Goal: Task Accomplishment & Management: Use online tool/utility

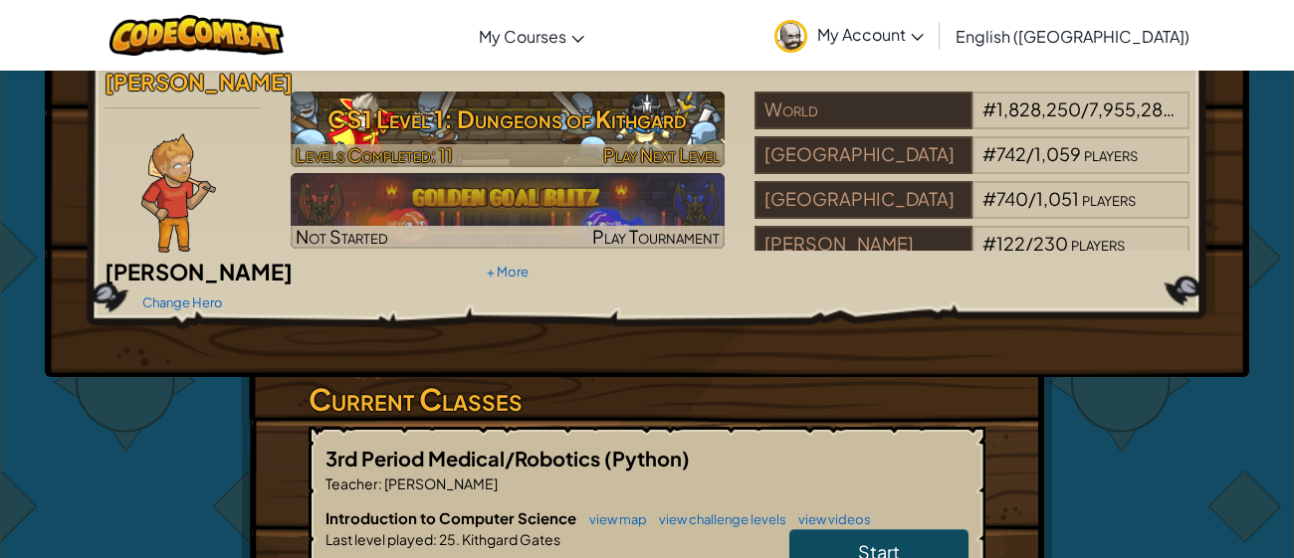
scroll to position [64, 0]
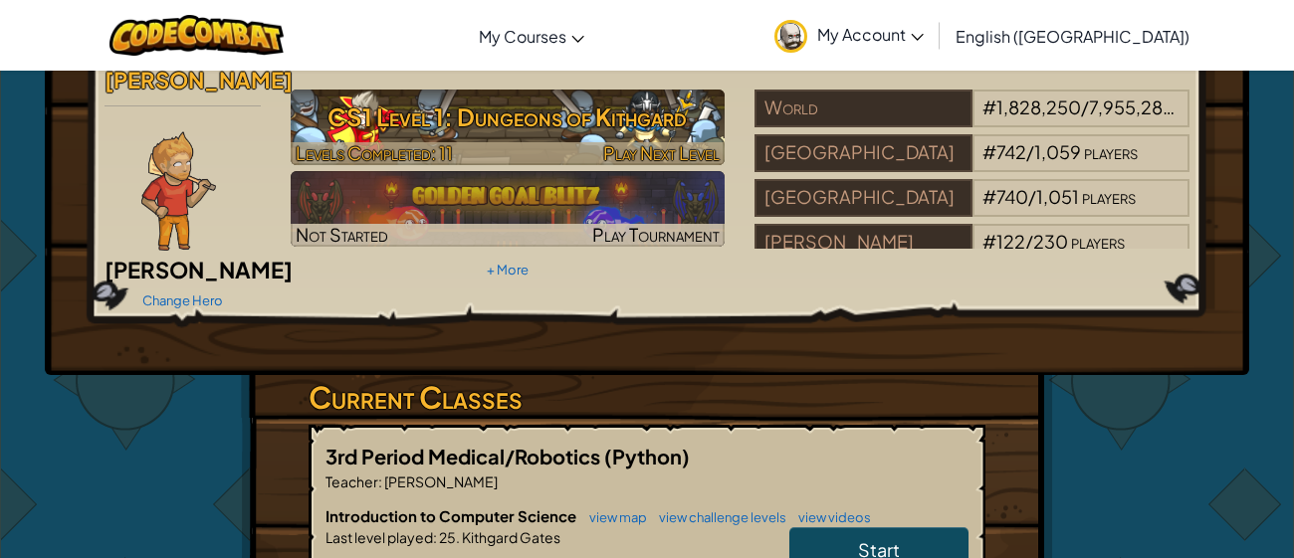
click at [477, 130] on h3 "CS1 Level 1: Dungeons of Kithgard" at bounding box center [508, 117] width 435 height 45
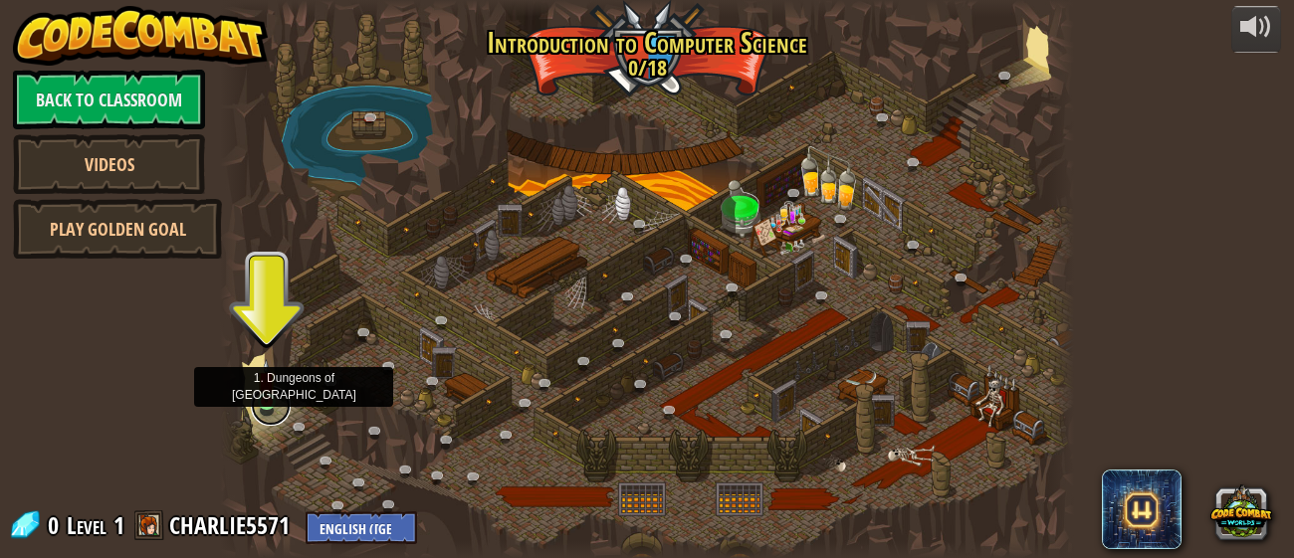
click at [263, 403] on link at bounding box center [271, 406] width 40 height 40
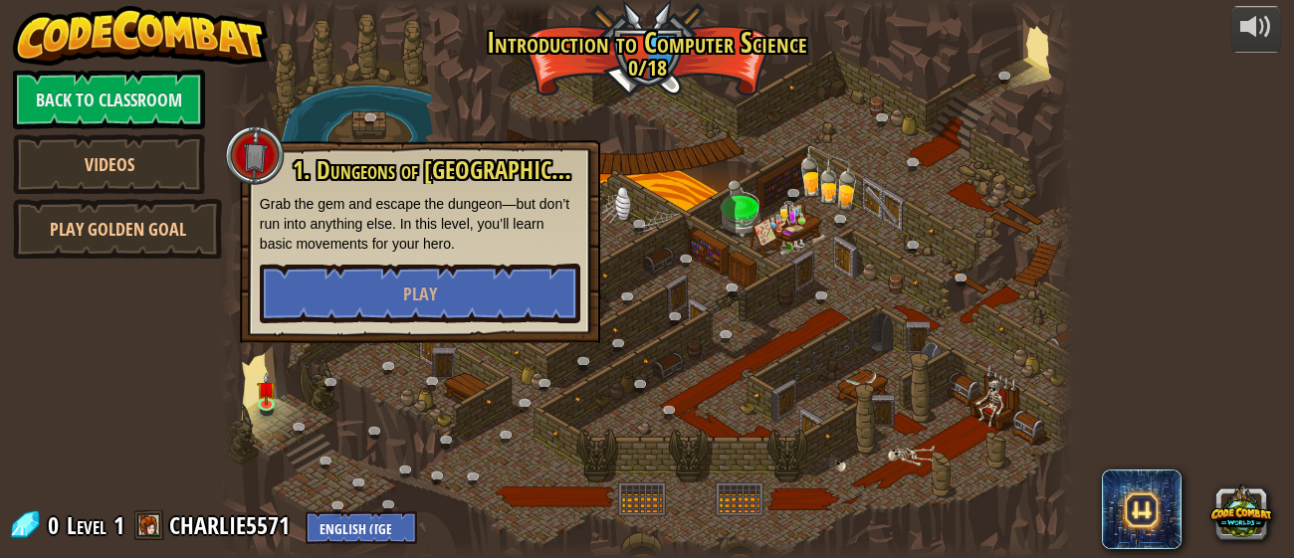
click at [248, 276] on div "1. Dungeons of [PERSON_NAME] Grab the gem and escape the dungeon—but don’t run …" at bounding box center [420, 241] width 360 height 203
click at [296, 264] on button "Play" at bounding box center [420, 294] width 321 height 60
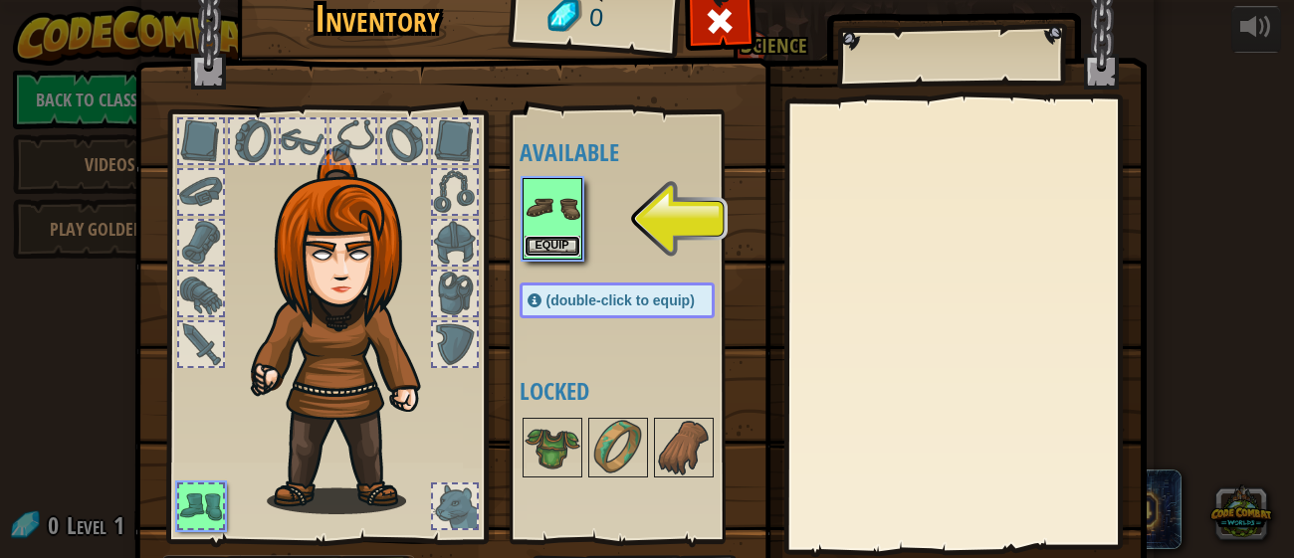
click at [567, 246] on button "Equip" at bounding box center [553, 246] width 56 height 21
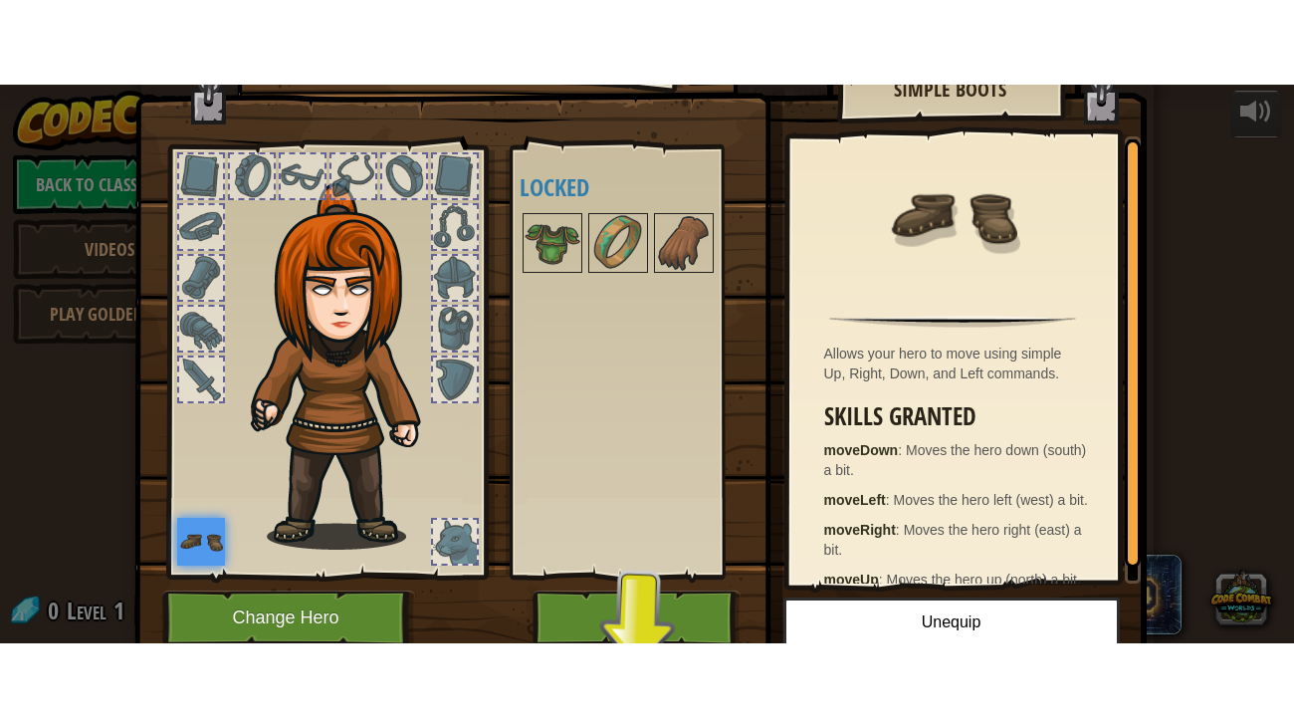
scroll to position [59, 0]
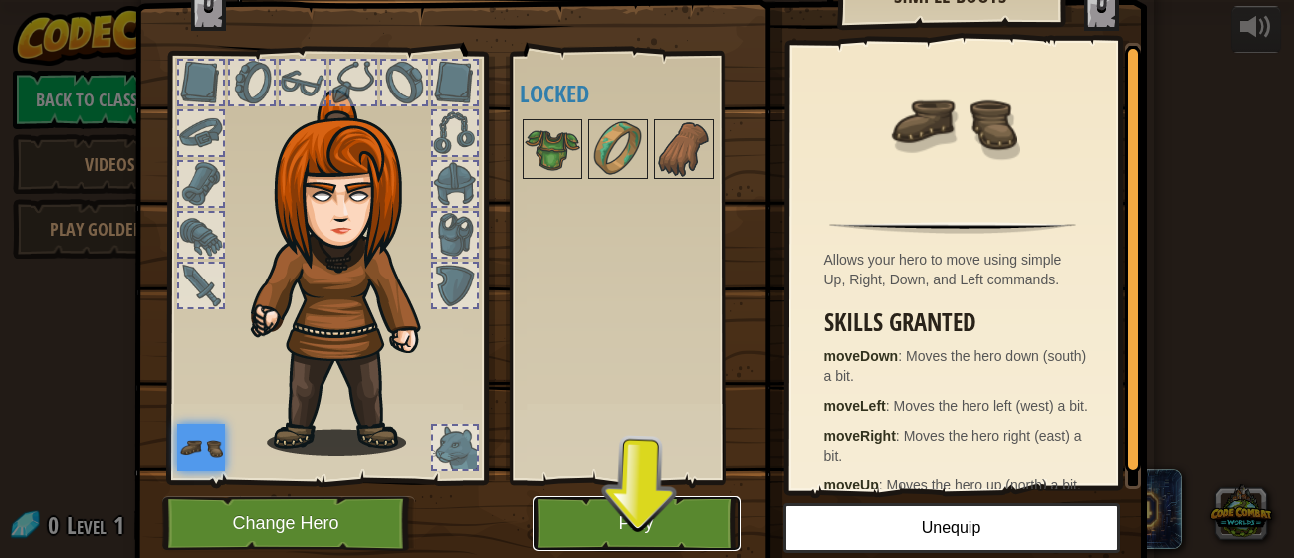
click at [663, 520] on button "Play" at bounding box center [637, 524] width 208 height 55
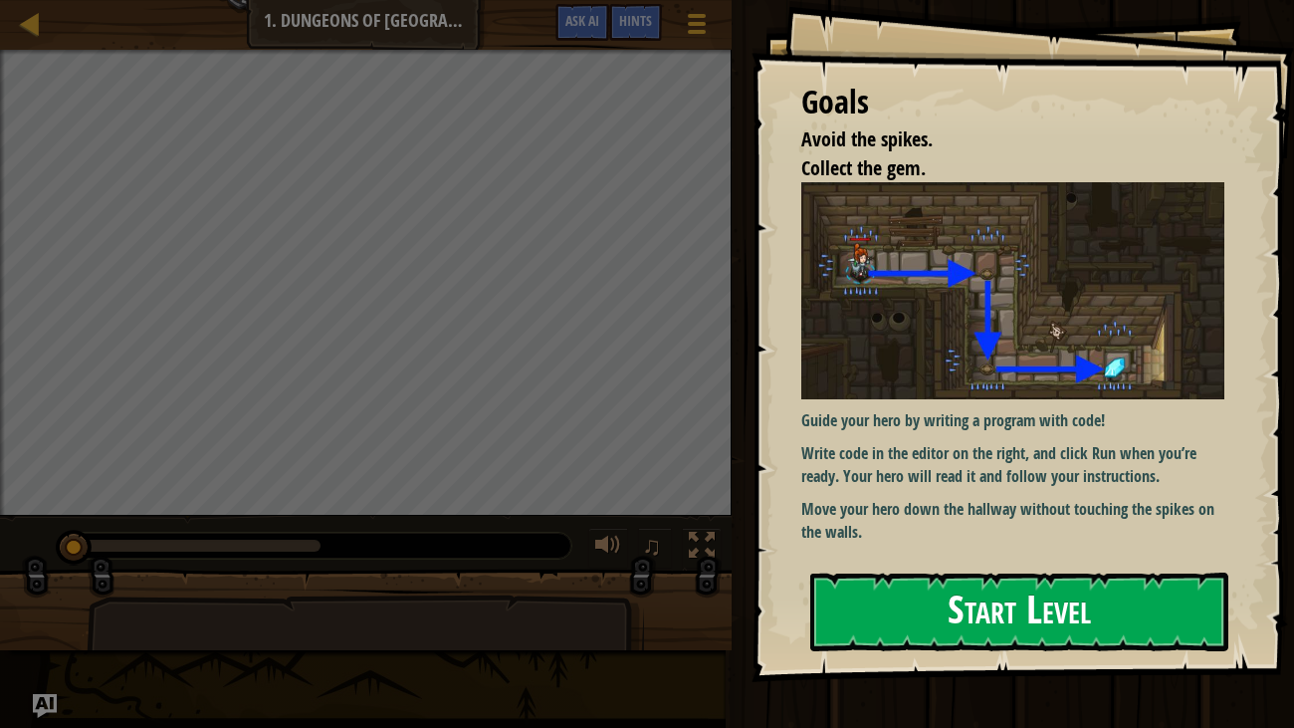
click at [907, 345] on img at bounding box center [1013, 290] width 424 height 217
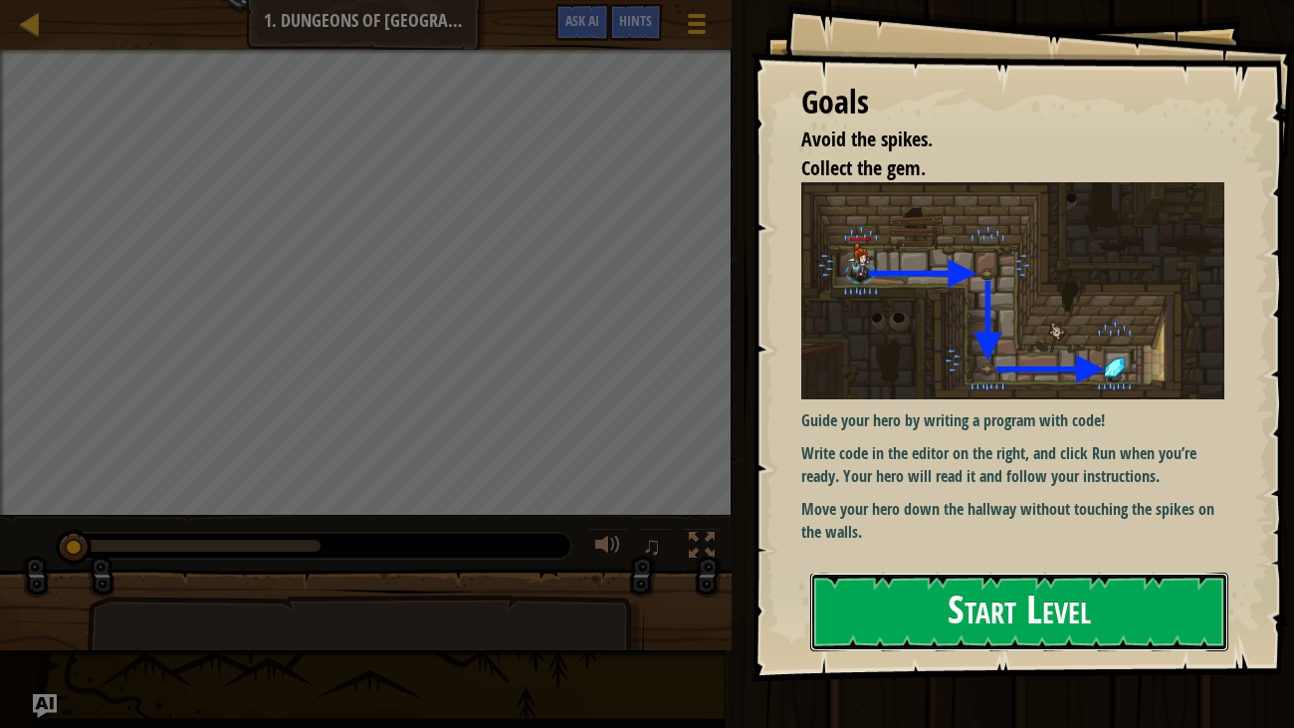
click at [862, 557] on button "Start Level" at bounding box center [1019, 611] width 419 height 79
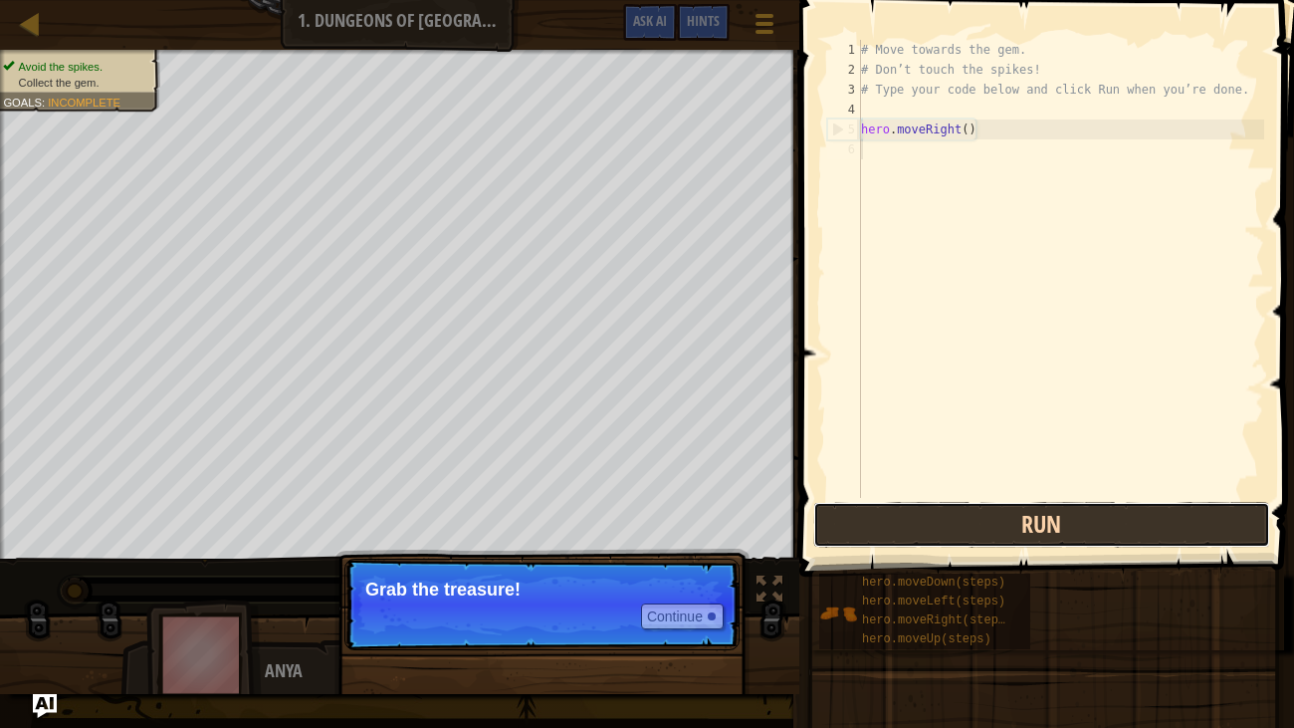
click at [905, 508] on button "Run" at bounding box center [1041, 525] width 457 height 46
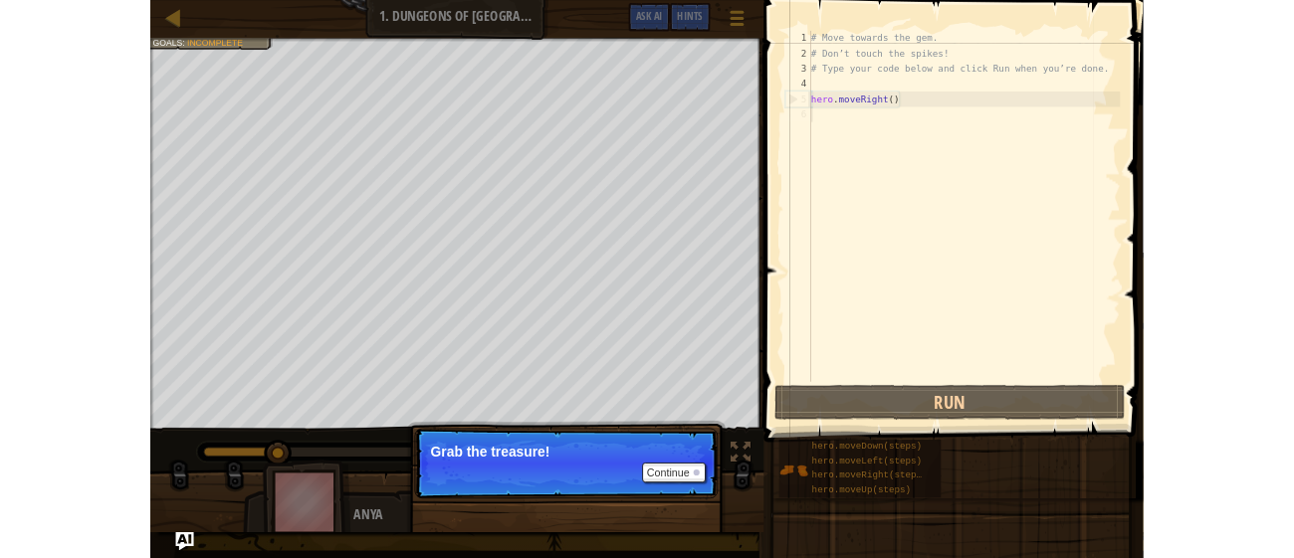
scroll to position [9, 0]
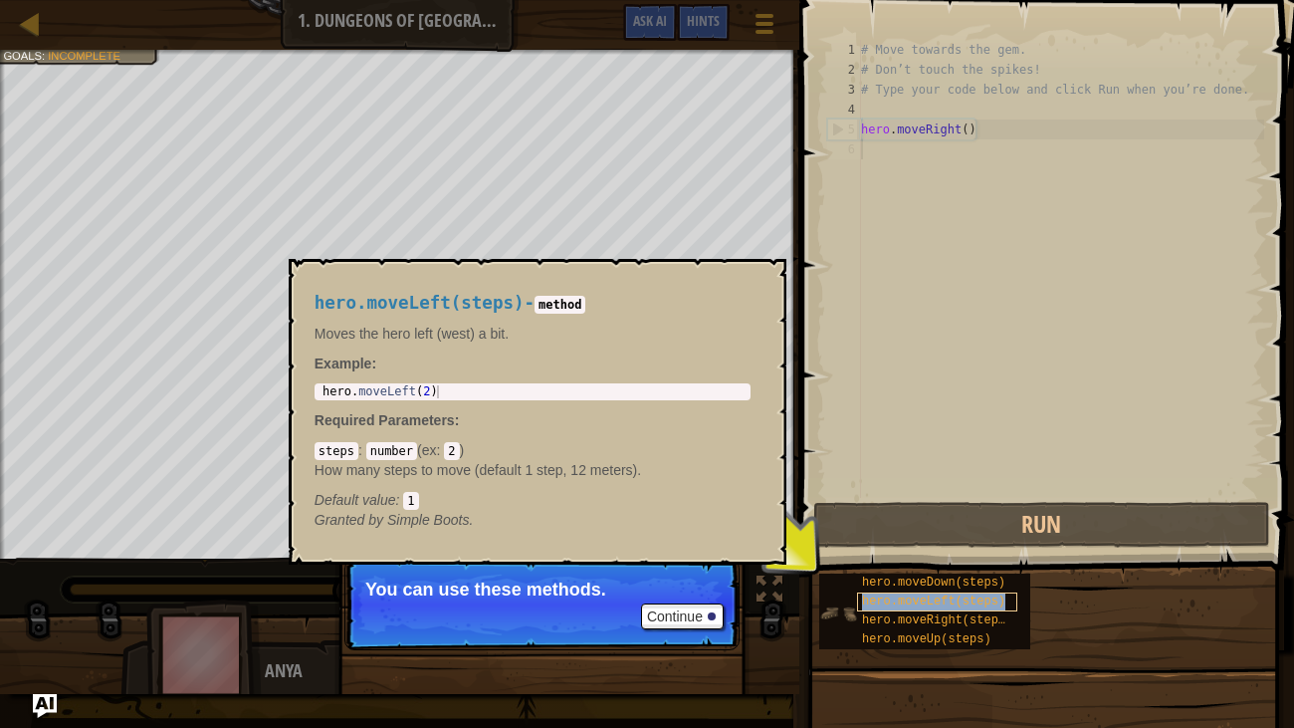
click at [896, 557] on div "hero.moveLeft(steps)" at bounding box center [937, 601] width 160 height 19
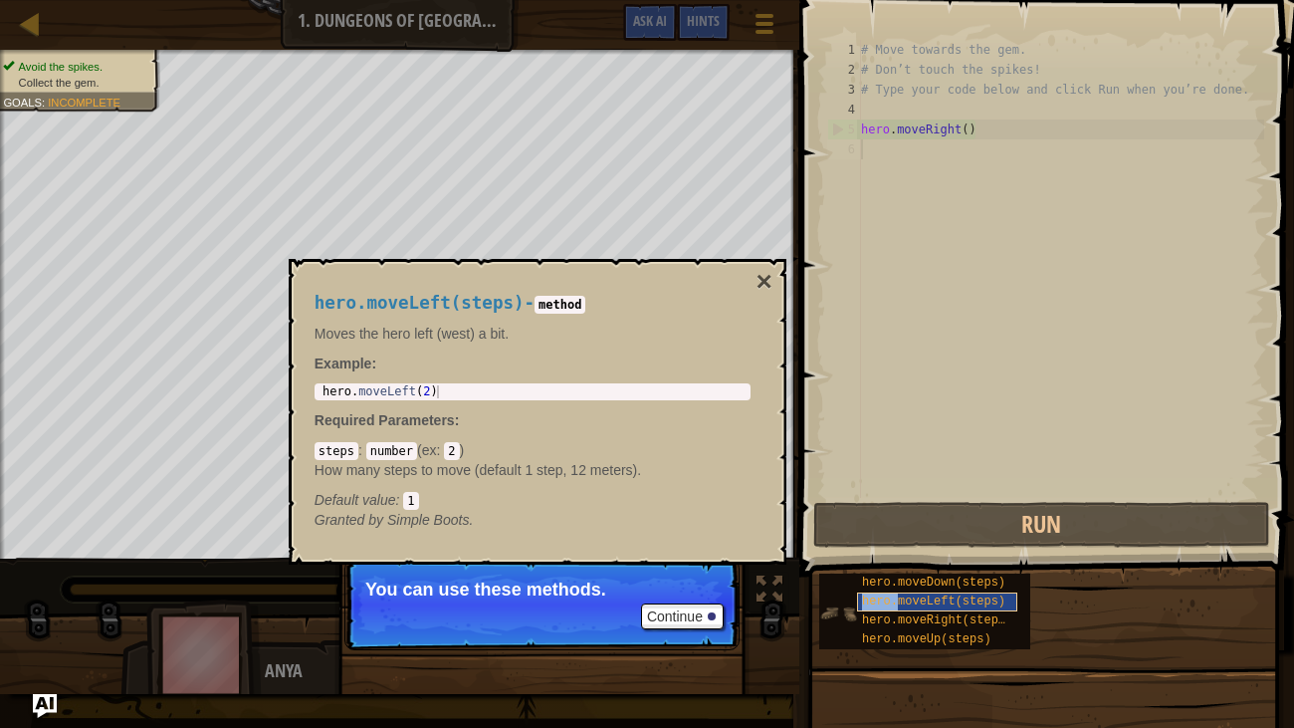
click at [896, 557] on div "hero.moveLeft(steps)" at bounding box center [937, 601] width 160 height 19
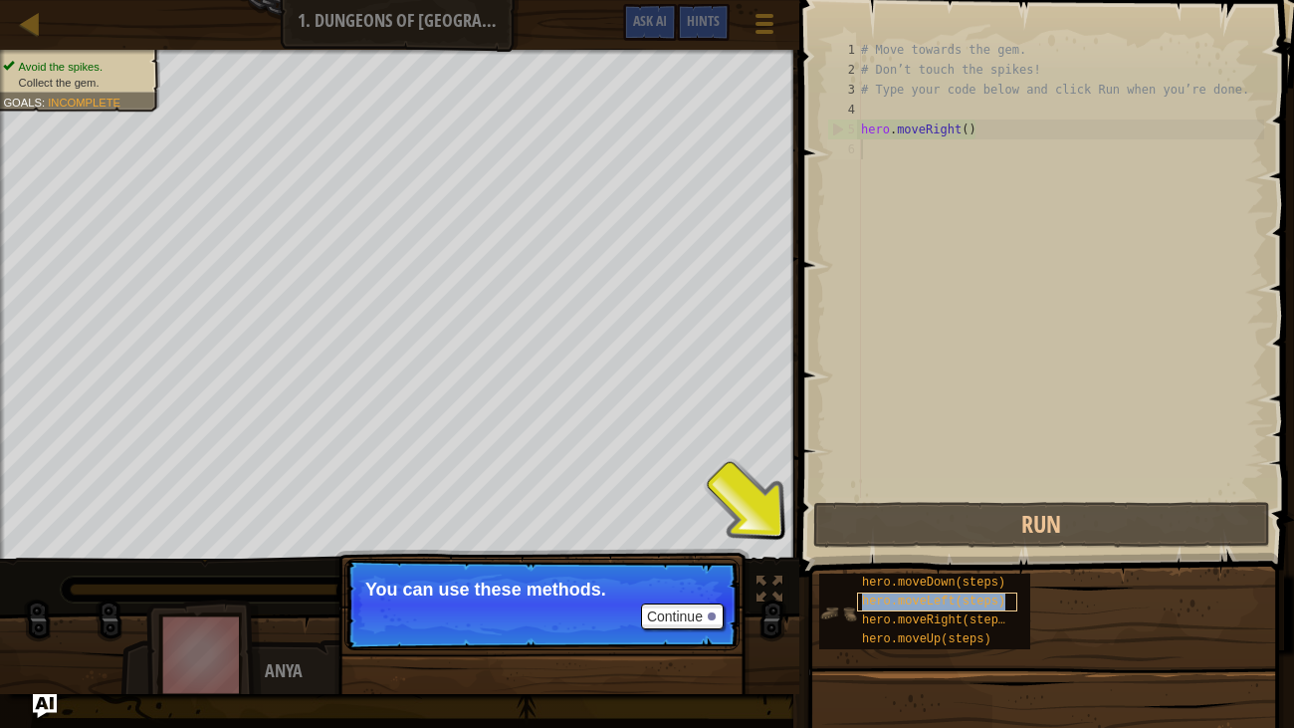
click at [896, 557] on div "hero.moveLeft(steps)" at bounding box center [937, 601] width 160 height 19
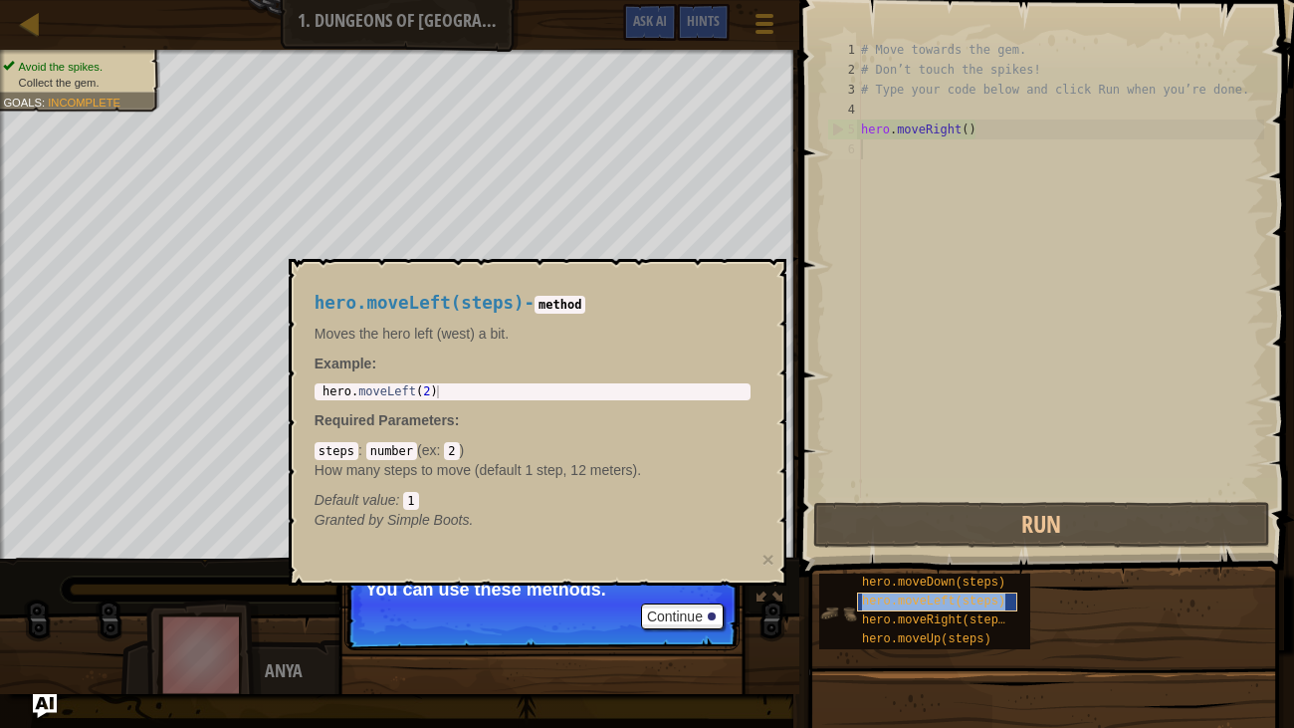
click at [896, 557] on div "hero.moveLeft(steps)" at bounding box center [937, 601] width 160 height 19
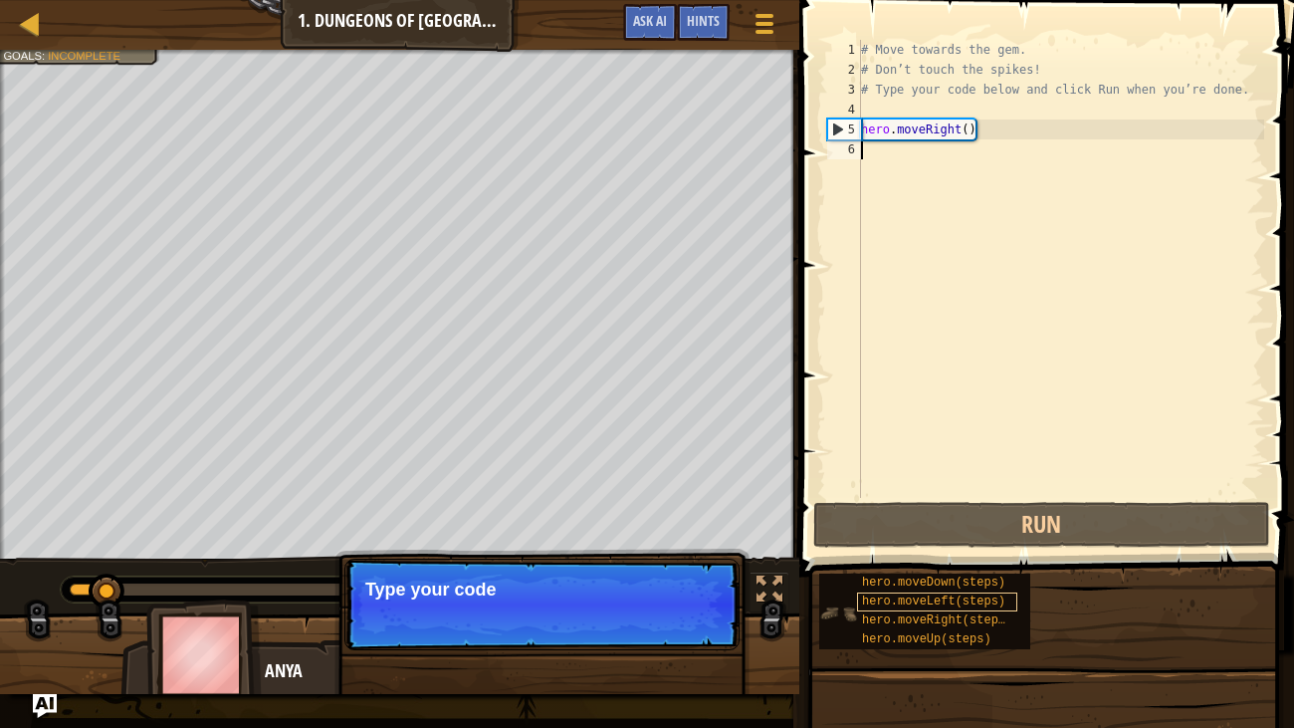
click at [897, 557] on div "hero.moveLeft(steps)" at bounding box center [937, 601] width 160 height 19
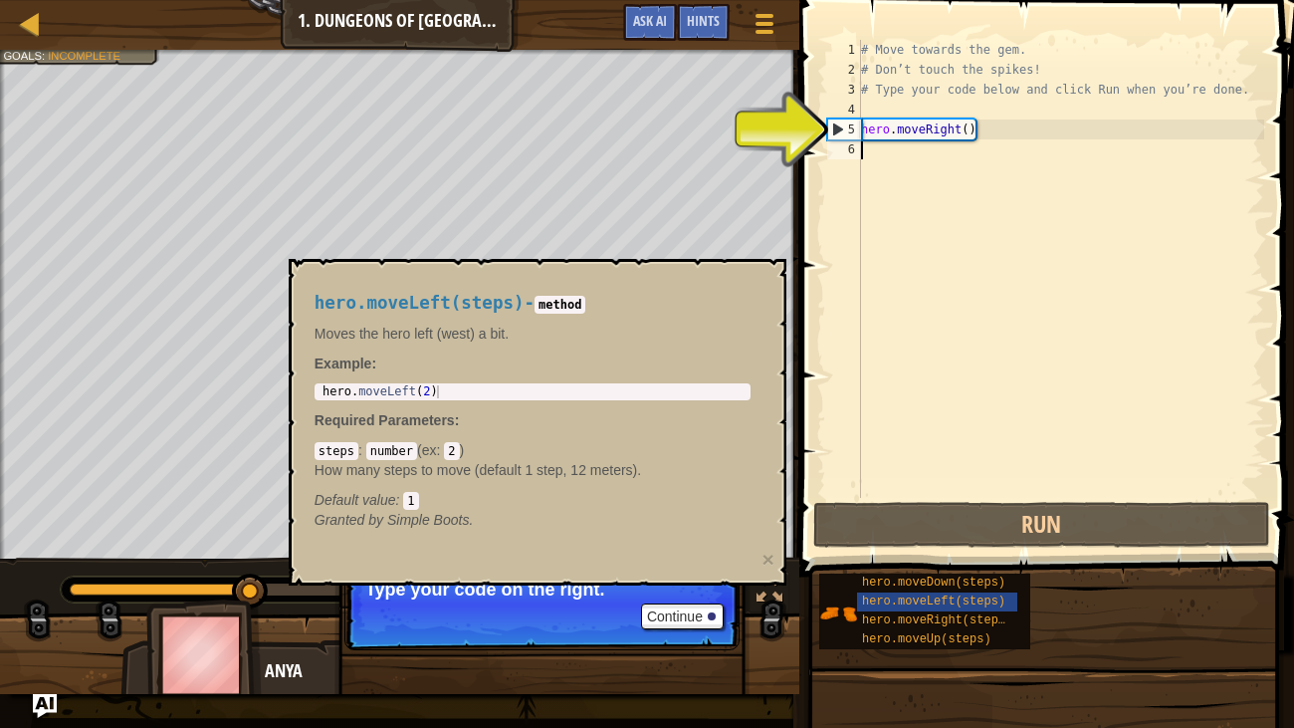
click at [890, 141] on div "# Move towards the gem. # Don’t touch the spikes! # Type your code below and cl…" at bounding box center [1060, 289] width 407 height 498
type textarea "\"
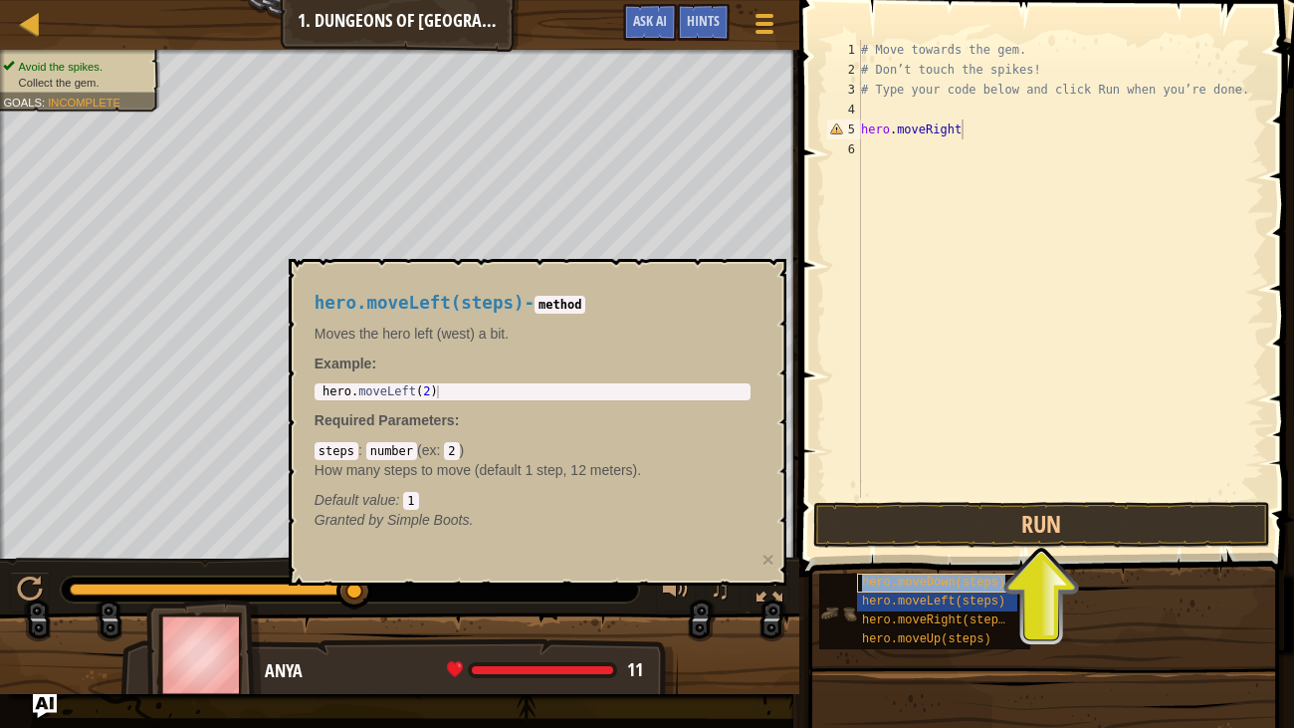
click at [923, 557] on span "hero.moveDown(steps)" at bounding box center [933, 582] width 143 height 14
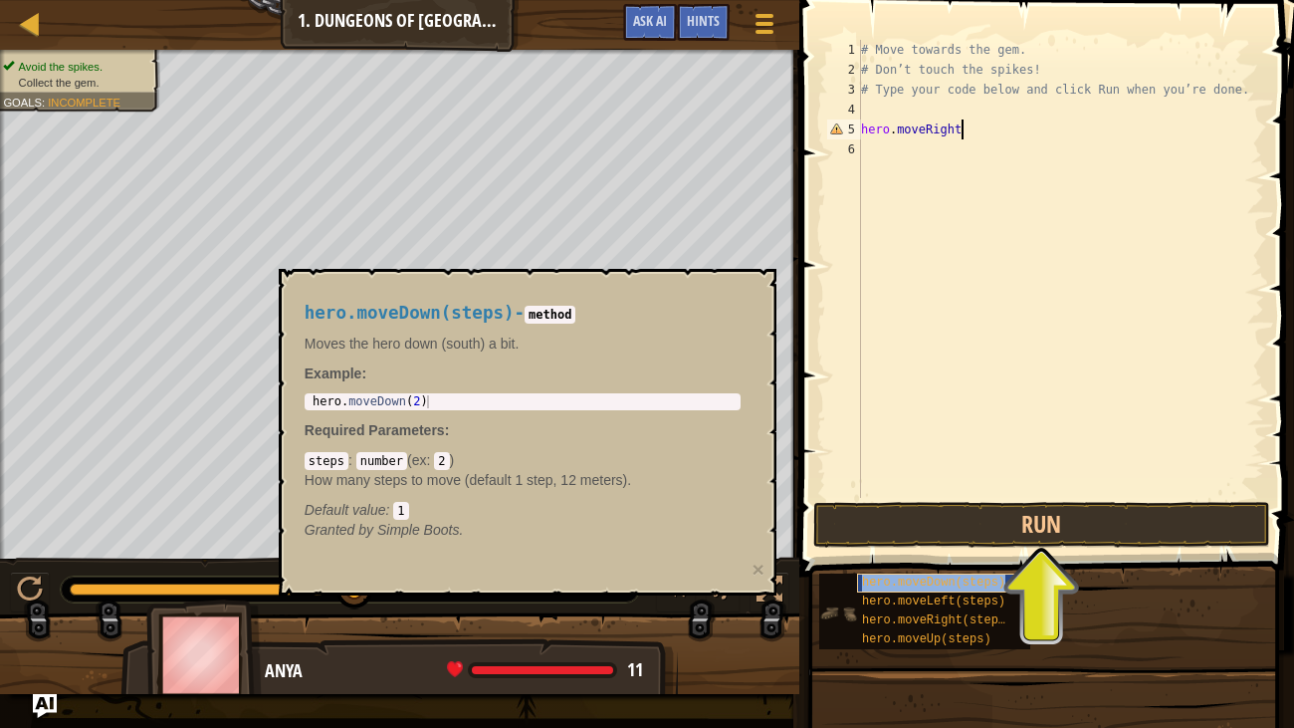
click at [923, 557] on span "hero.moveDown(steps)" at bounding box center [933, 582] width 143 height 14
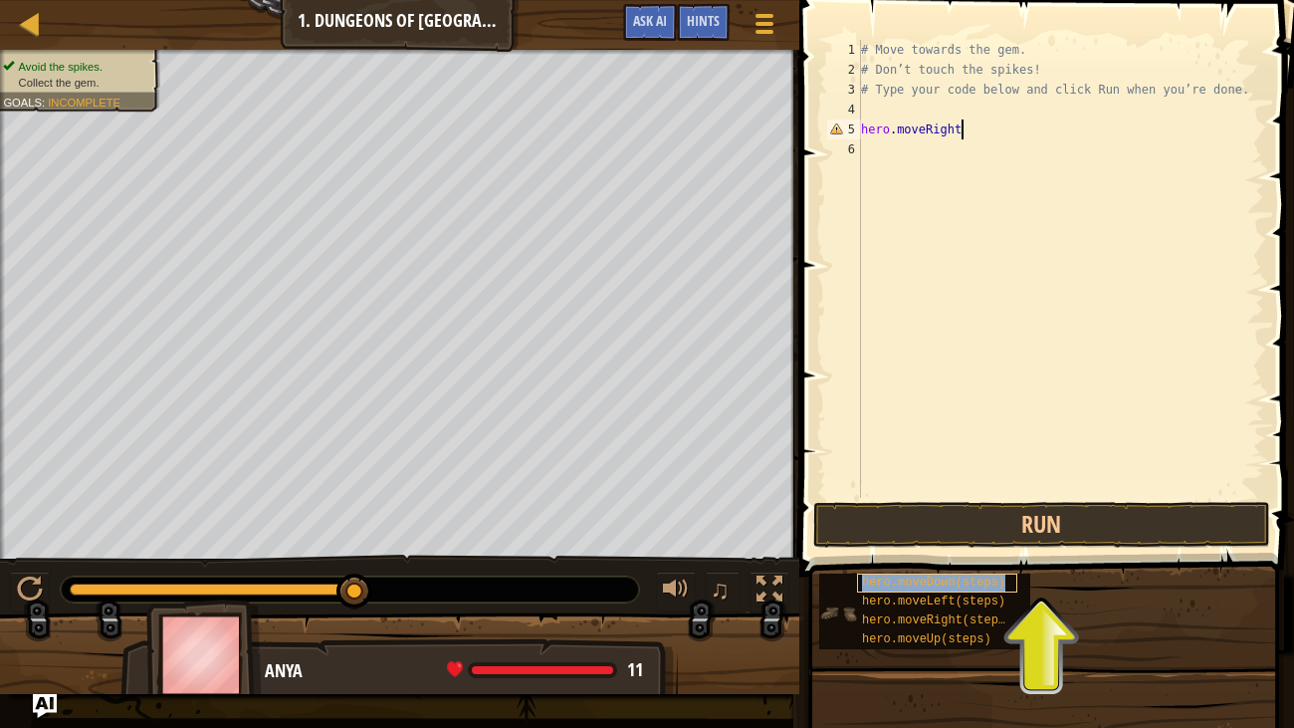
click at [923, 557] on span "hero.moveDown(steps)" at bounding box center [933, 582] width 143 height 14
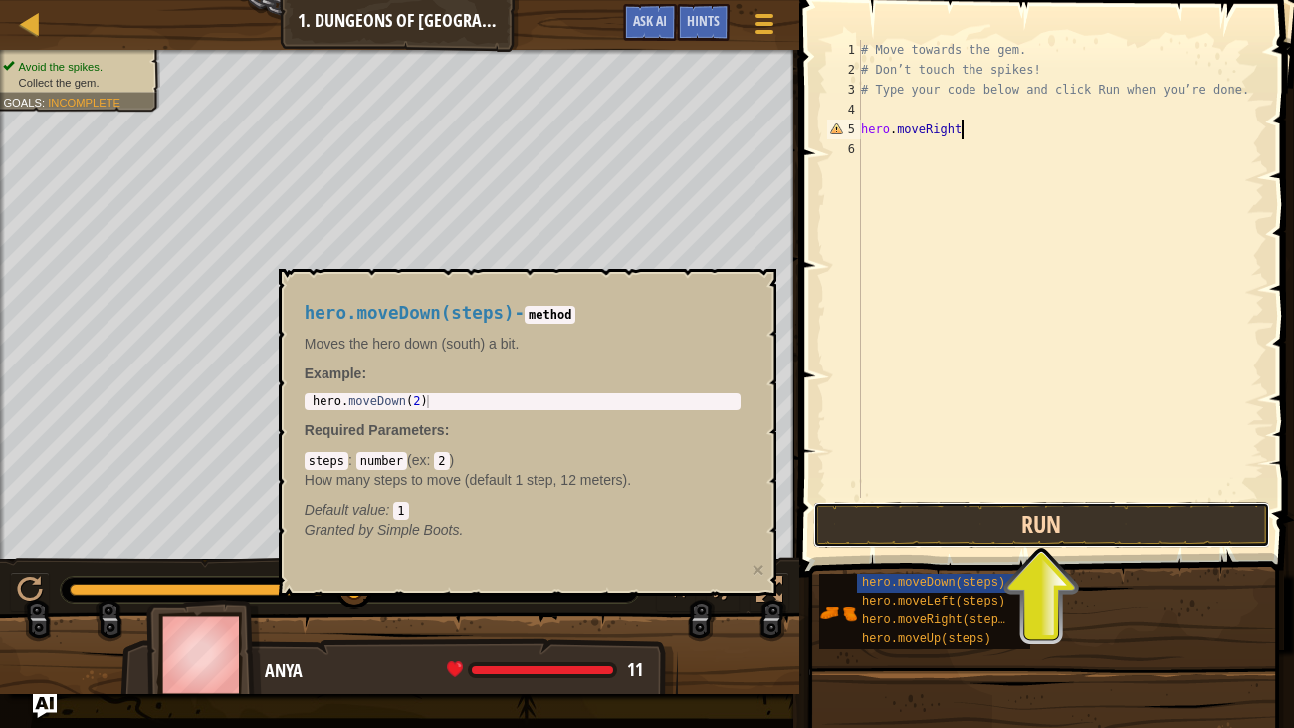
click at [967, 537] on button "Run" at bounding box center [1041, 525] width 457 height 46
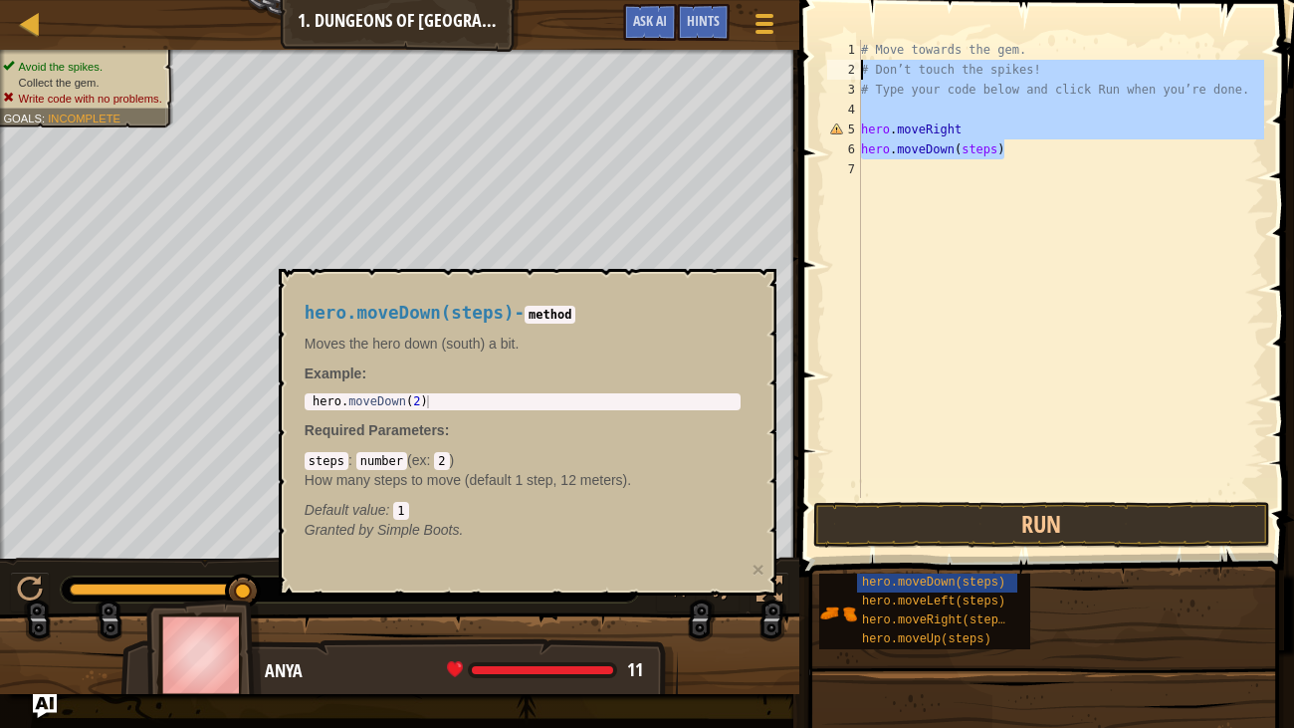
click at [783, 66] on div "Map Introduction to Computer Science 1. Dungeons of Kithgard Game Menu Done Hin…" at bounding box center [647, 364] width 1294 height 728
type textarea "\"
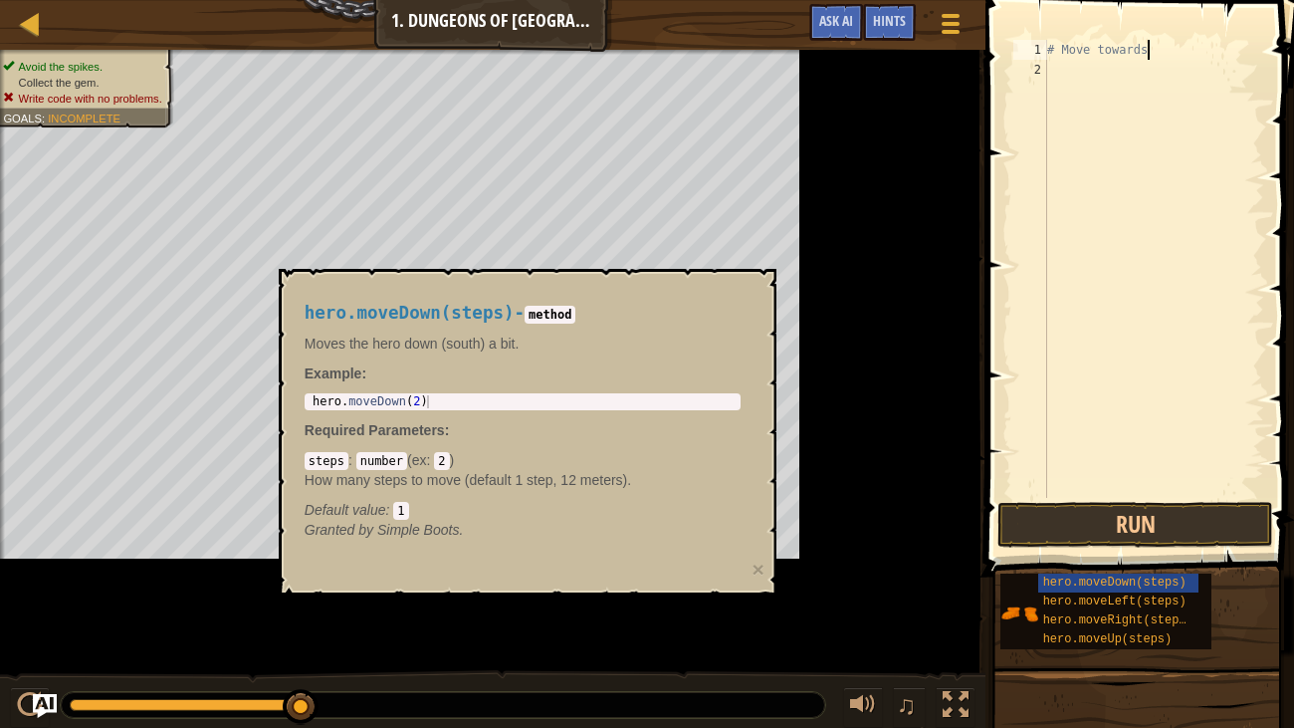
type textarea "#"
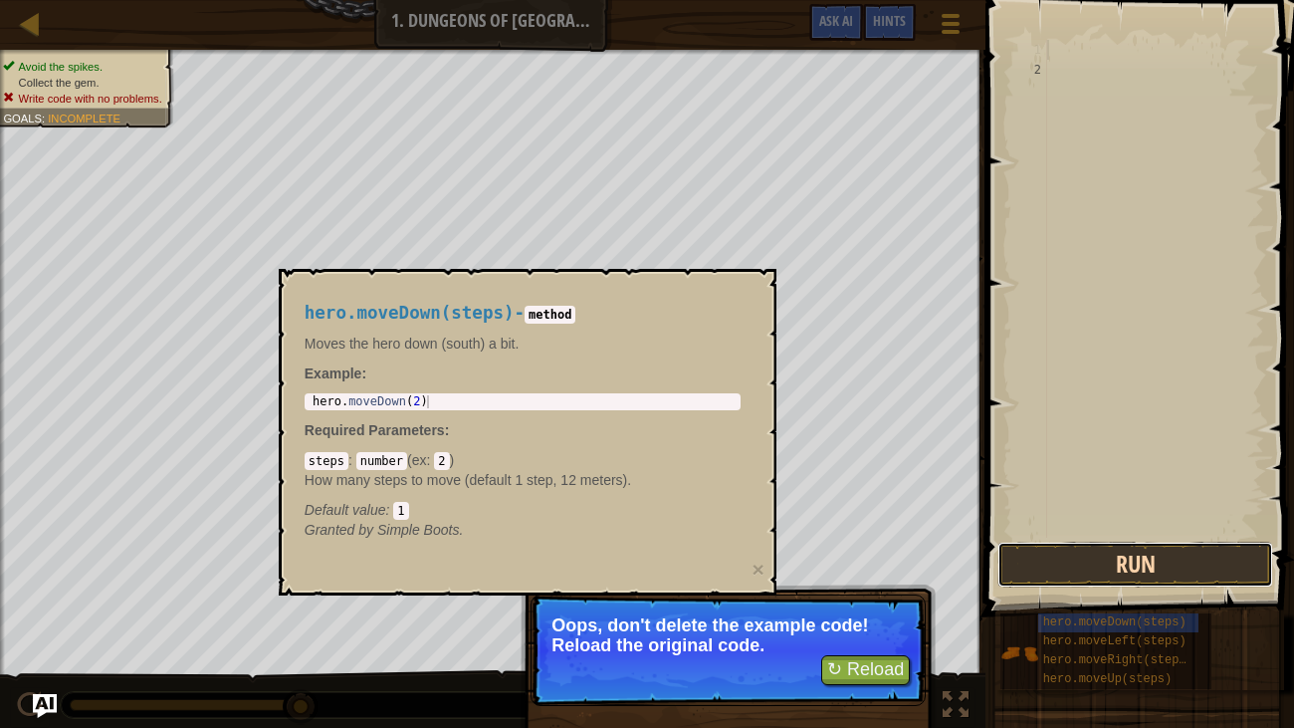
click at [1047, 557] on button "Run" at bounding box center [1135, 565] width 276 height 46
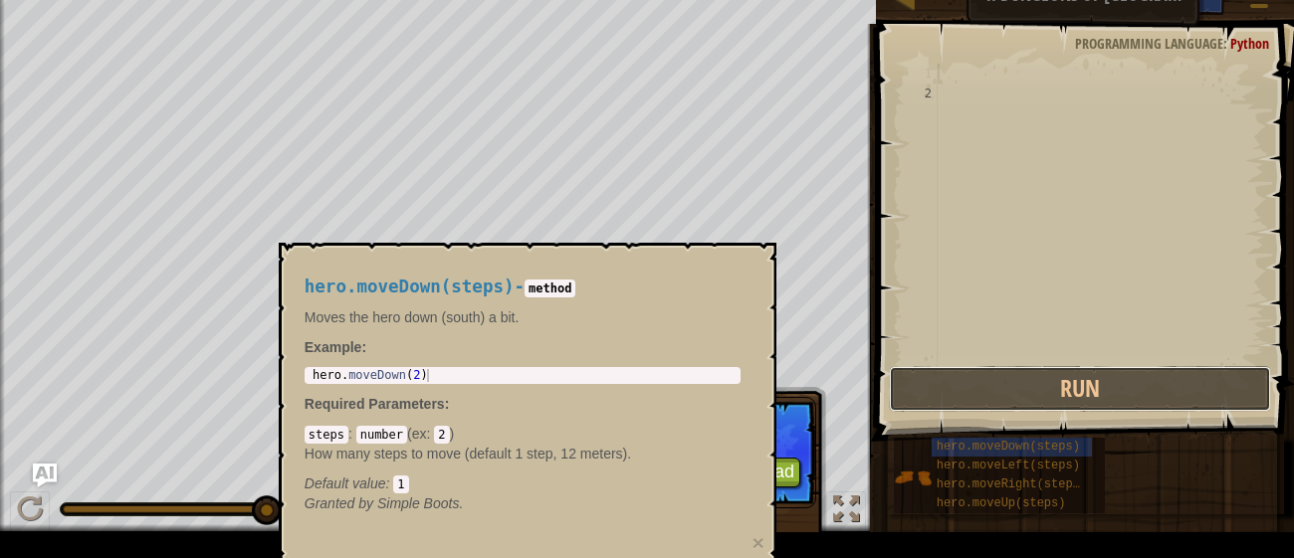
scroll to position [34, 0]
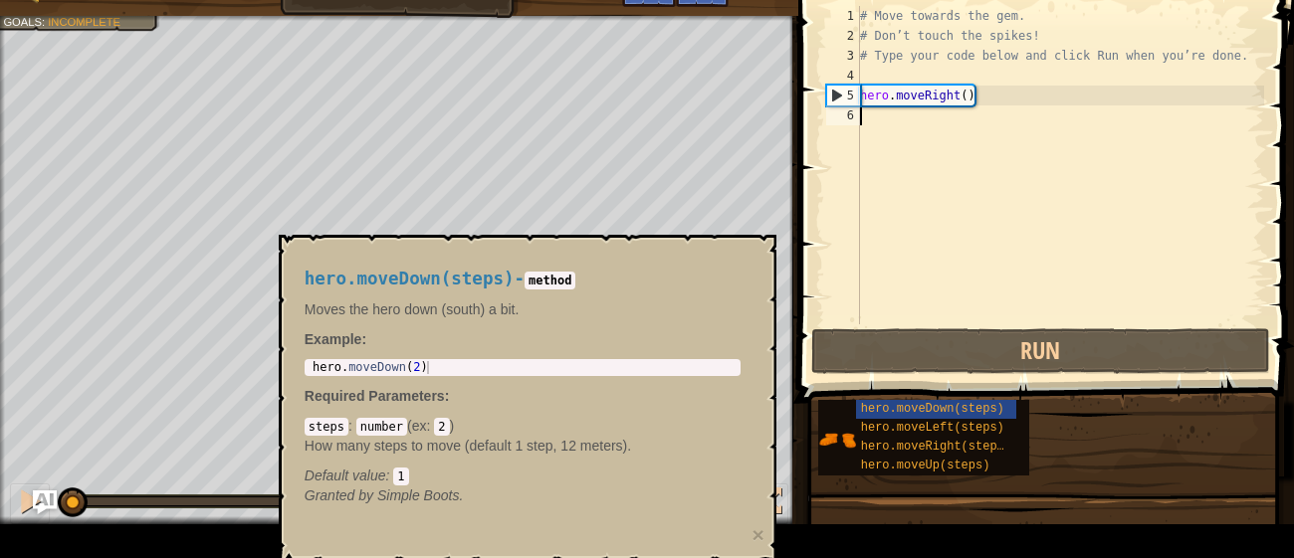
click at [922, 131] on div "# Move towards the gem. # Don’t touch the spikes! # Type your code below and cl…" at bounding box center [1060, 185] width 408 height 358
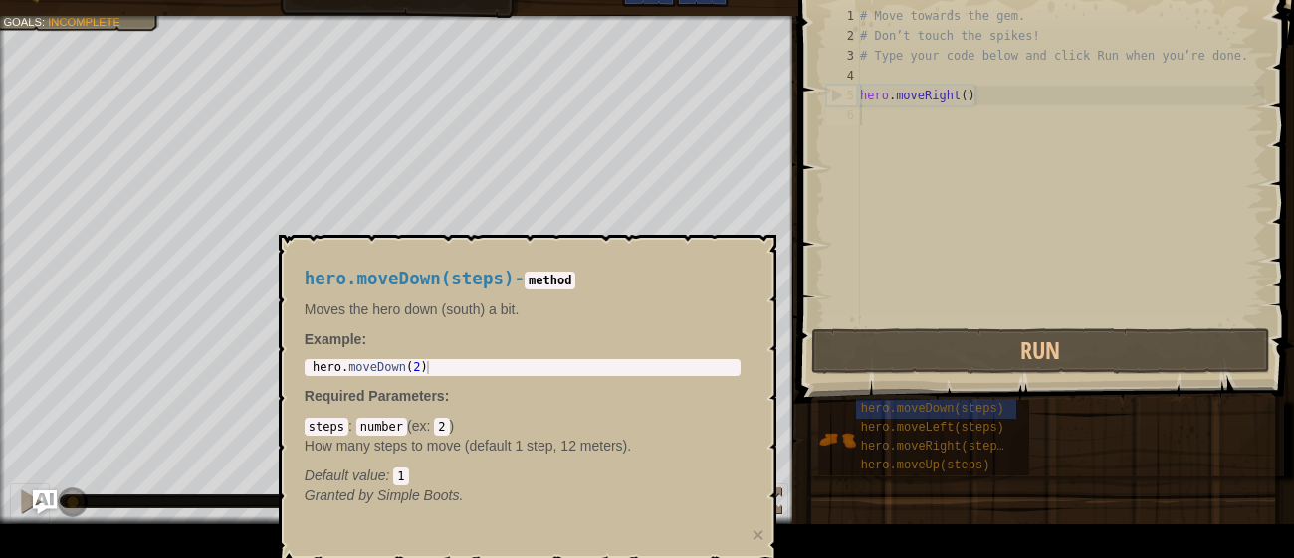
click at [669, 347] on p "Example :" at bounding box center [523, 340] width 436 height 20
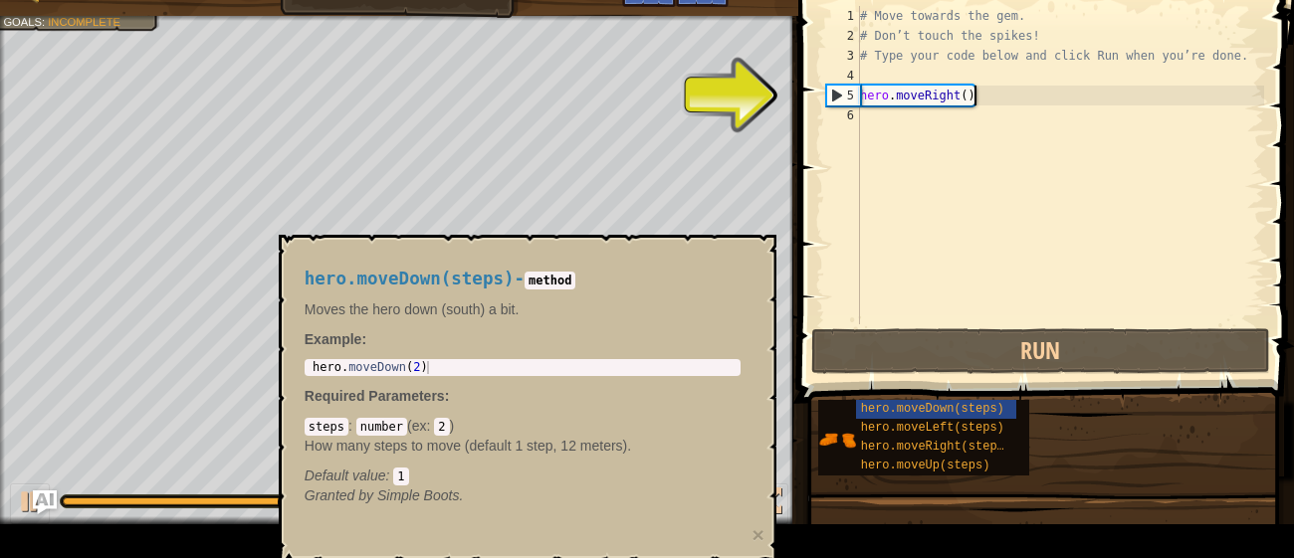
click at [979, 101] on div "# Move towards the gem. # Don’t touch the spikes! # Type your code below and cl…" at bounding box center [1060, 185] width 408 height 358
click at [967, 99] on div "# Move towards the gem. # Don’t touch the spikes! # Type your code below and cl…" at bounding box center [1060, 185] width 408 height 358
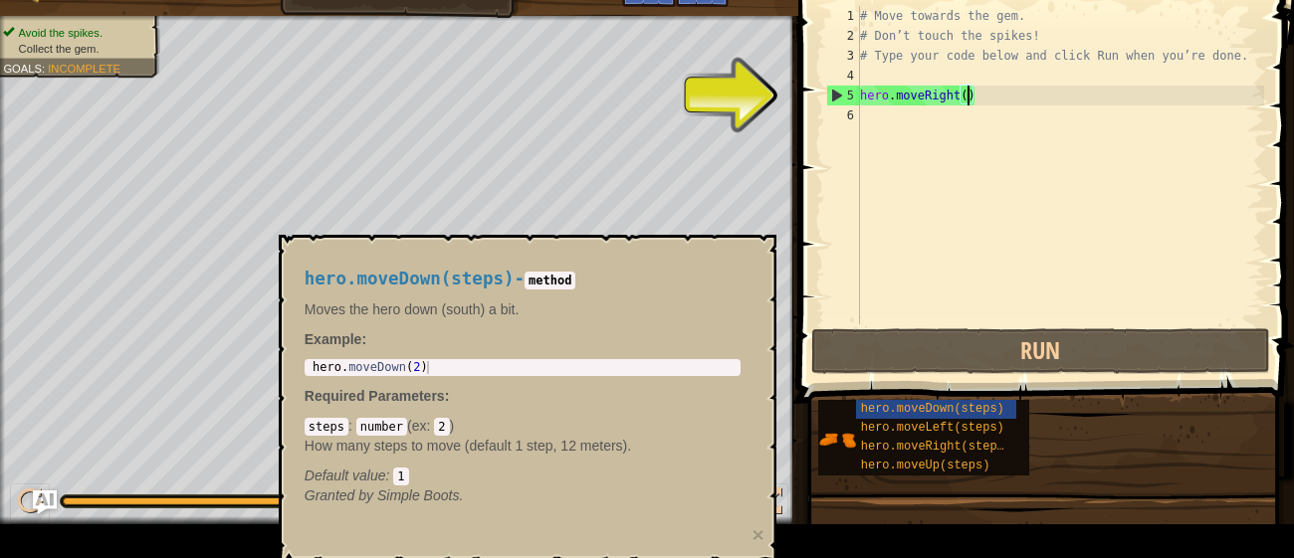
click at [832, 96] on div "5" at bounding box center [843, 96] width 33 height 20
click at [972, 101] on div "# Move towards the gem. # Don’t touch the spikes! # Type your code below and cl…" at bounding box center [1060, 185] width 408 height 358
click at [966, 98] on div "# Move towards the gem. # Don’t touch the spikes! # Type your code below and cl…" at bounding box center [1060, 185] width 408 height 358
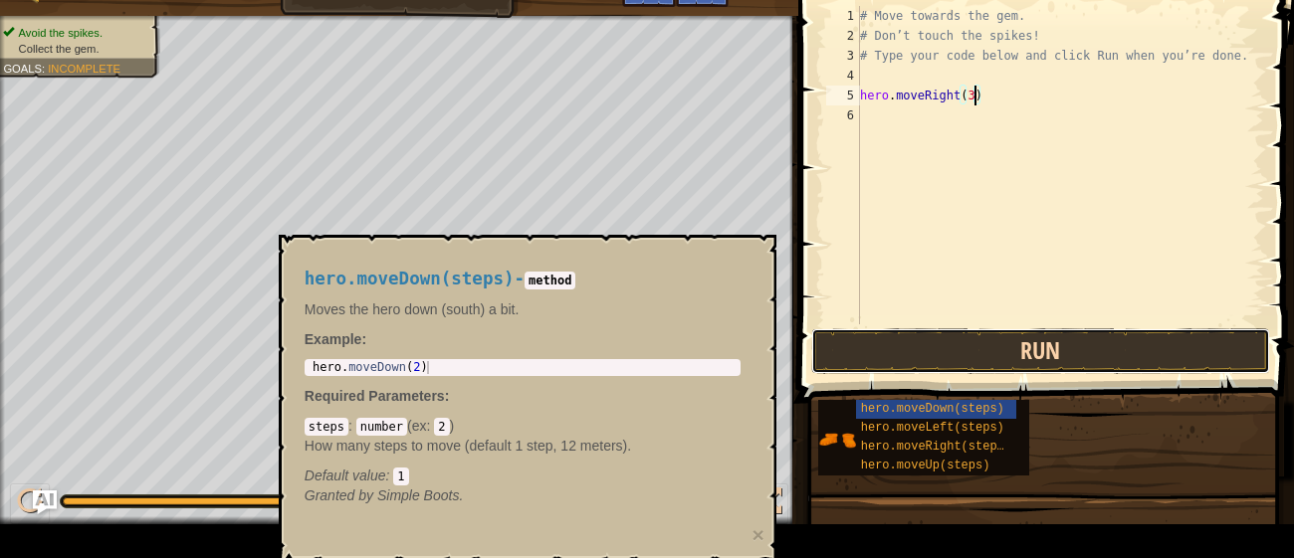
click at [966, 362] on button "Run" at bounding box center [1040, 352] width 458 height 46
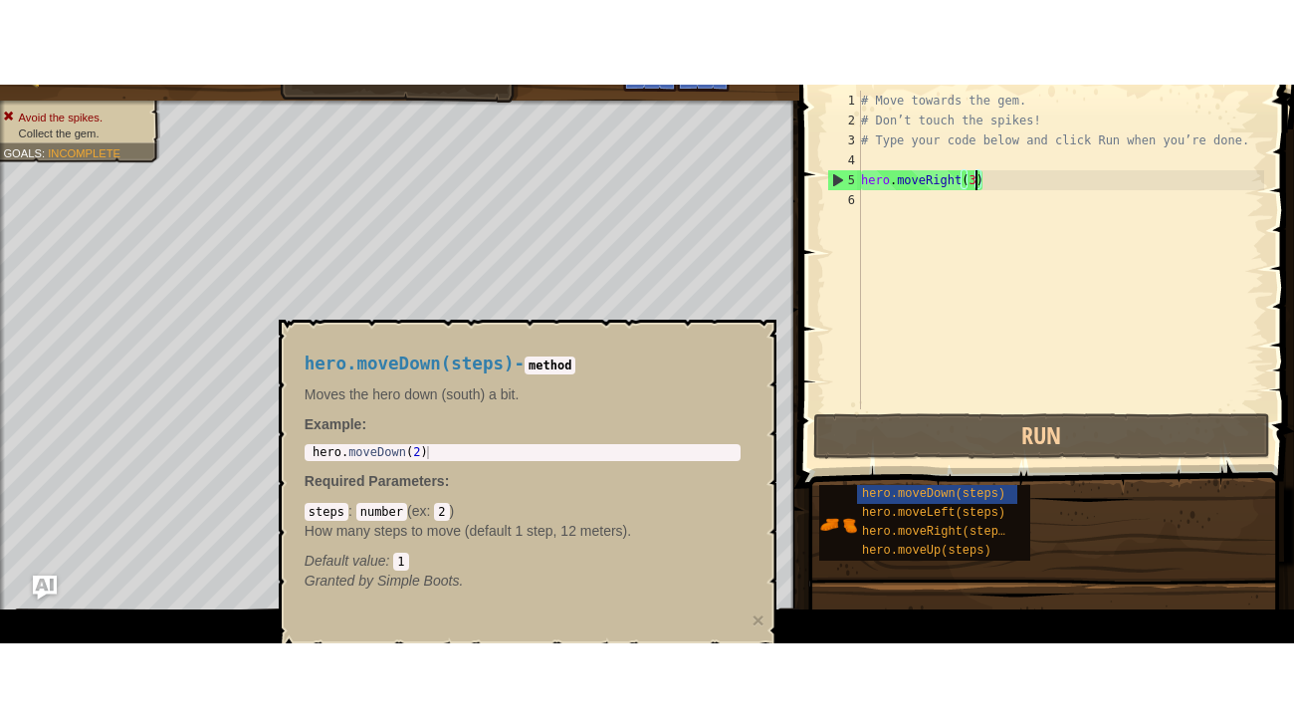
scroll to position [0, 0]
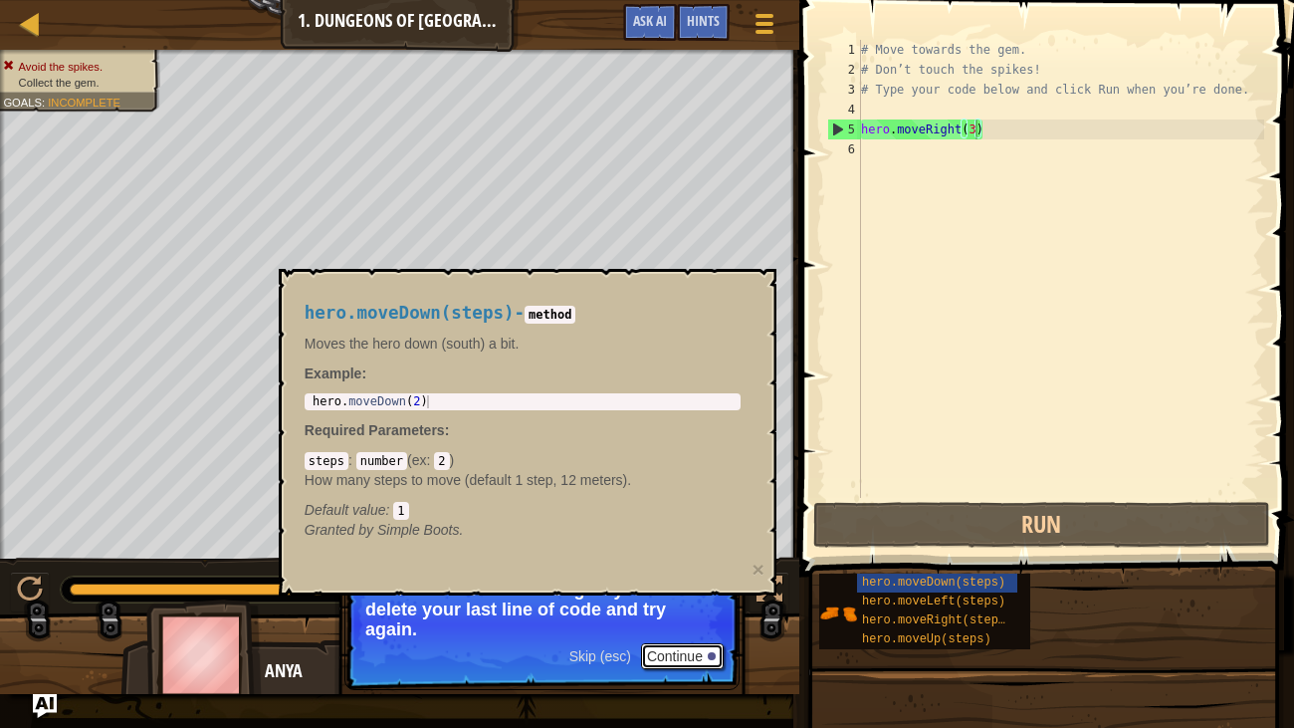
click at [665, 557] on button "Continue" at bounding box center [682, 656] width 83 height 26
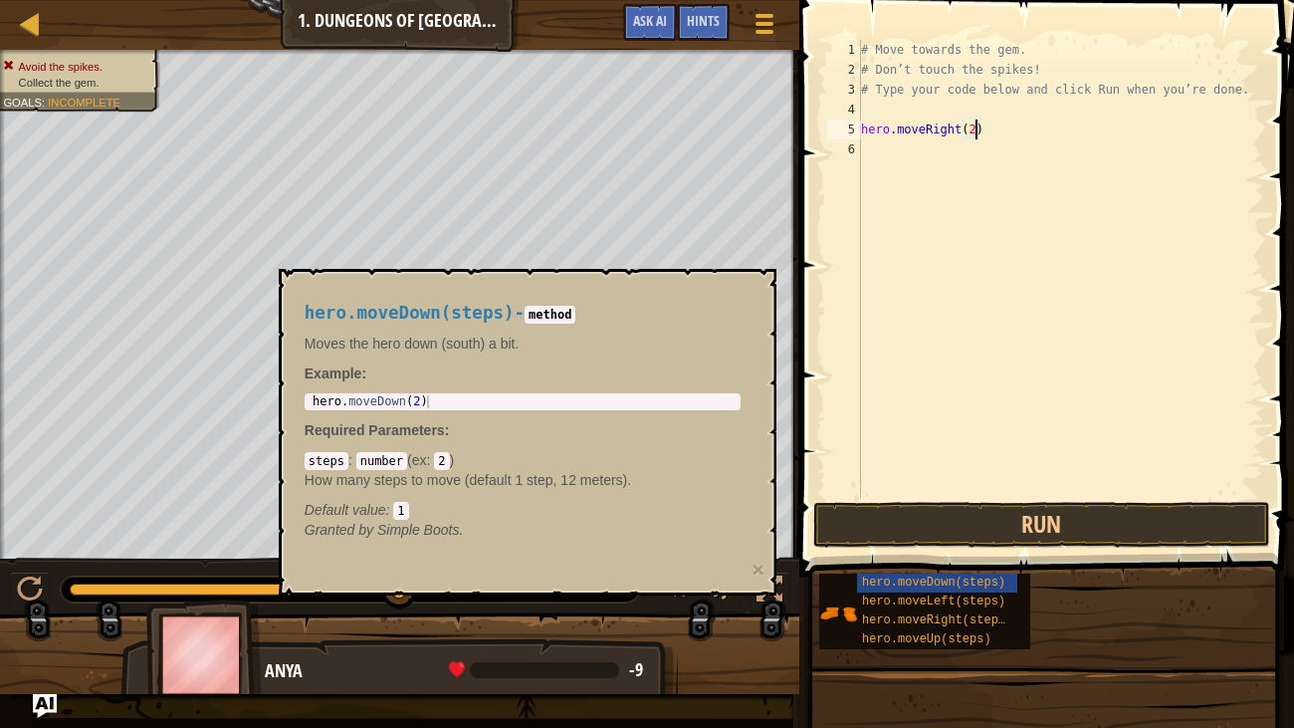
scroll to position [9, 9]
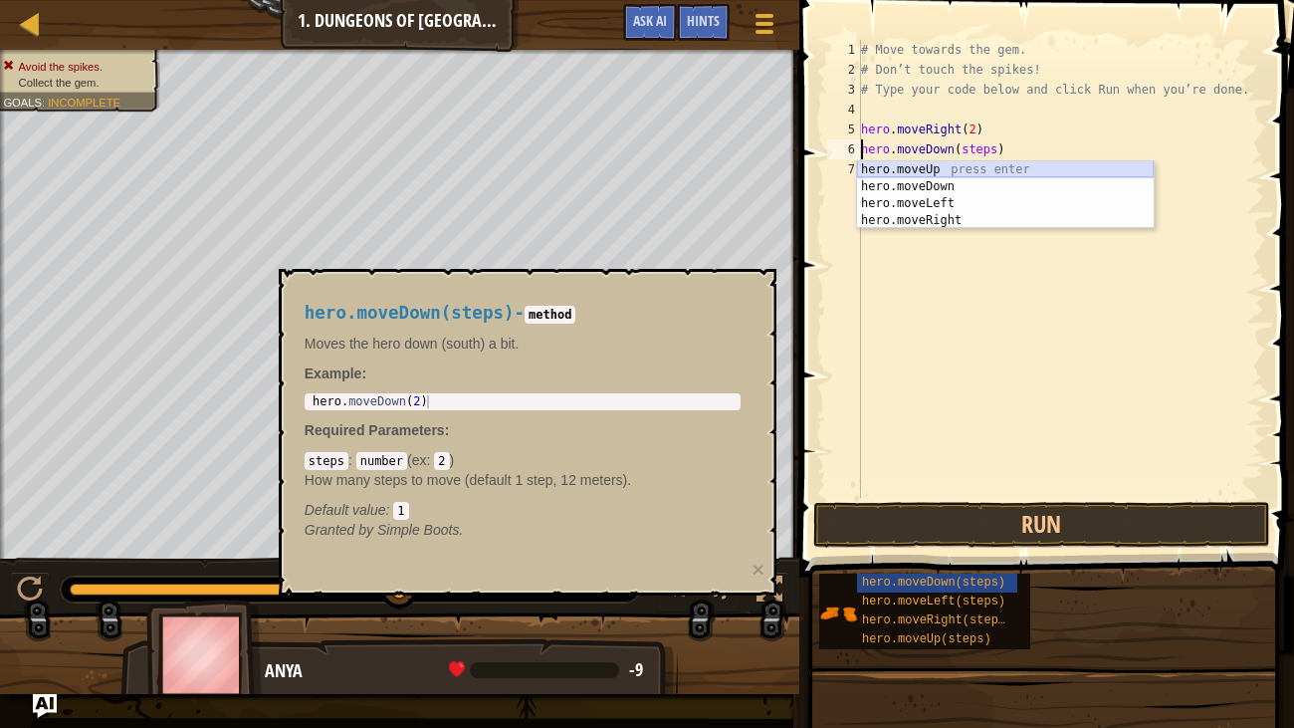
click at [998, 168] on div "hero.moveUp press enter hero.moveDown press enter hero.moveLeft press enter her…" at bounding box center [1005, 212] width 297 height 102
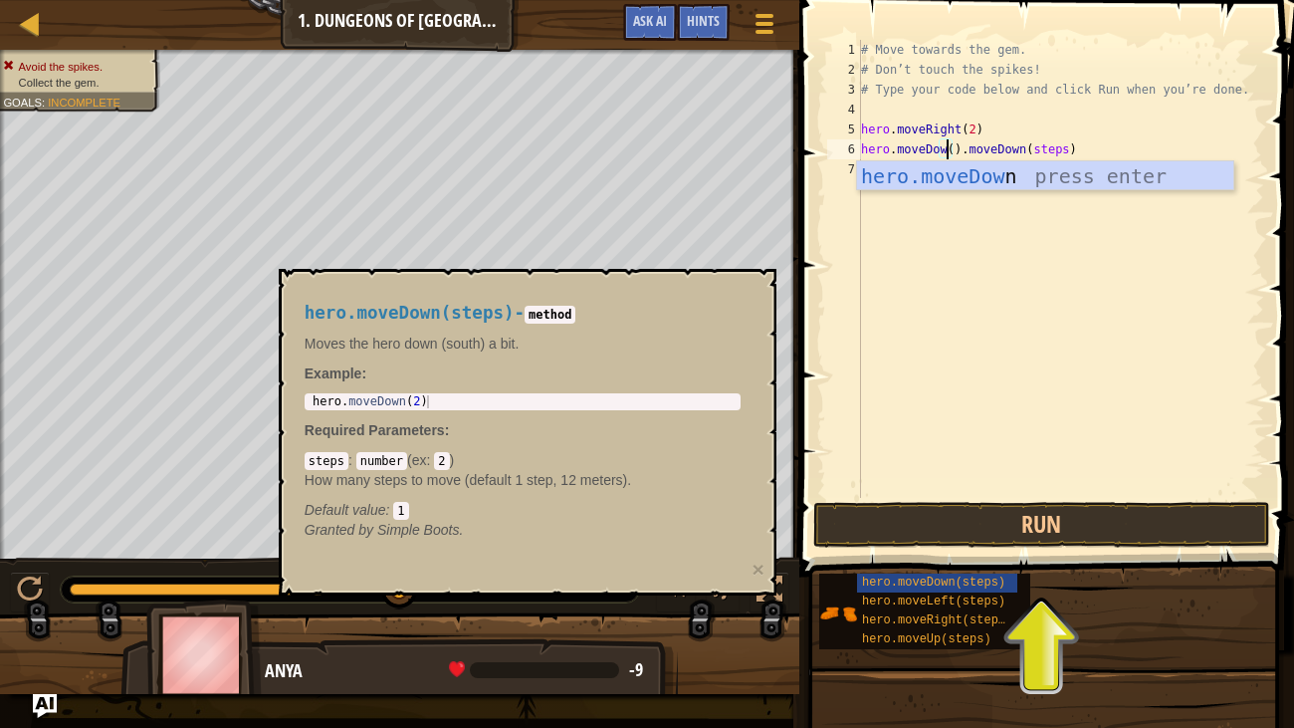
scroll to position [9, 8]
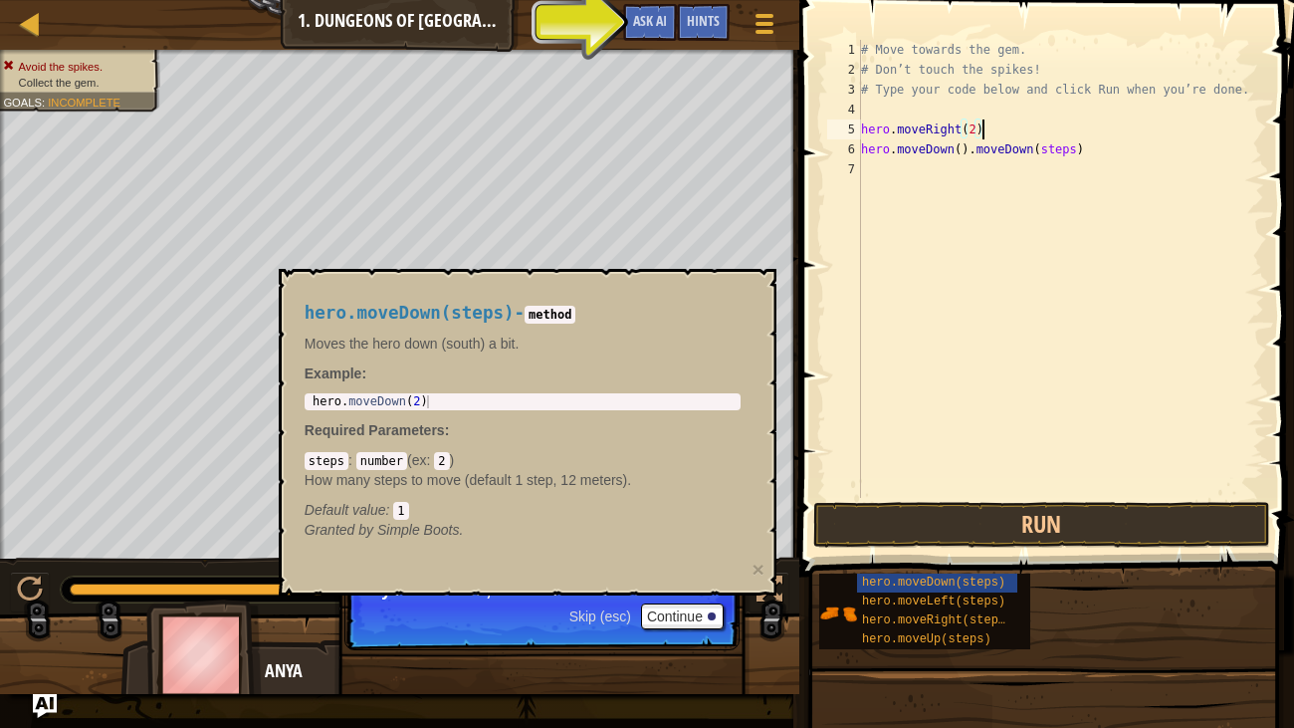
drag, startPoint x: 1154, startPoint y: 138, endPoint x: 1100, endPoint y: 132, distance: 54.1
click at [1100, 132] on div "# Move towards the gem. # Don’t touch the spikes! # Type your code below and cl…" at bounding box center [1060, 289] width 407 height 498
drag, startPoint x: 1090, startPoint y: 144, endPoint x: 971, endPoint y: 144, distance: 119.5
click at [971, 144] on div "# Move towards the gem. # Don’t touch the spikes! # Type your code below and cl…" at bounding box center [1060, 289] width 407 height 498
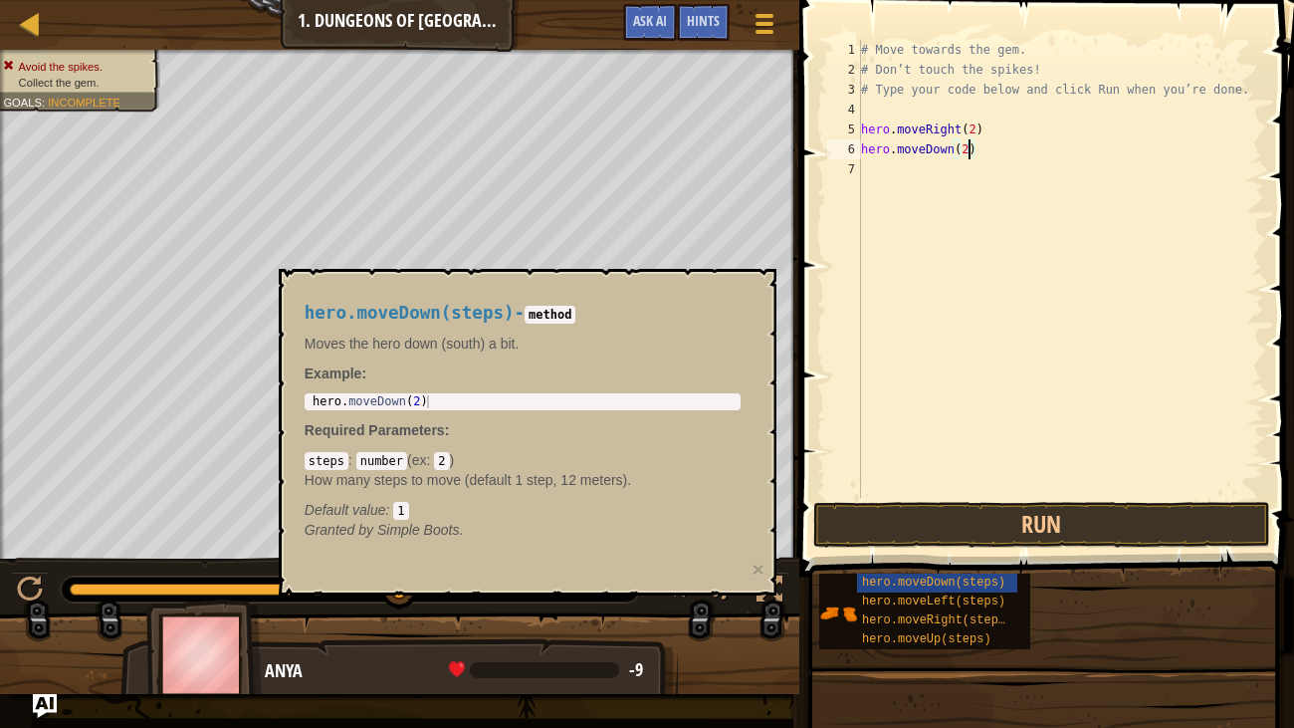
click at [248, 0] on div "Map Introduction to Computer Science 1. Dungeons of Kithgard Game Menu Done Hin…" at bounding box center [647, 364] width 1294 height 728
click at [160, 4] on div "Map Introduction to Computer Science 1. Dungeons of Kithgard Game Menu Done Hin…" at bounding box center [647, 364] width 1294 height 728
click at [0, 103] on div "Avoid the spikes. Collect the gem. Goals : Incomplete" at bounding box center [399, 305] width 799 height 510
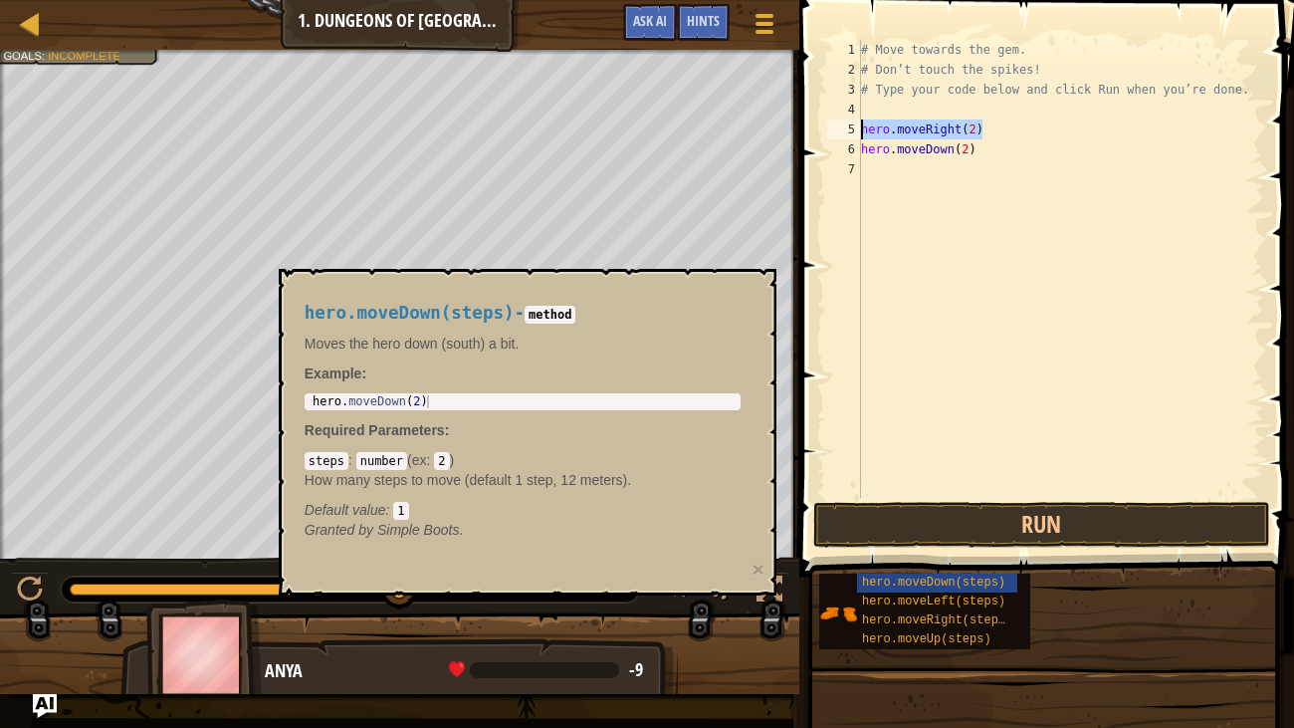
drag, startPoint x: 988, startPoint y: 127, endPoint x: 861, endPoint y: 129, distance: 126.4
click at [861, 129] on div "# Move towards the gem. # Don’t touch the spikes! # Type your code below and cl…" at bounding box center [1060, 289] width 407 height 498
type textarea "hero.moveRight(2)"
click at [915, 189] on div "# Move towards the gem. # Don’t touch the spikes! # Type your code below and cl…" at bounding box center [1060, 289] width 407 height 498
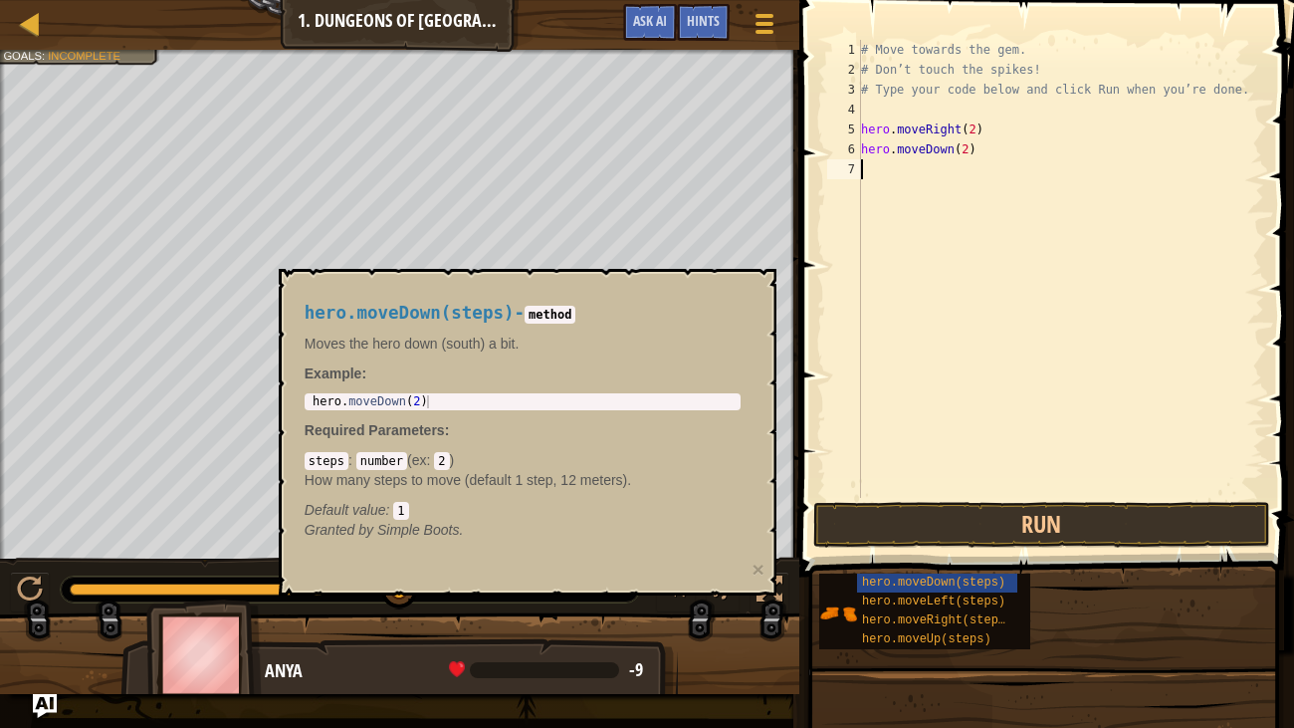
paste textarea "hero.moveRight(2)"
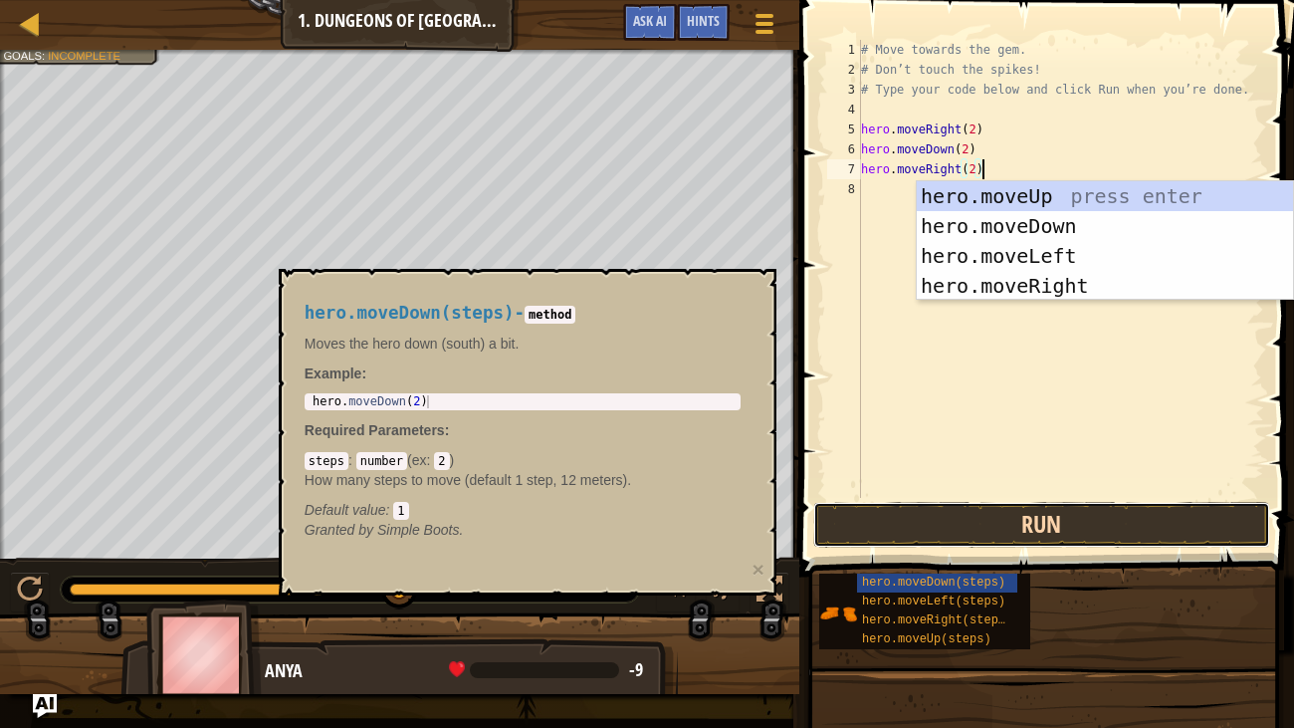
click at [1049, 528] on button "Run" at bounding box center [1041, 525] width 457 height 46
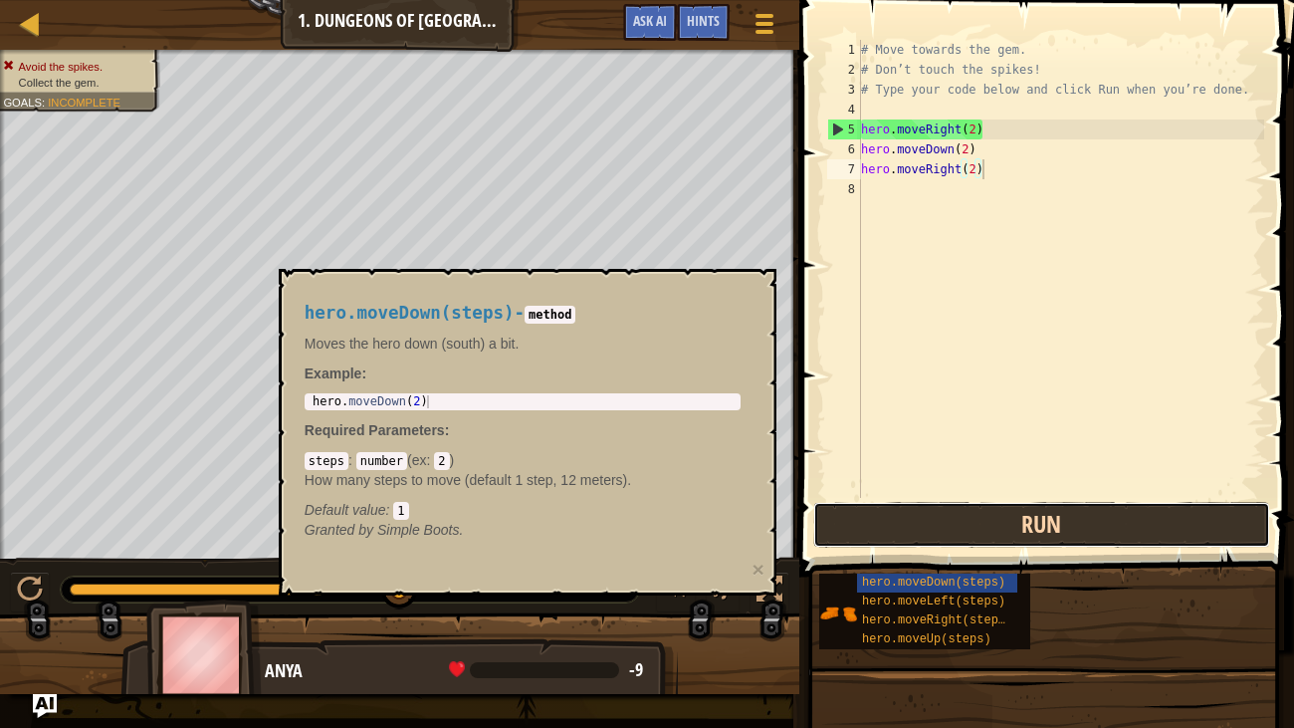
click at [997, 536] on button "Run" at bounding box center [1041, 525] width 457 height 46
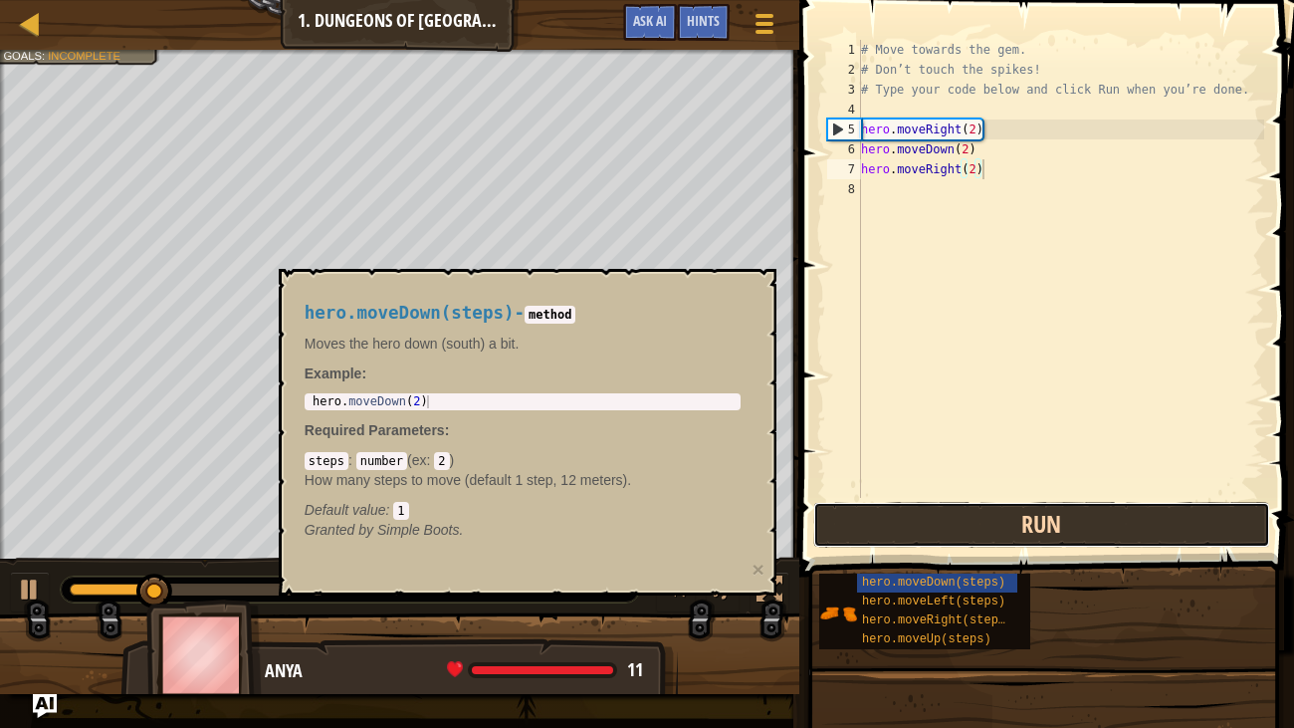
click at [997, 536] on button "Run" at bounding box center [1041, 525] width 457 height 46
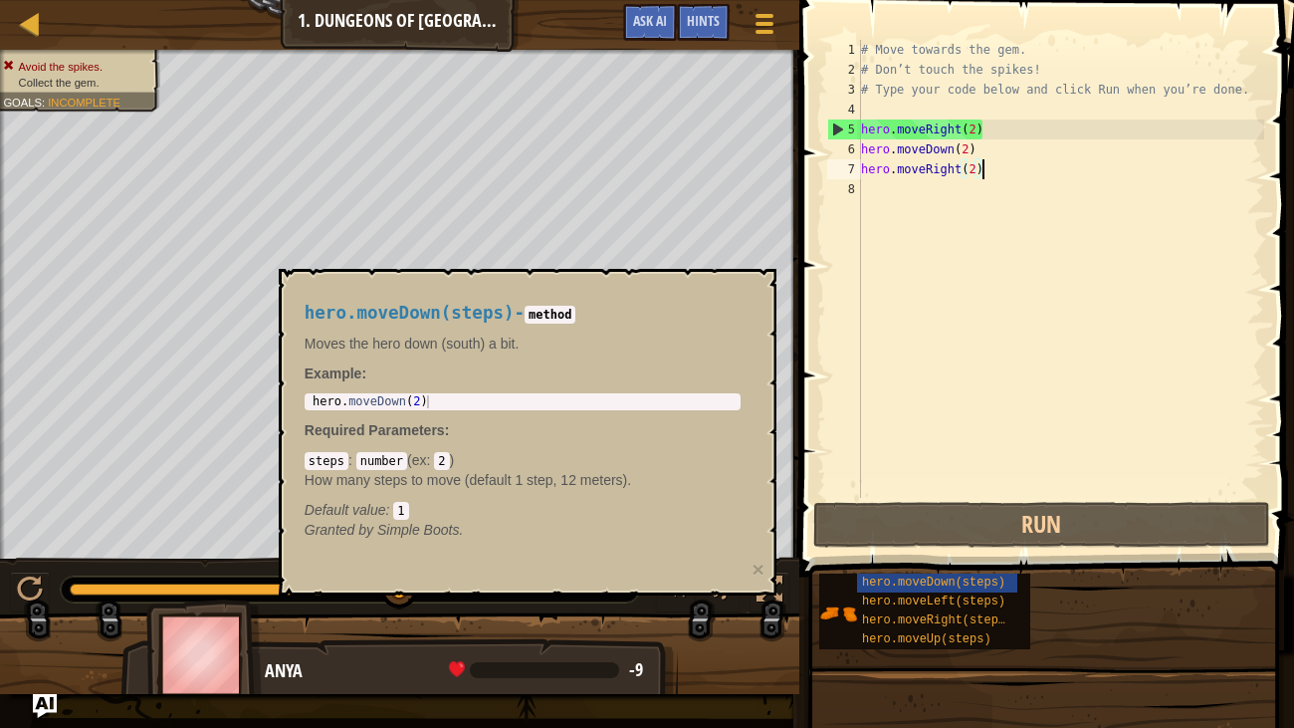
click at [975, 125] on div "# Move towards the gem. # Don’t touch the spikes! # Type your code below and cl…" at bounding box center [1060, 289] width 407 height 498
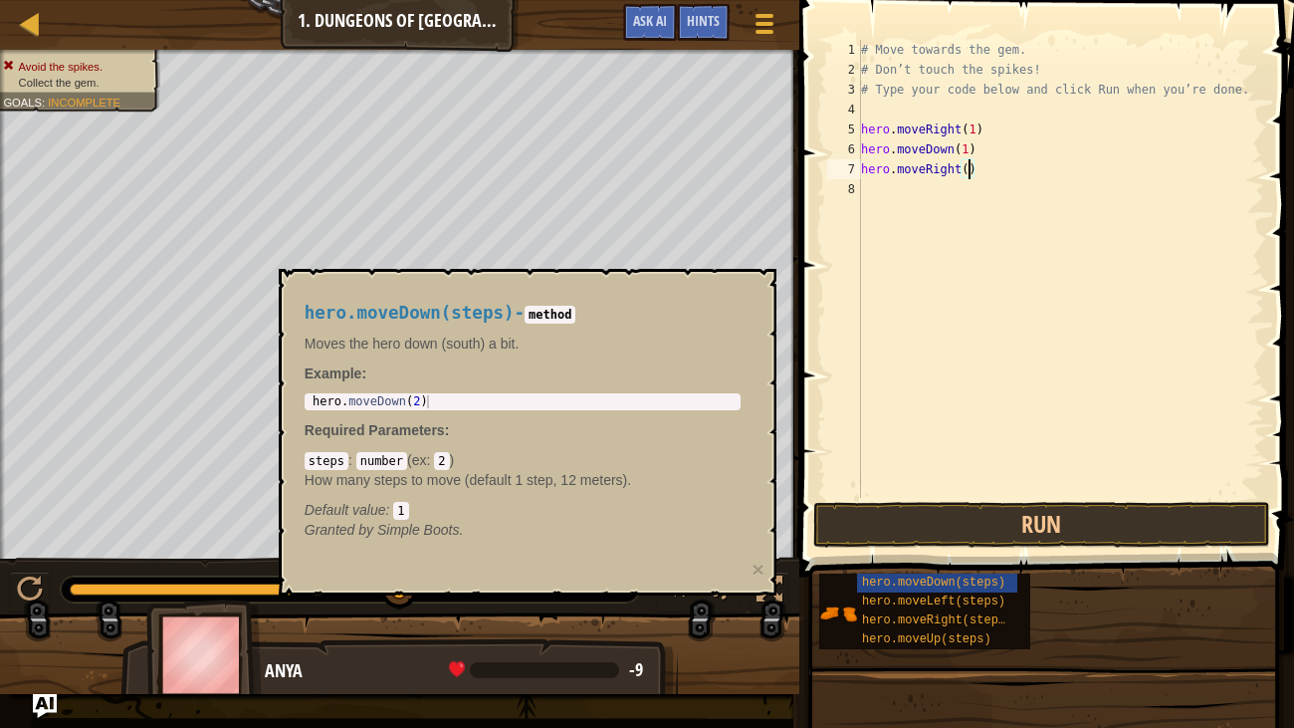
scroll to position [9, 9]
type textarea "hero.moveRight(1)"
click at [1071, 507] on button "Run" at bounding box center [1041, 525] width 457 height 46
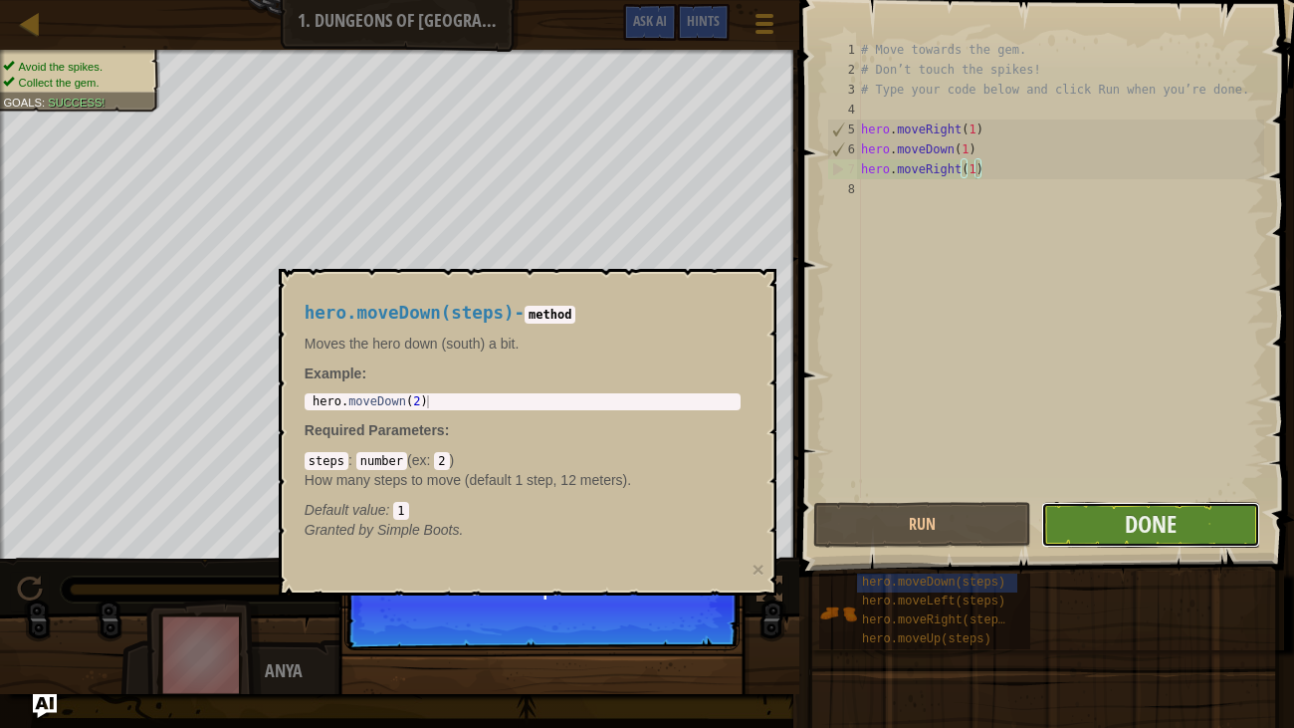
click at [1090, 503] on button "Done" at bounding box center [1150, 525] width 218 height 46
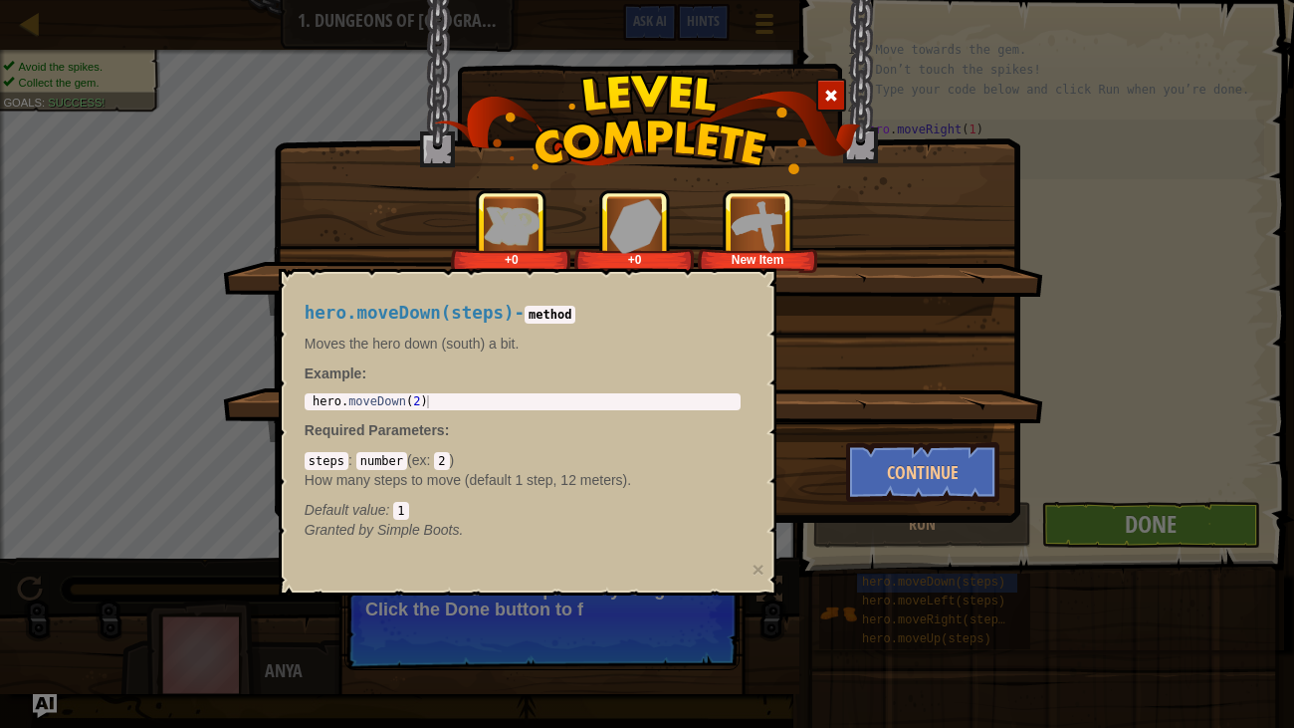
click at [587, 341] on p "Moves the hero down (south) a bit." at bounding box center [523, 343] width 436 height 20
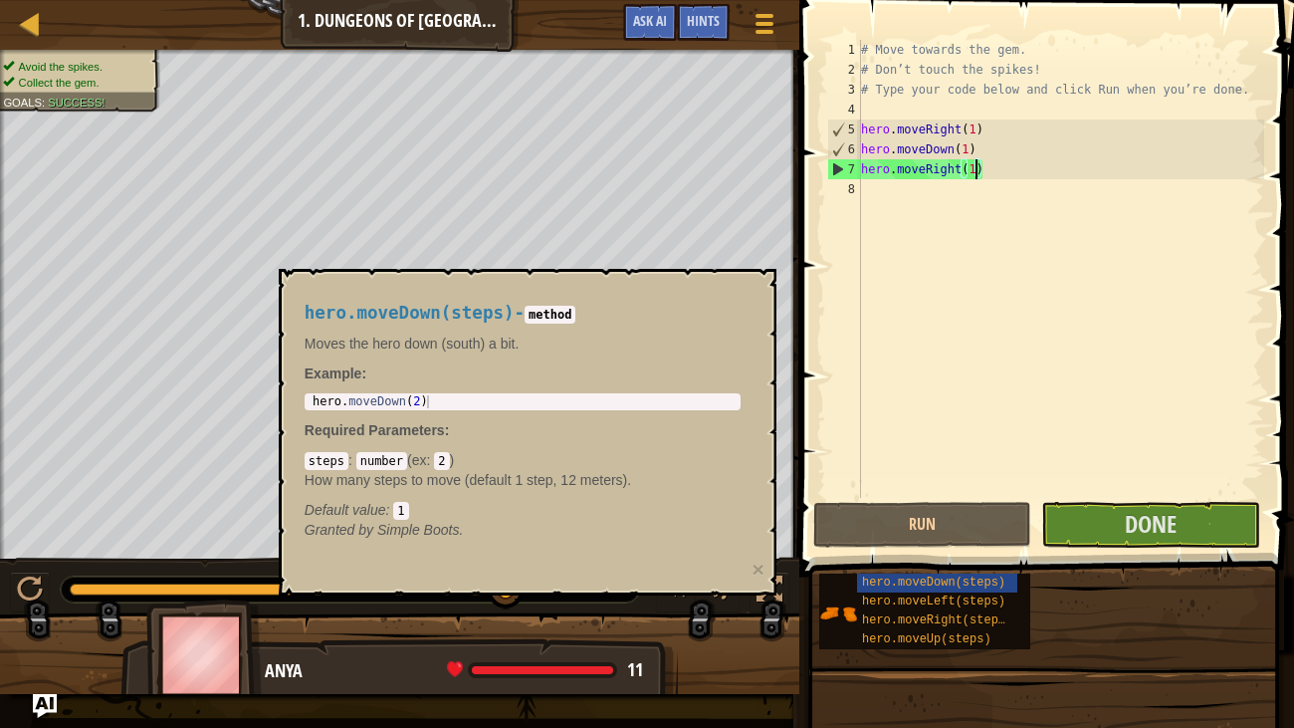
scroll to position [9, 8]
click at [1183, 548] on span at bounding box center [1048, 259] width 511 height 635
click at [1180, 533] on button "Done" at bounding box center [1150, 525] width 218 height 46
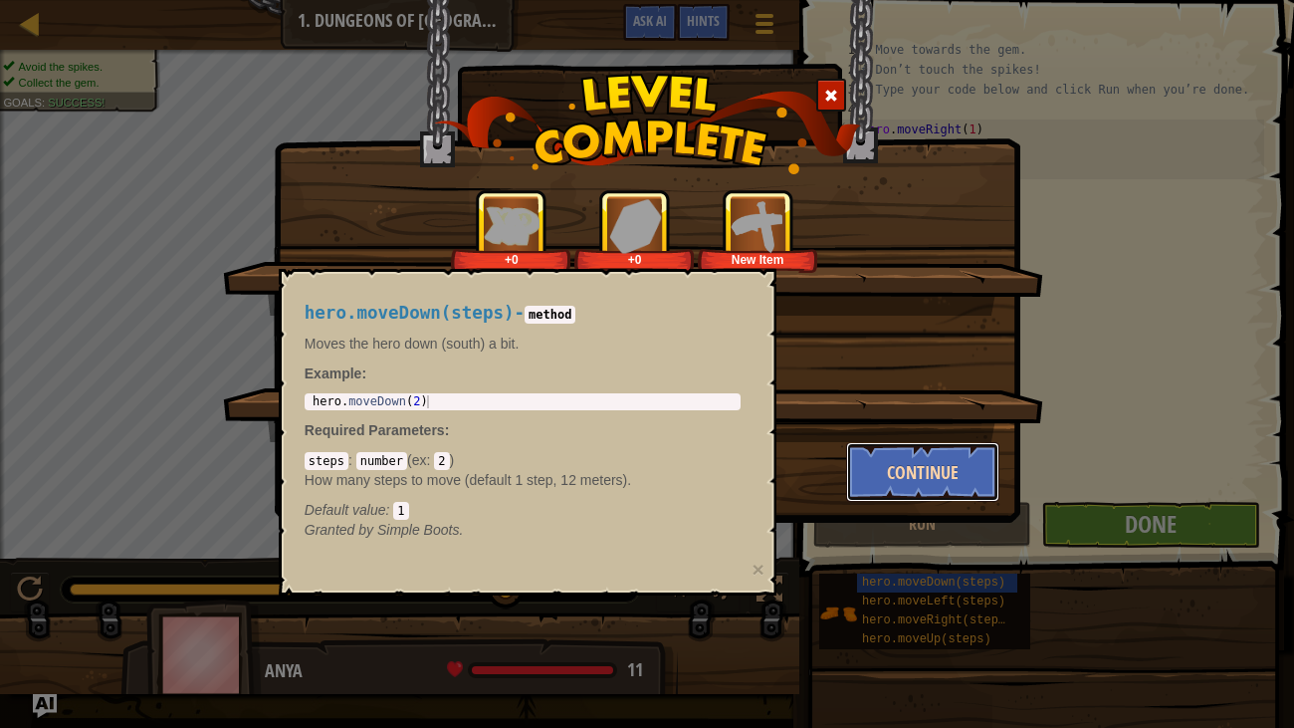
click at [956, 472] on button "Continue" at bounding box center [923, 472] width 154 height 60
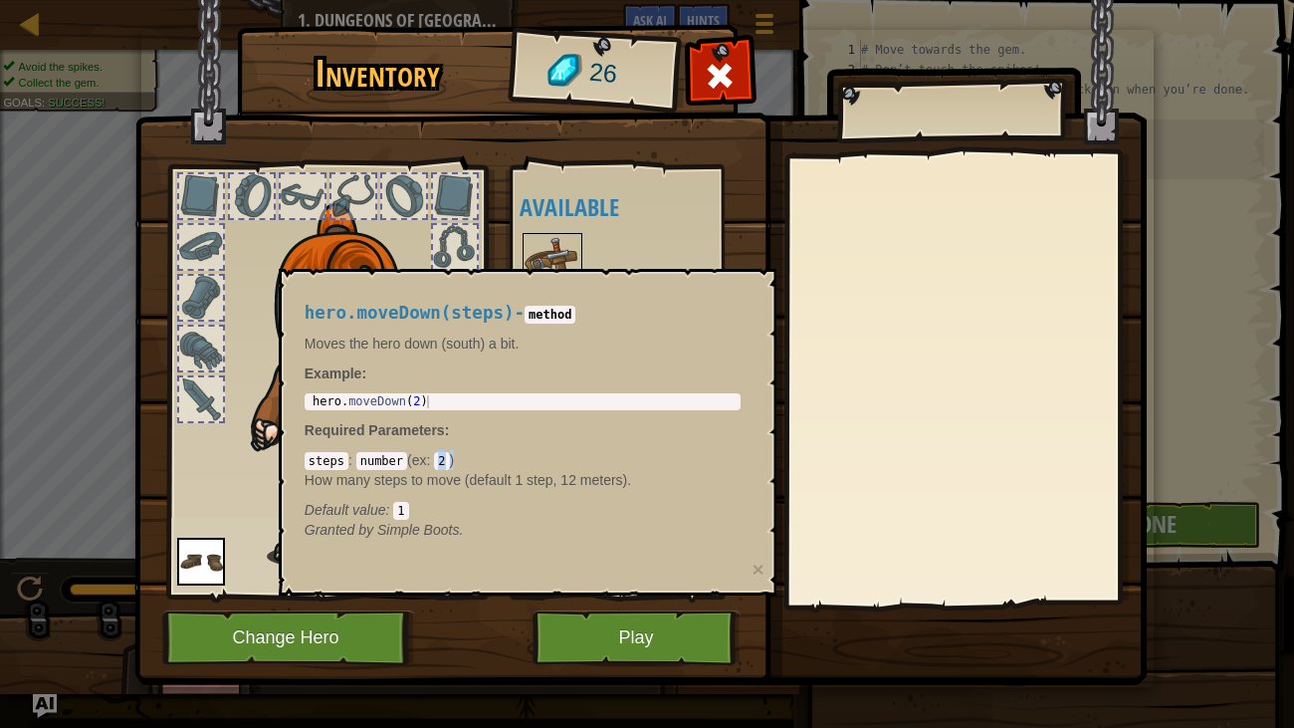
drag, startPoint x: 432, startPoint y: 449, endPoint x: 481, endPoint y: 454, distance: 49.0
click at [481, 454] on div "steps : number ( ex : 2 ) How many steps to move (default 1 step, 12 meters). D…" at bounding box center [523, 485] width 436 height 70
click at [525, 328] on div "hero.moveDown(steps) - method Moves the hero down (south) a bit. Example : 1 he…" at bounding box center [523, 422] width 464 height 274
click at [199, 348] on div at bounding box center [201, 349] width 44 height 44
click at [199, 220] on img at bounding box center [335, 362] width 302 height 409
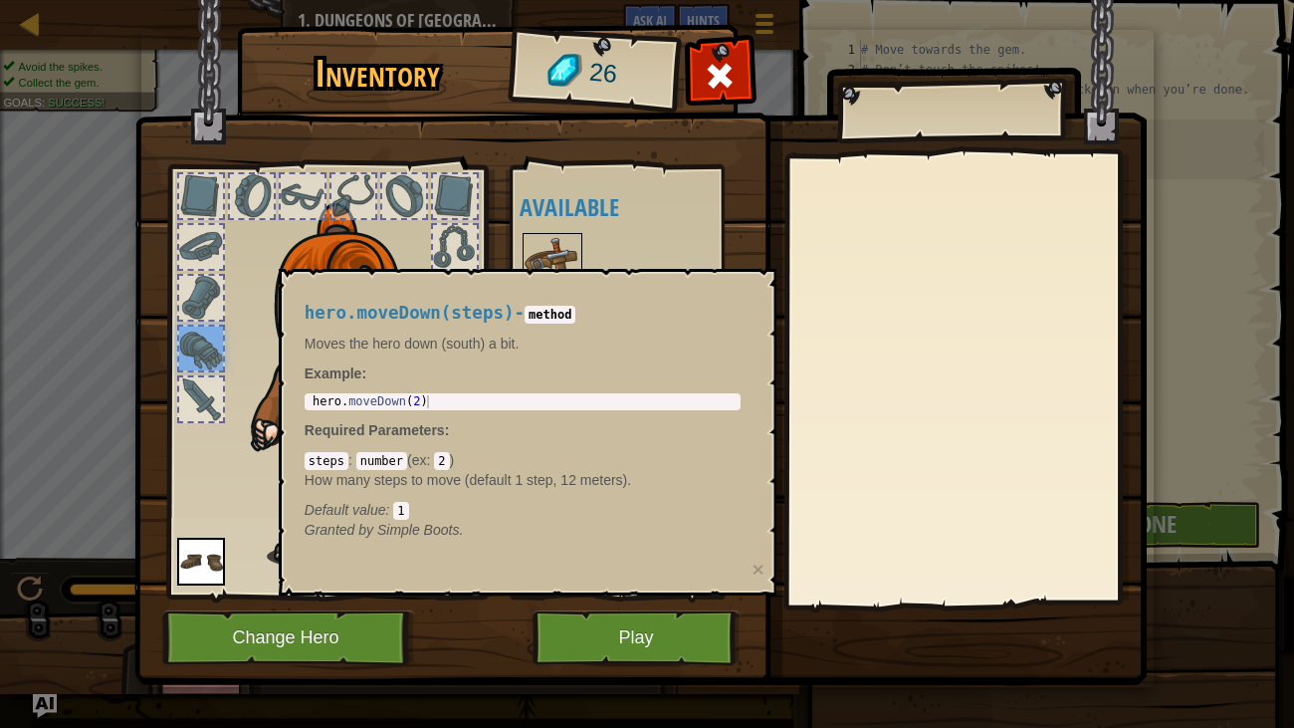
click at [527, 246] on img at bounding box center [553, 263] width 56 height 56
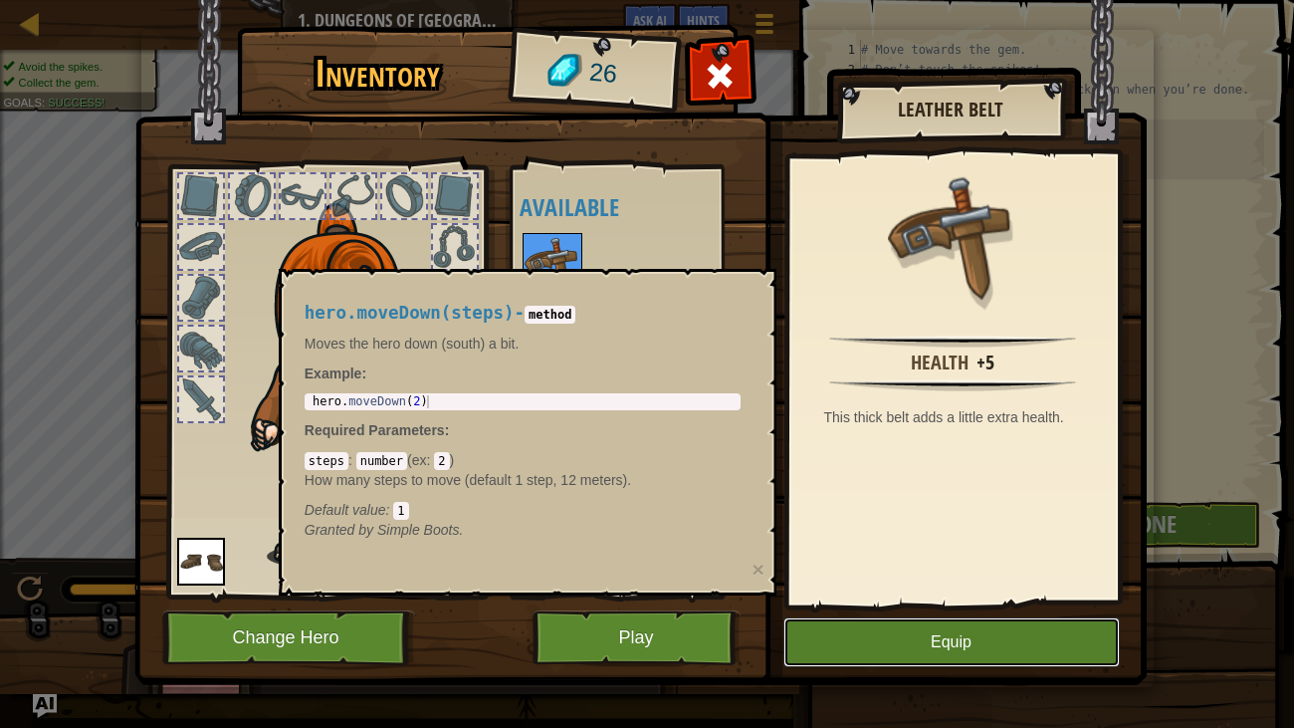
click at [963, 557] on button "Equip" at bounding box center [951, 642] width 336 height 50
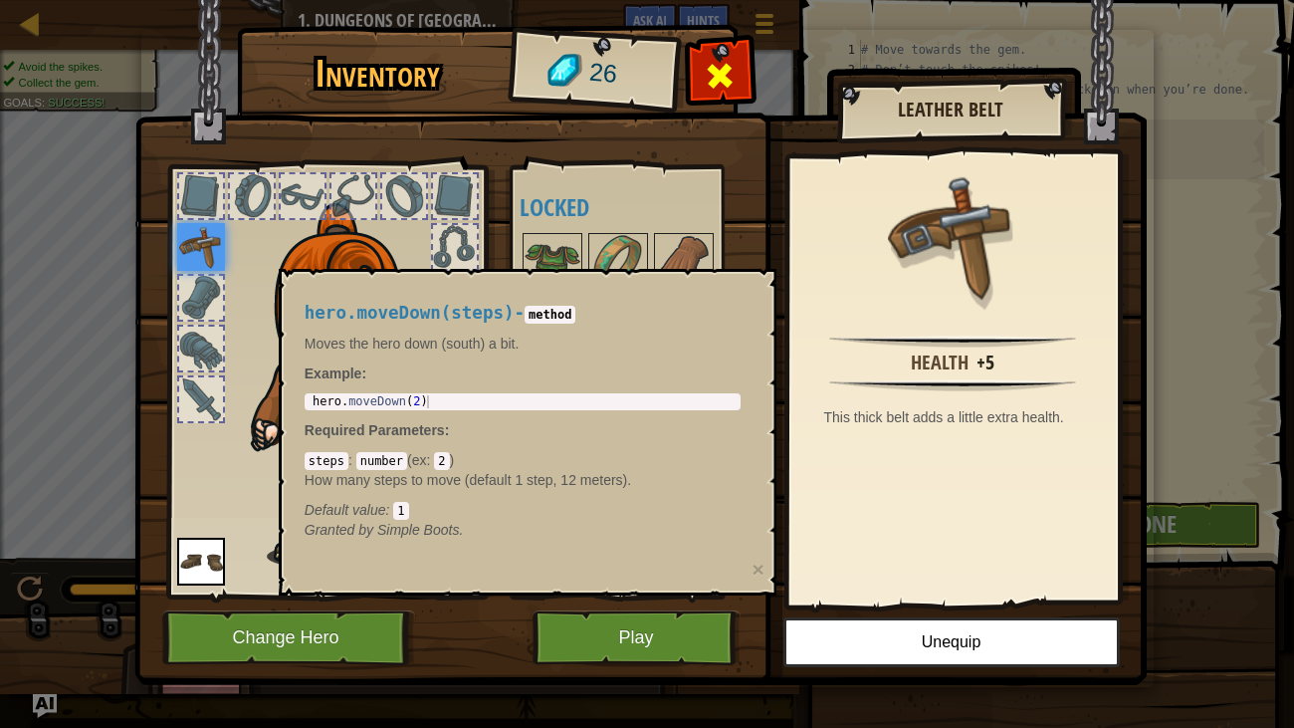
click at [729, 63] on span at bounding box center [720, 76] width 32 height 32
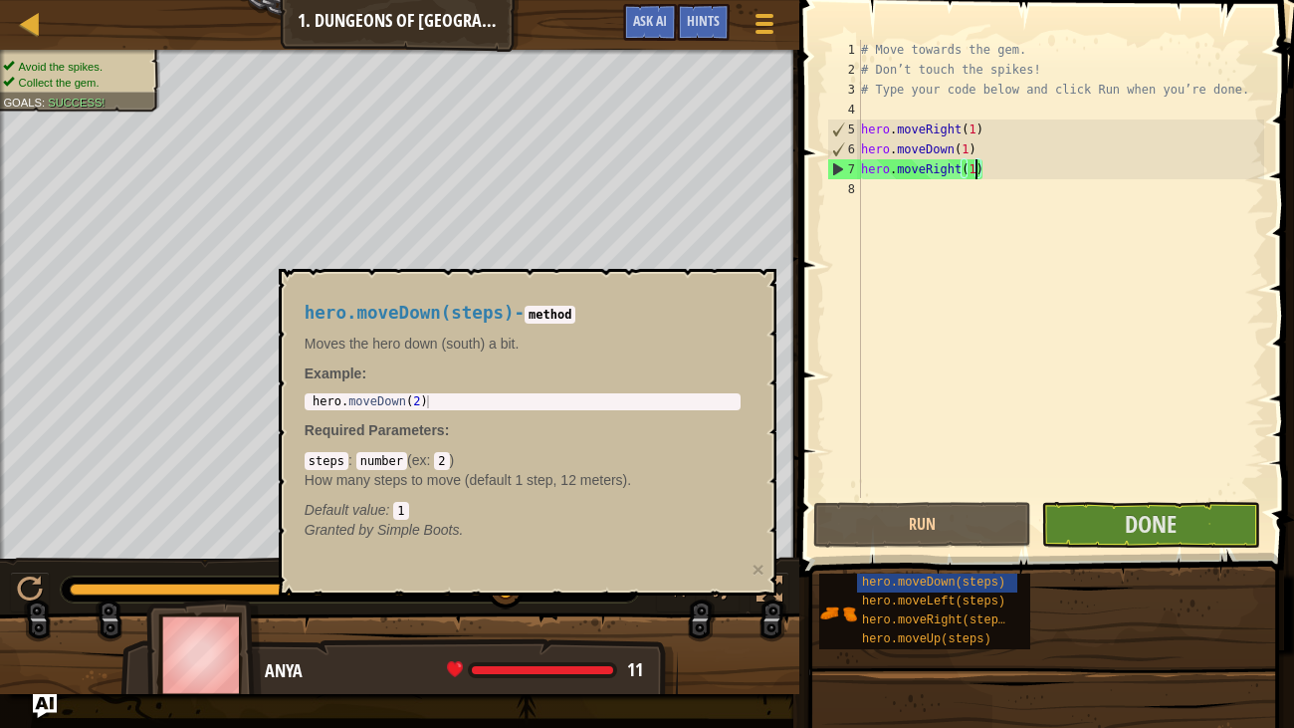
click at [1173, 549] on span at bounding box center [1048, 259] width 511 height 635
click at [1160, 525] on span "Done" at bounding box center [1151, 524] width 52 height 32
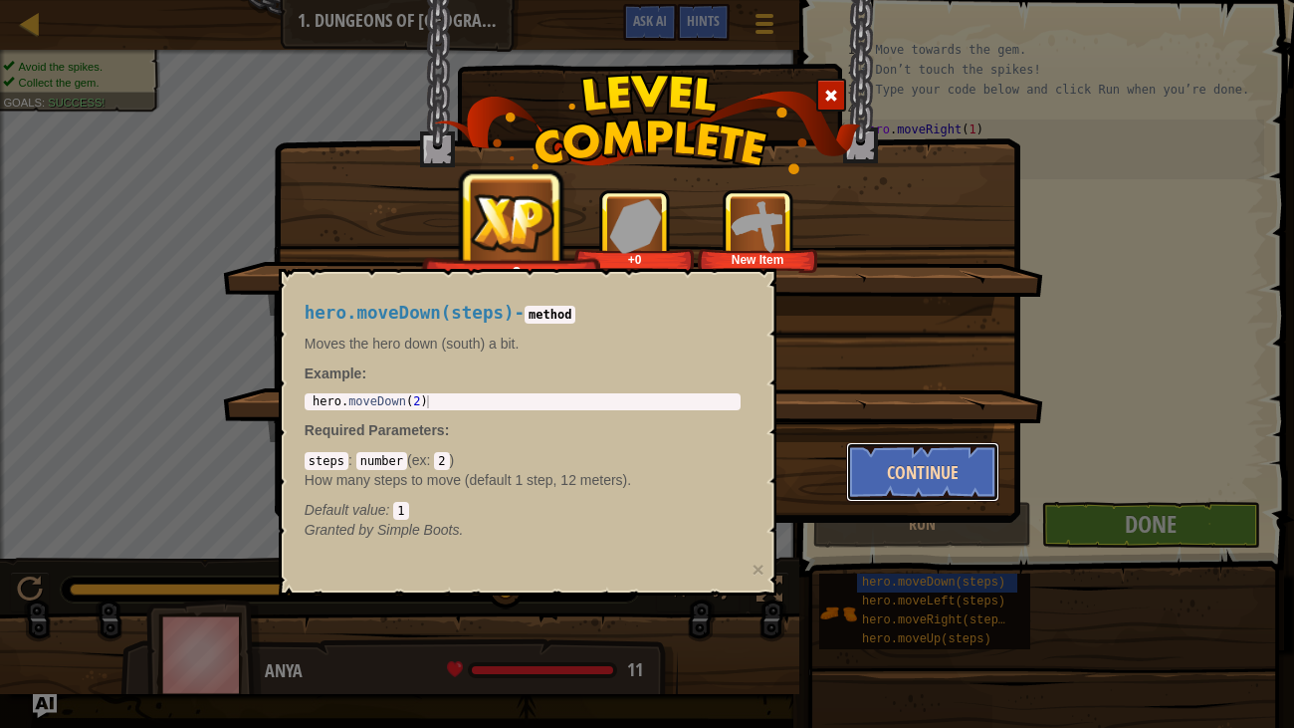
click at [900, 464] on button "Continue" at bounding box center [923, 472] width 154 height 60
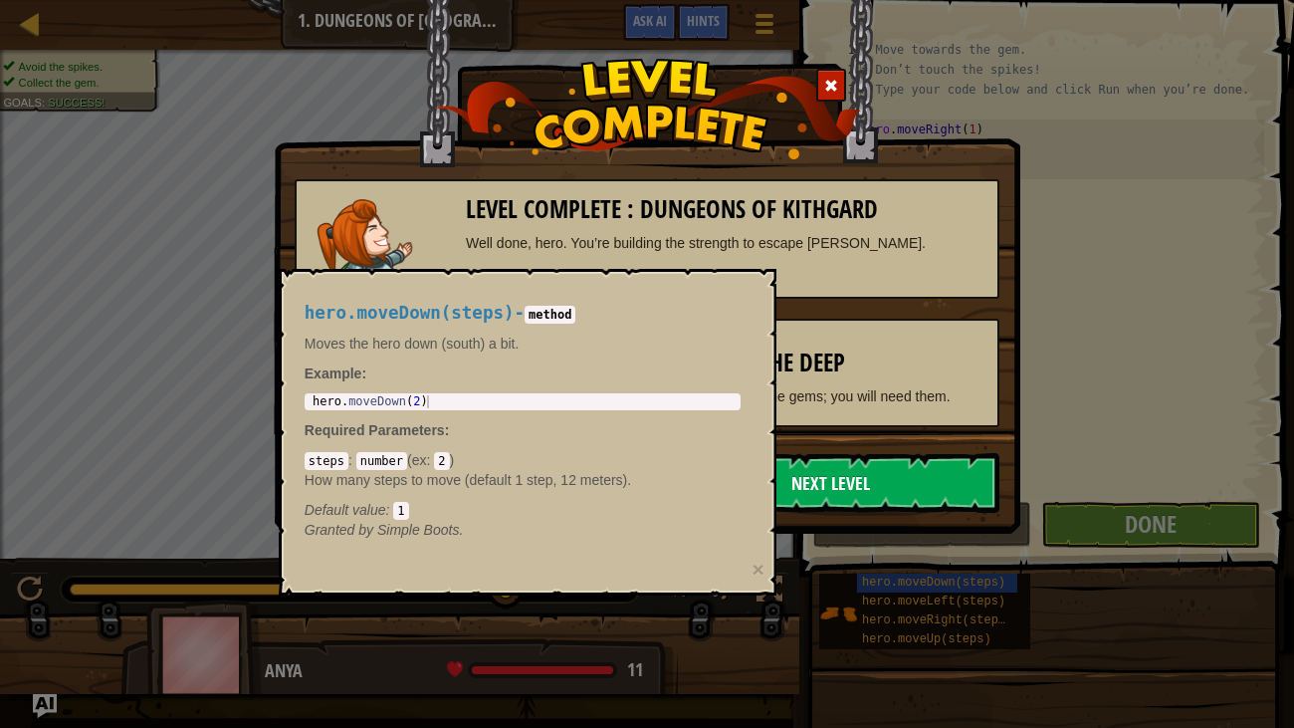
click at [895, 471] on link "Next Level" at bounding box center [830, 483] width 337 height 60
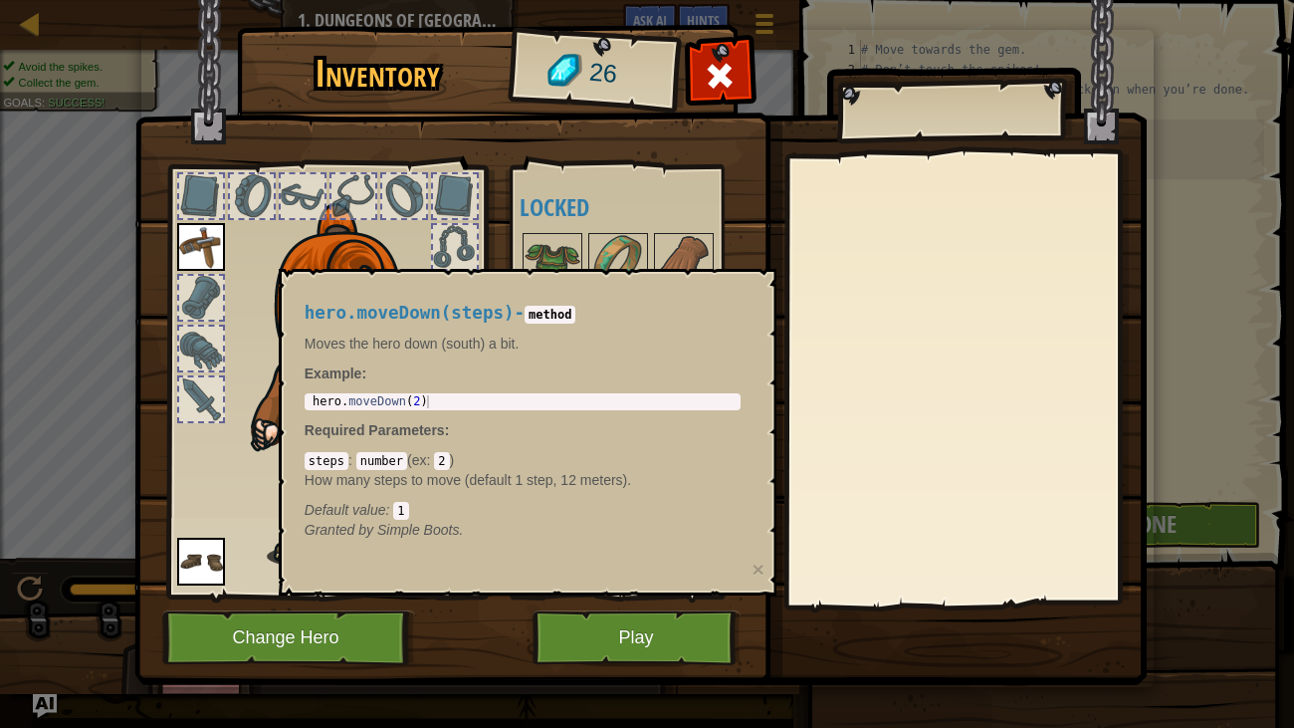
click at [650, 557] on img at bounding box center [640, 323] width 1012 height 723
click at [649, 557] on button "Play" at bounding box center [637, 637] width 208 height 55
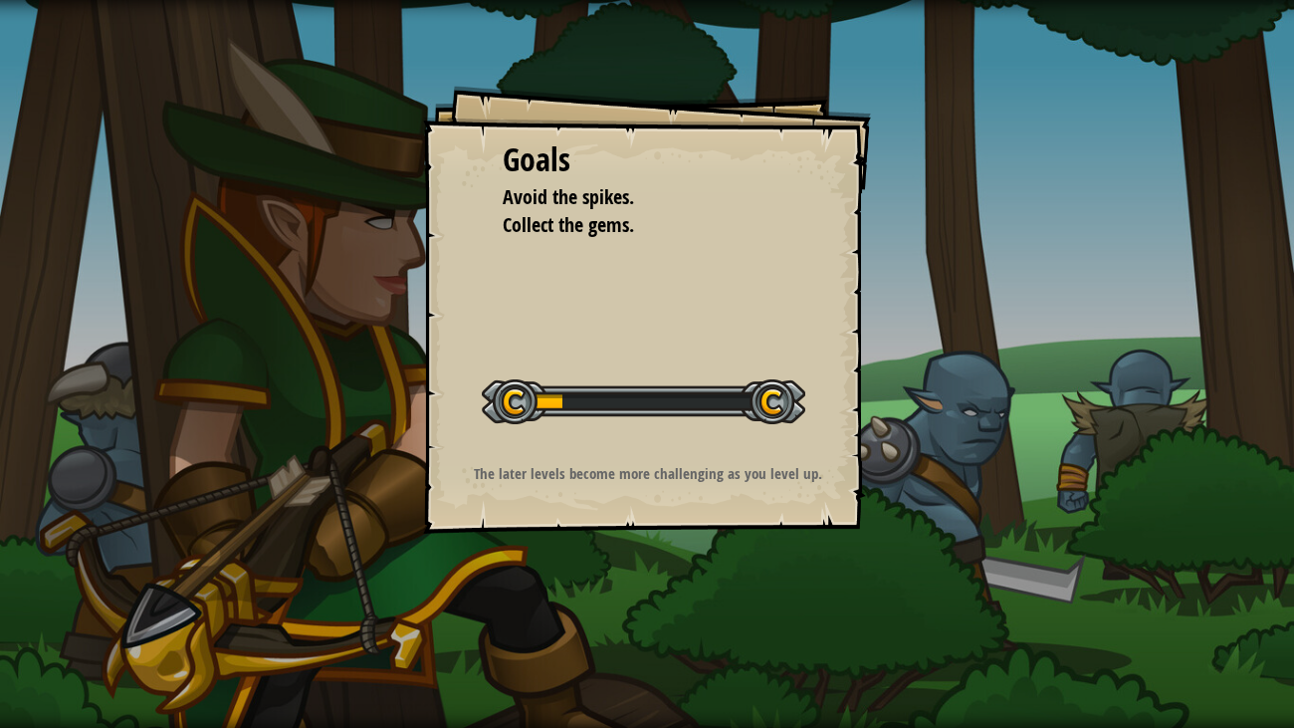
click at [649, 557] on div "Goals Avoid the spikes. Collect the gems. Start Level Error loading from server…" at bounding box center [647, 364] width 1294 height 728
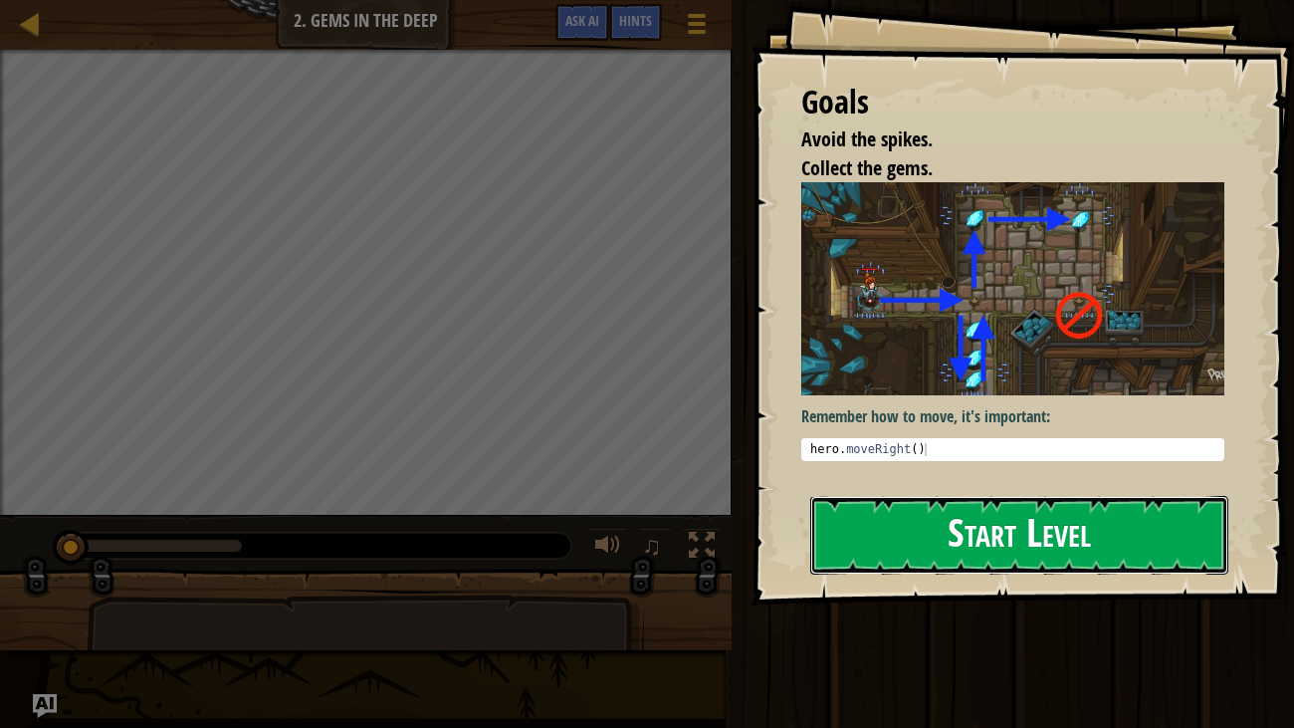
click at [1050, 502] on button "Start Level" at bounding box center [1019, 535] width 419 height 79
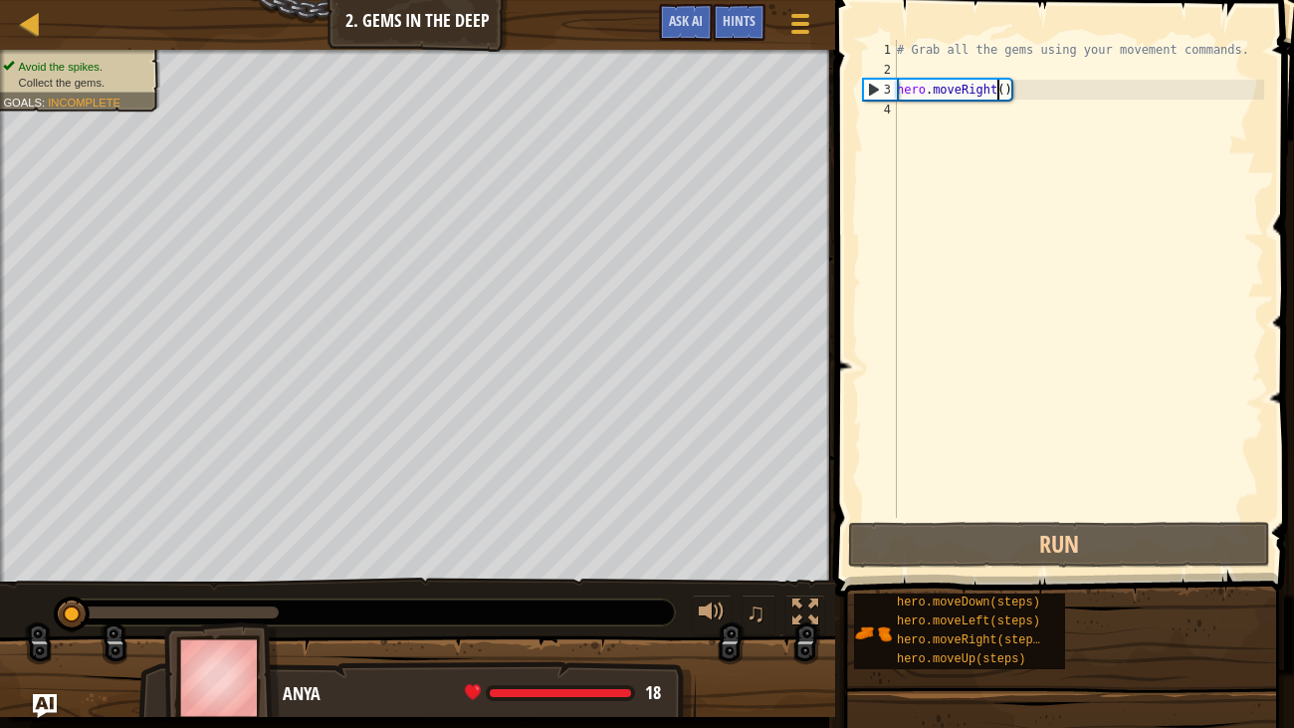
click at [998, 86] on div "# Grab all the gems using your movement commands. hero . moveRight ( )" at bounding box center [1078, 299] width 371 height 518
click at [1008, 87] on div "# Grab all the gems using your movement commands. hero . moveRight ( )" at bounding box center [1078, 299] width 371 height 518
click at [999, 84] on div "# Grab all the gems using your movement commands. hero . moveRight ( )" at bounding box center [1078, 299] width 371 height 518
click at [1003, 88] on div "# Grab all the gems using your movement commands. hero . moveRight ( )" at bounding box center [1078, 299] width 371 height 518
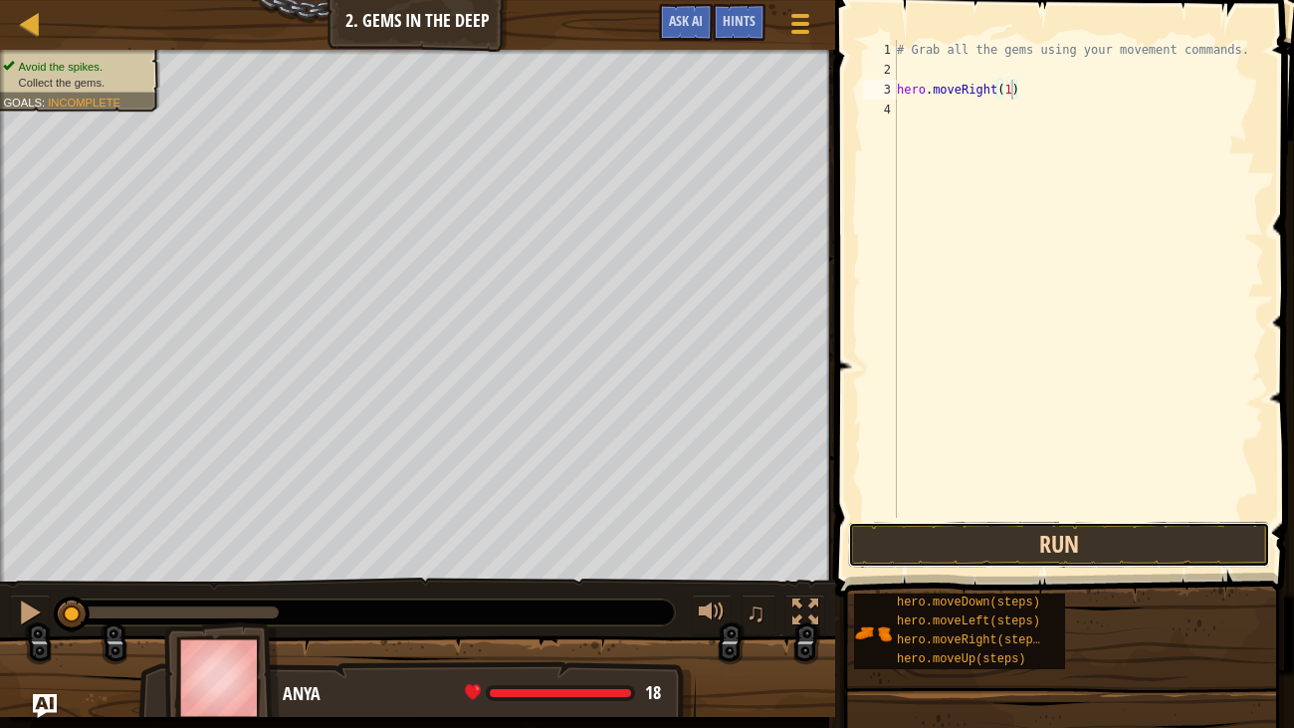
click at [1026, 536] on button "Run" at bounding box center [1059, 545] width 422 height 46
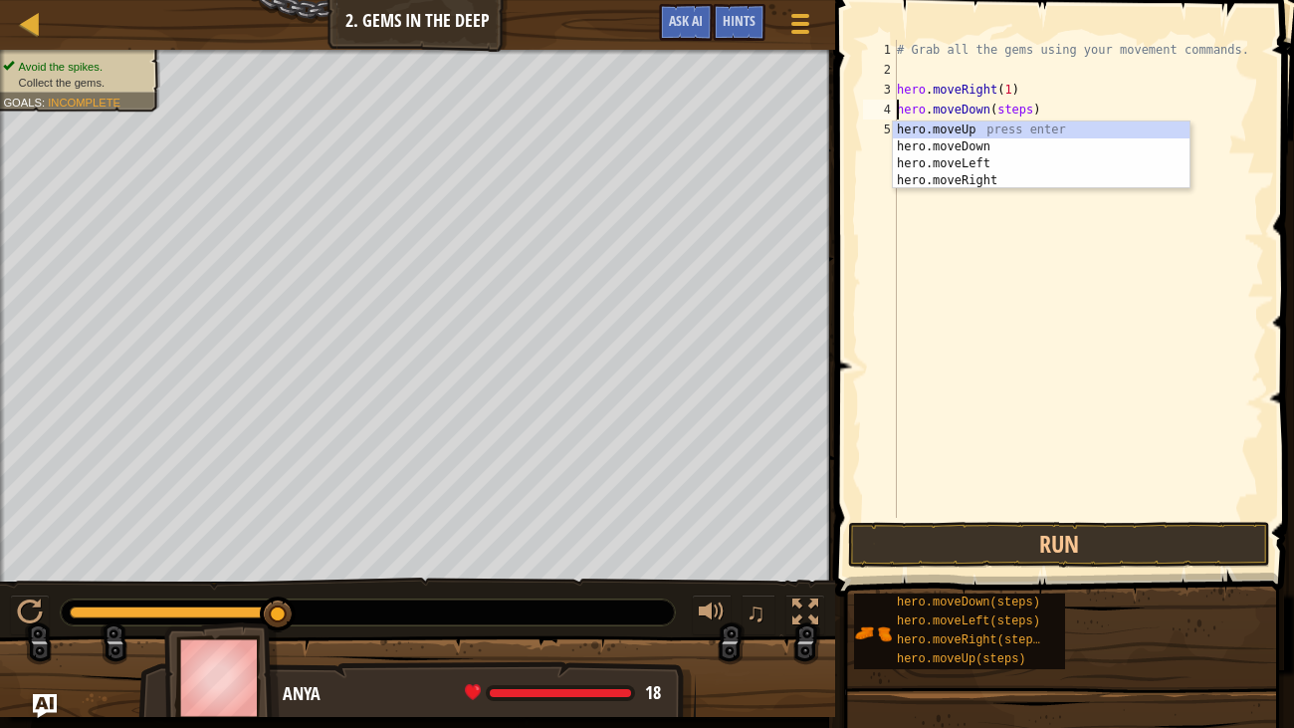
click at [1033, 107] on div "# Grab all the gems using your movement commands. hero . moveRight ( 1 ) hero .…" at bounding box center [1078, 299] width 371 height 518
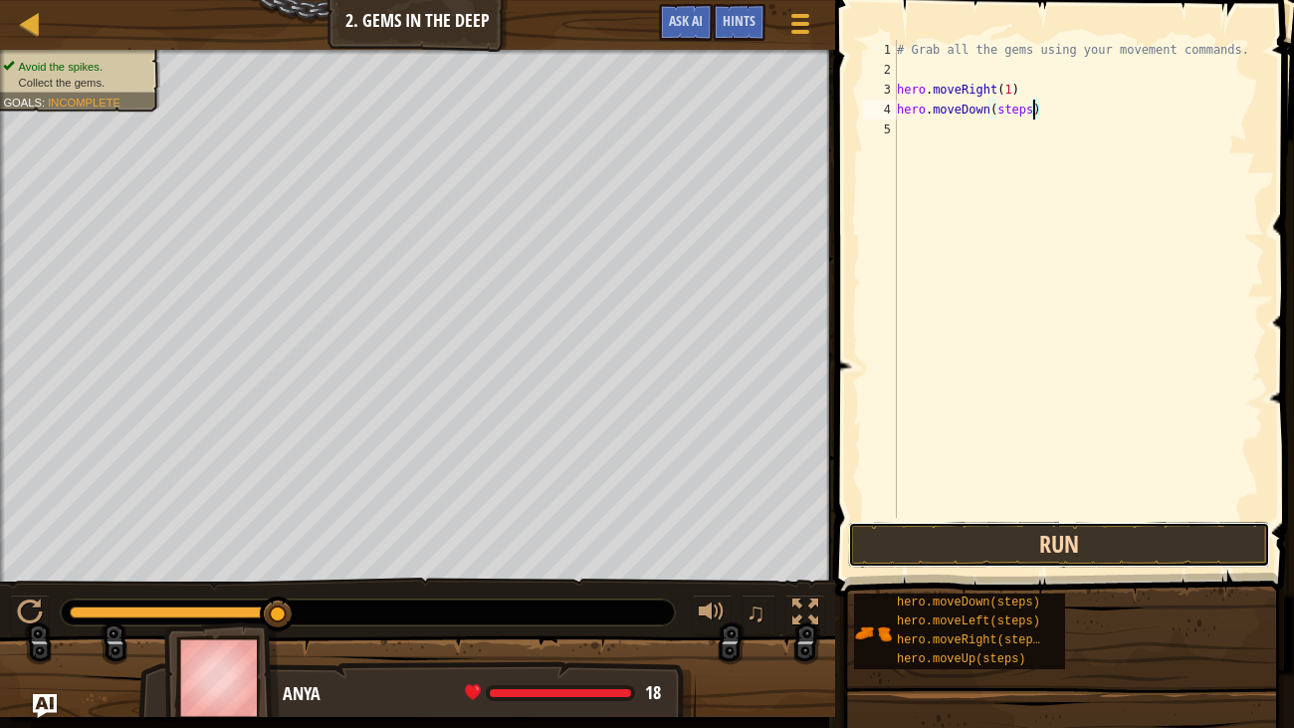
click at [1074, 552] on button "Run" at bounding box center [1059, 545] width 422 height 46
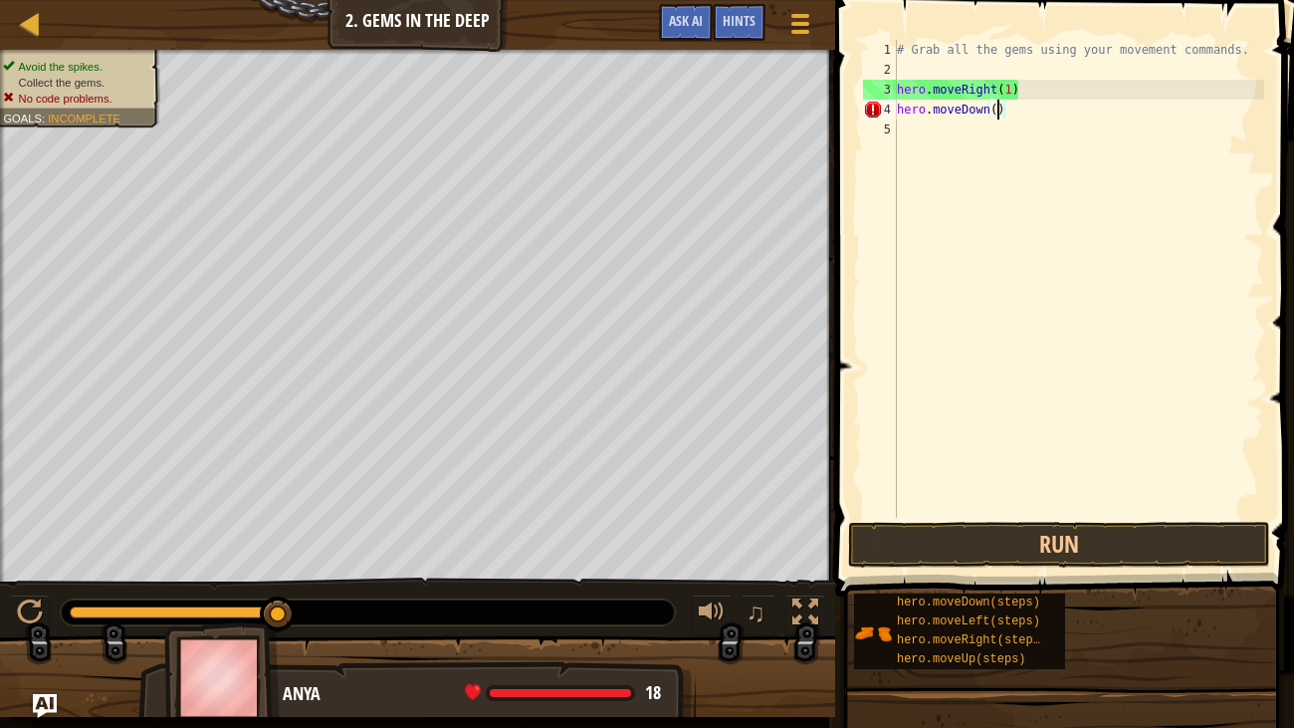
scroll to position [9, 8]
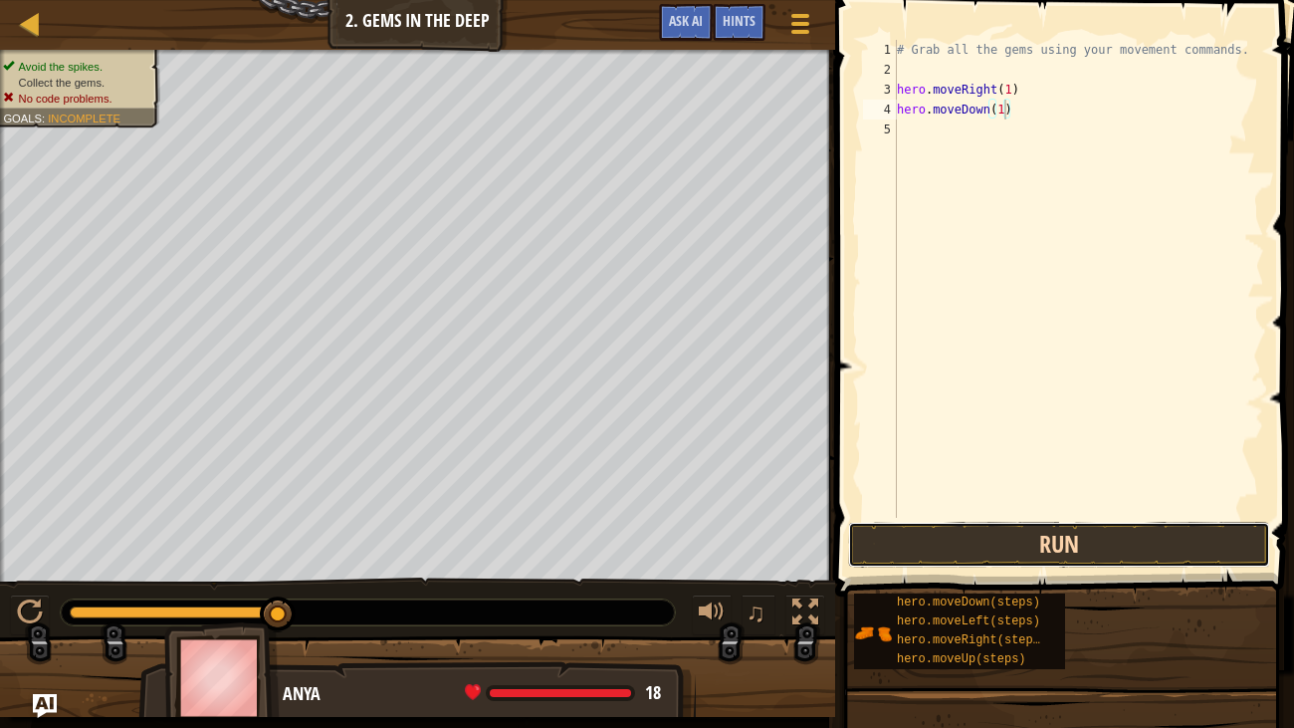
click at [1010, 542] on button "Run" at bounding box center [1059, 545] width 422 height 46
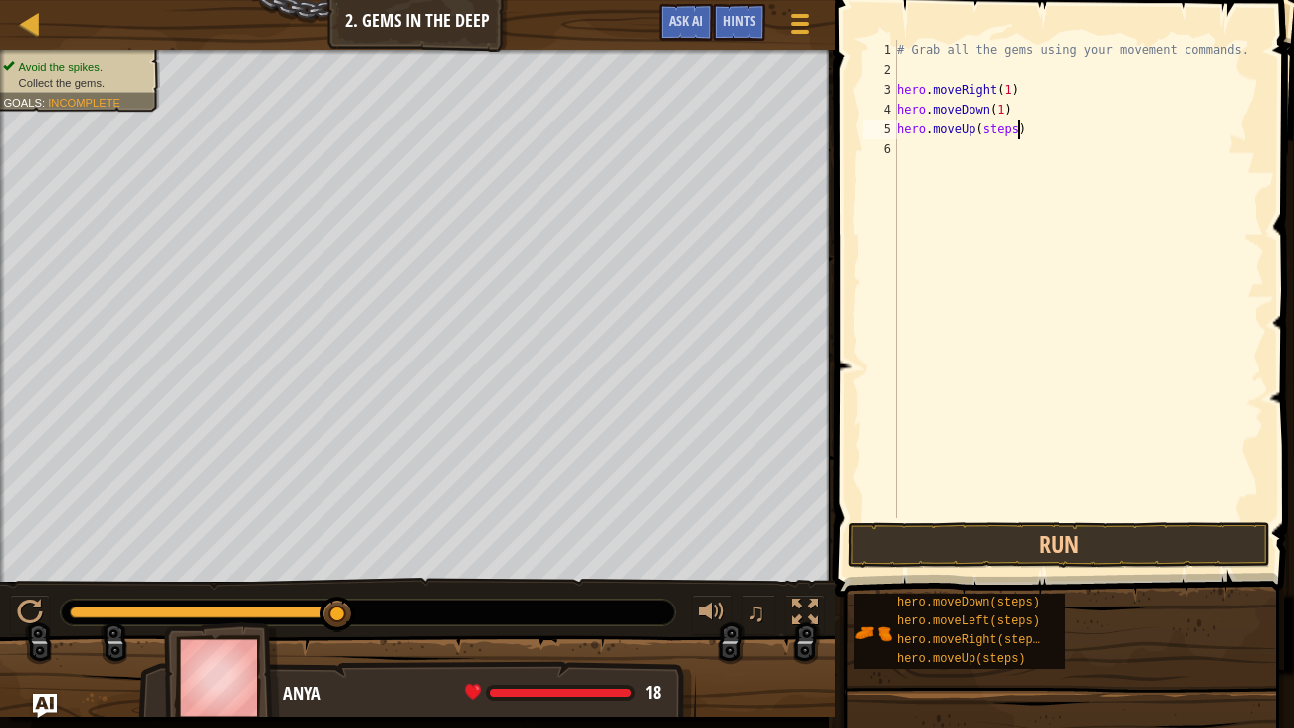
click at [1016, 131] on div "# Grab all the gems using your movement commands. hero . moveRight ( 1 ) hero .…" at bounding box center [1078, 299] width 371 height 518
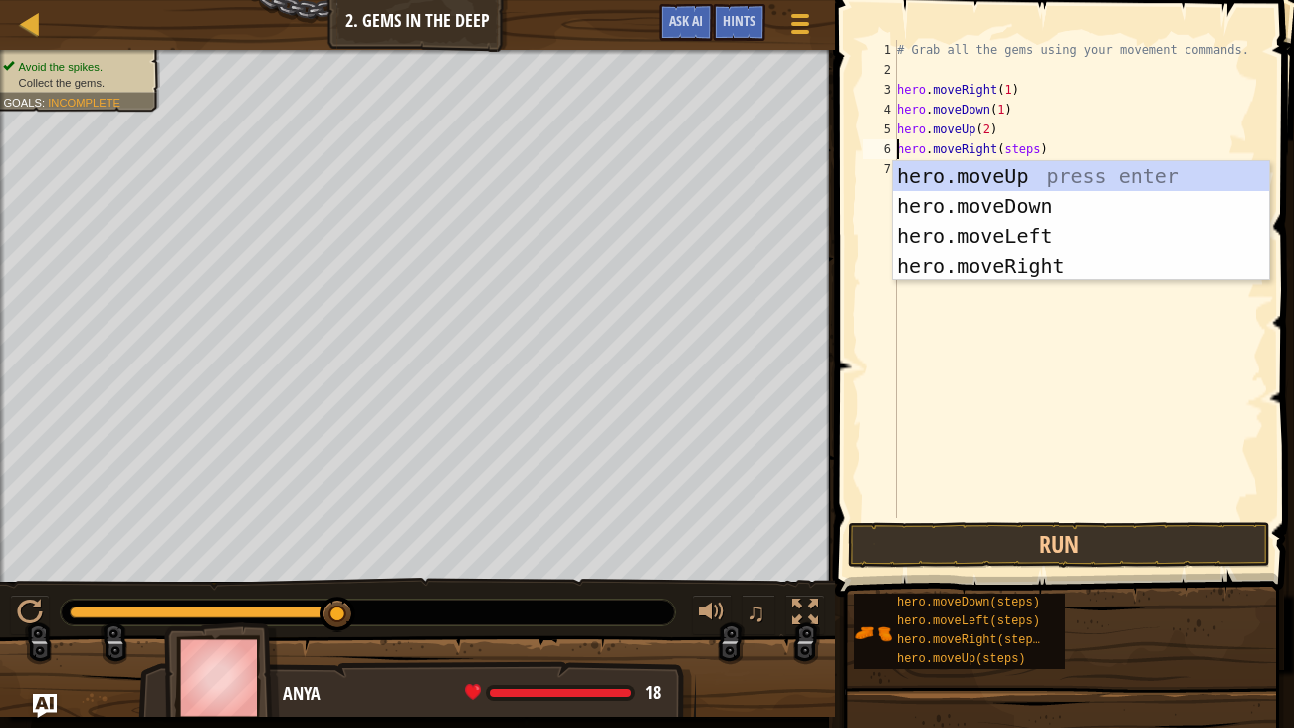
click at [1043, 146] on div "# Grab all the gems using your movement commands. hero . moveRight ( 1 ) hero .…" at bounding box center [1078, 299] width 371 height 518
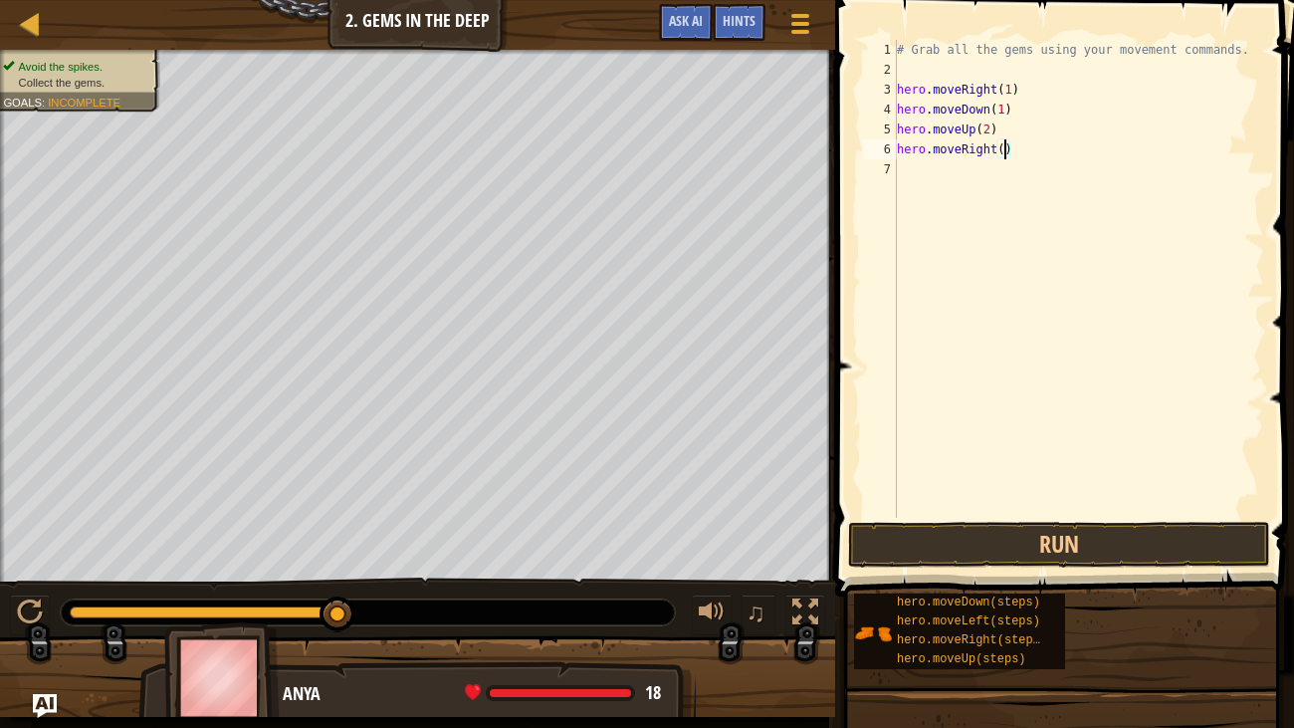
scroll to position [9, 9]
type textarea "hero.moveRight(1)"
click at [1025, 553] on button "Run" at bounding box center [1059, 545] width 422 height 46
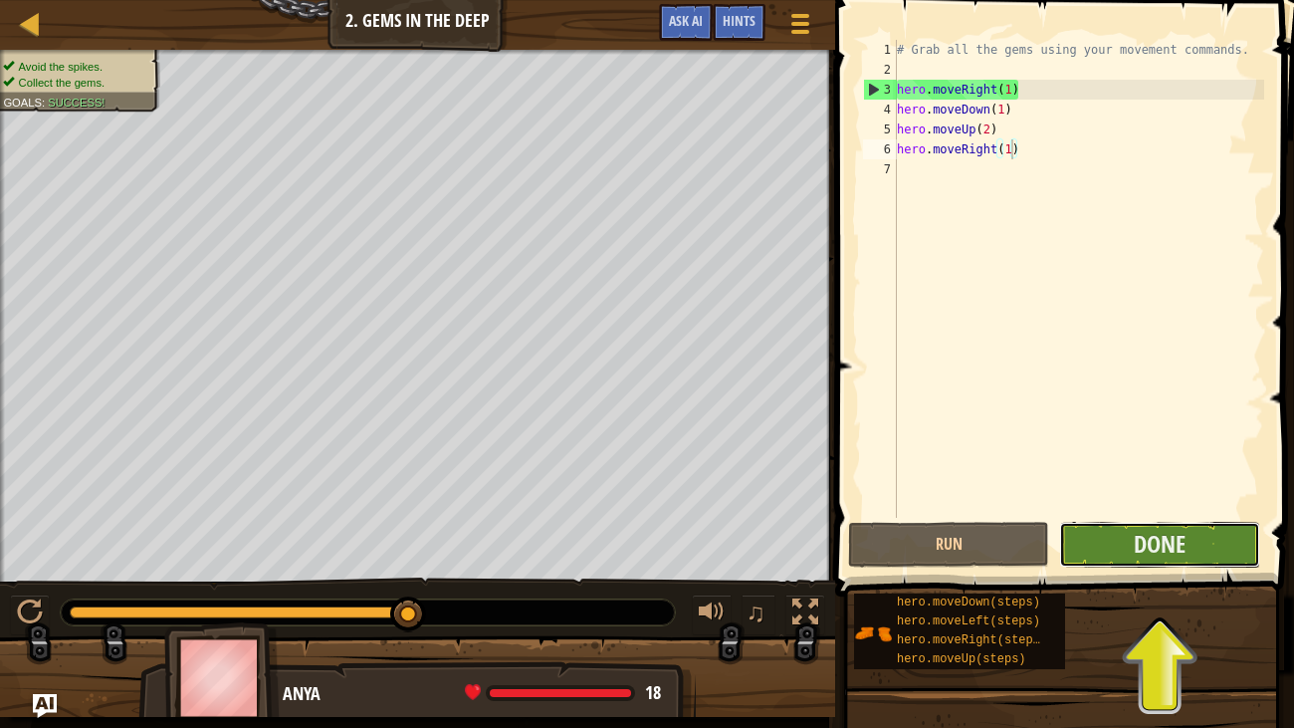
click at [1214, 549] on button "Done" at bounding box center [1159, 545] width 201 height 46
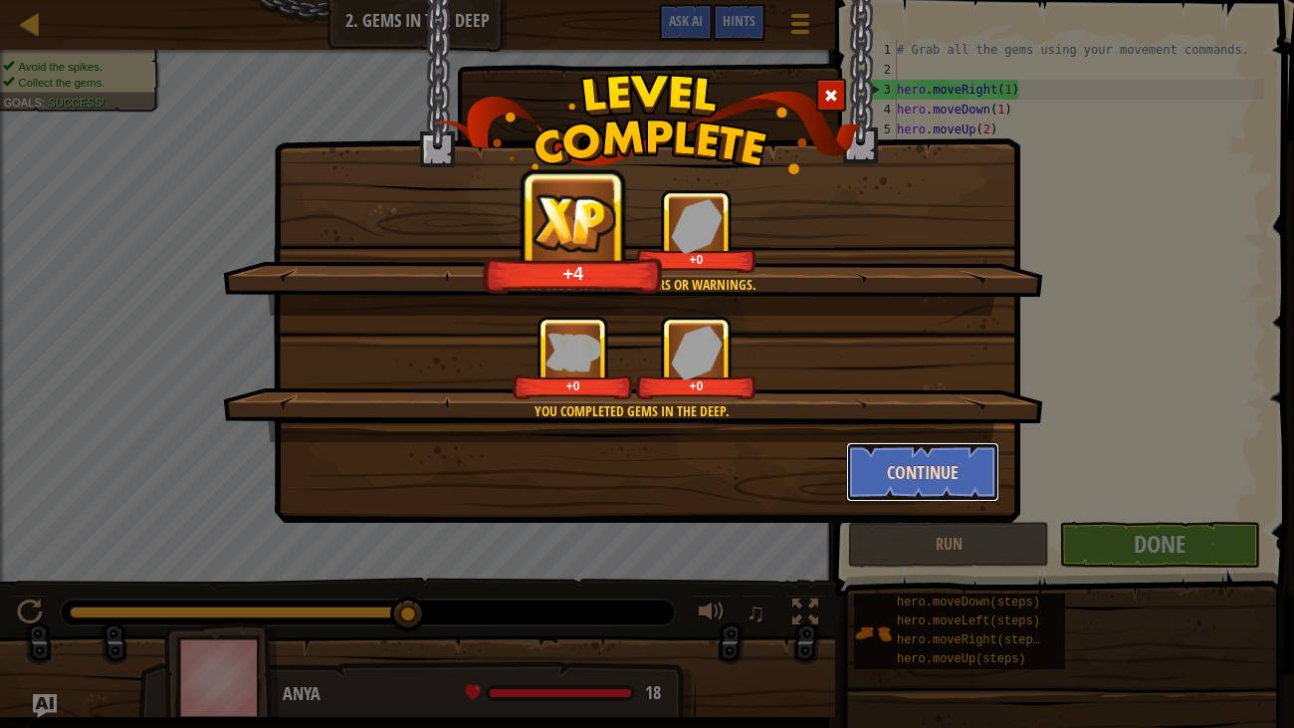
click at [905, 469] on button "Continue" at bounding box center [923, 472] width 154 height 60
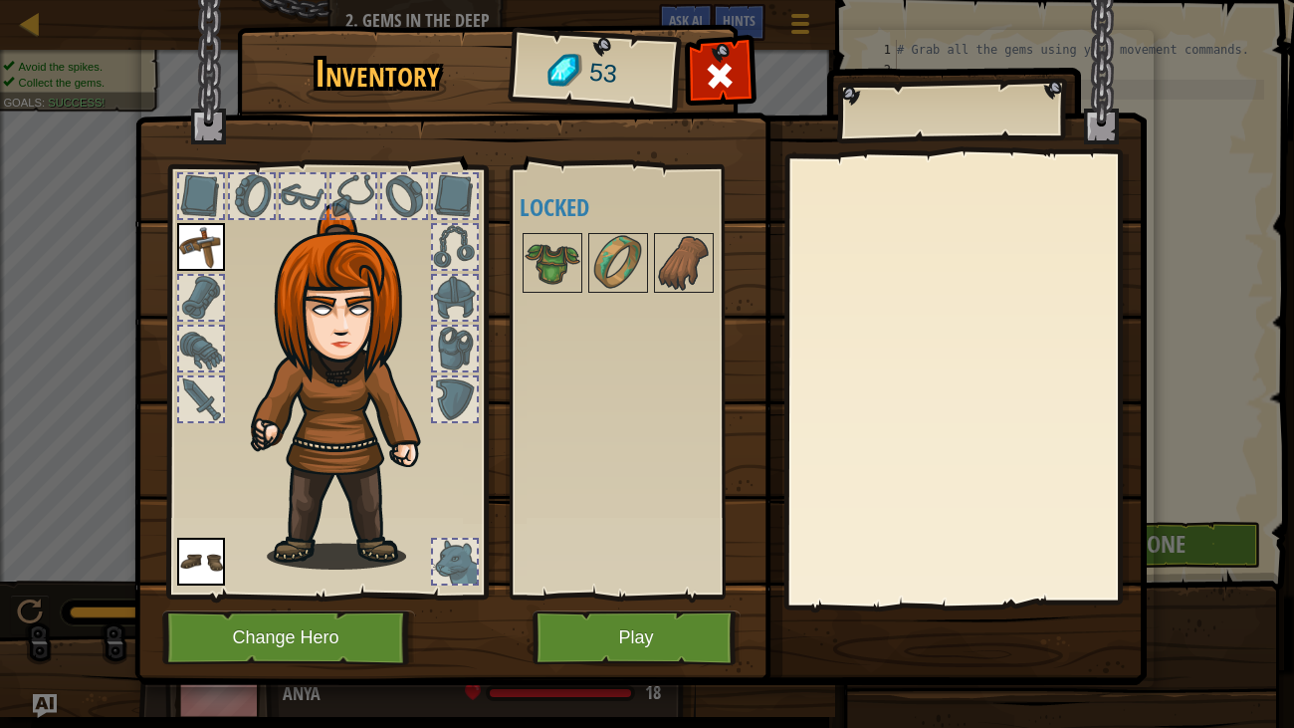
click at [517, 262] on div "Available Equip Equip (double-click to equip) Locked" at bounding box center [633, 381] width 244 height 433
click at [520, 262] on div at bounding box center [637, 263] width 235 height 66
click at [539, 270] on img at bounding box center [553, 263] width 56 height 56
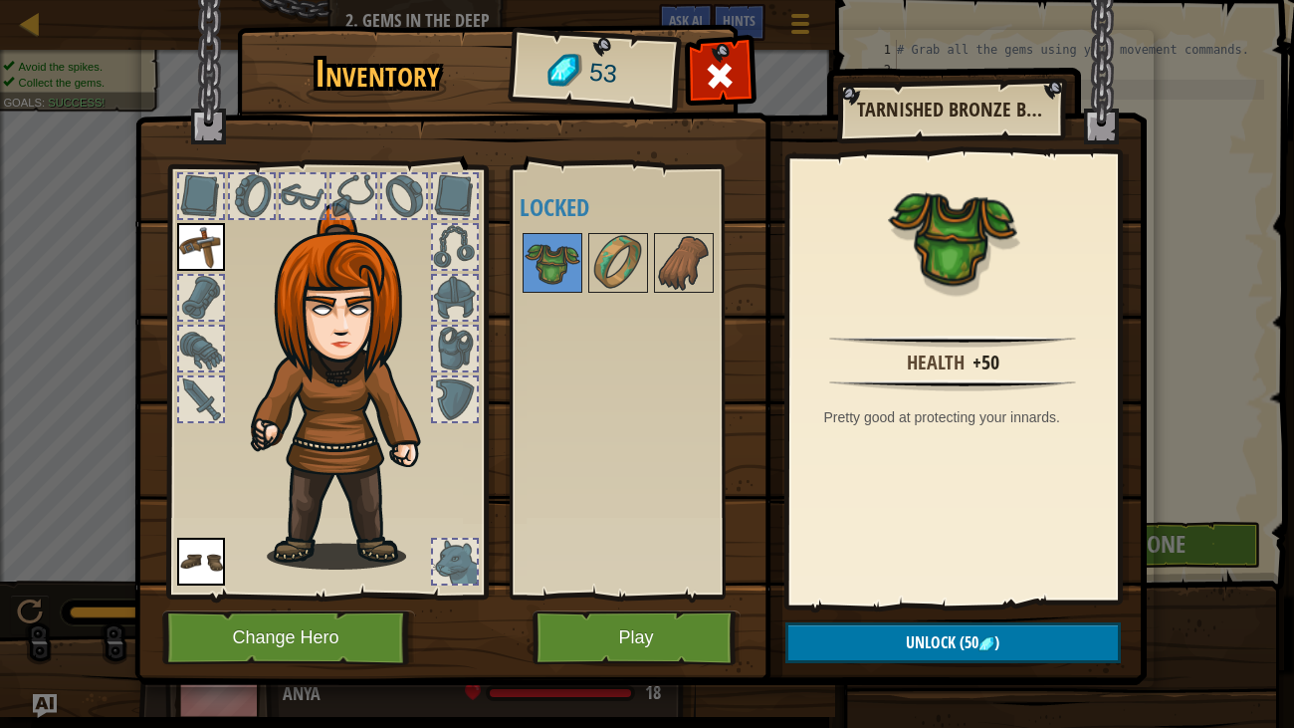
click at [192, 207] on div at bounding box center [201, 196] width 44 height 44
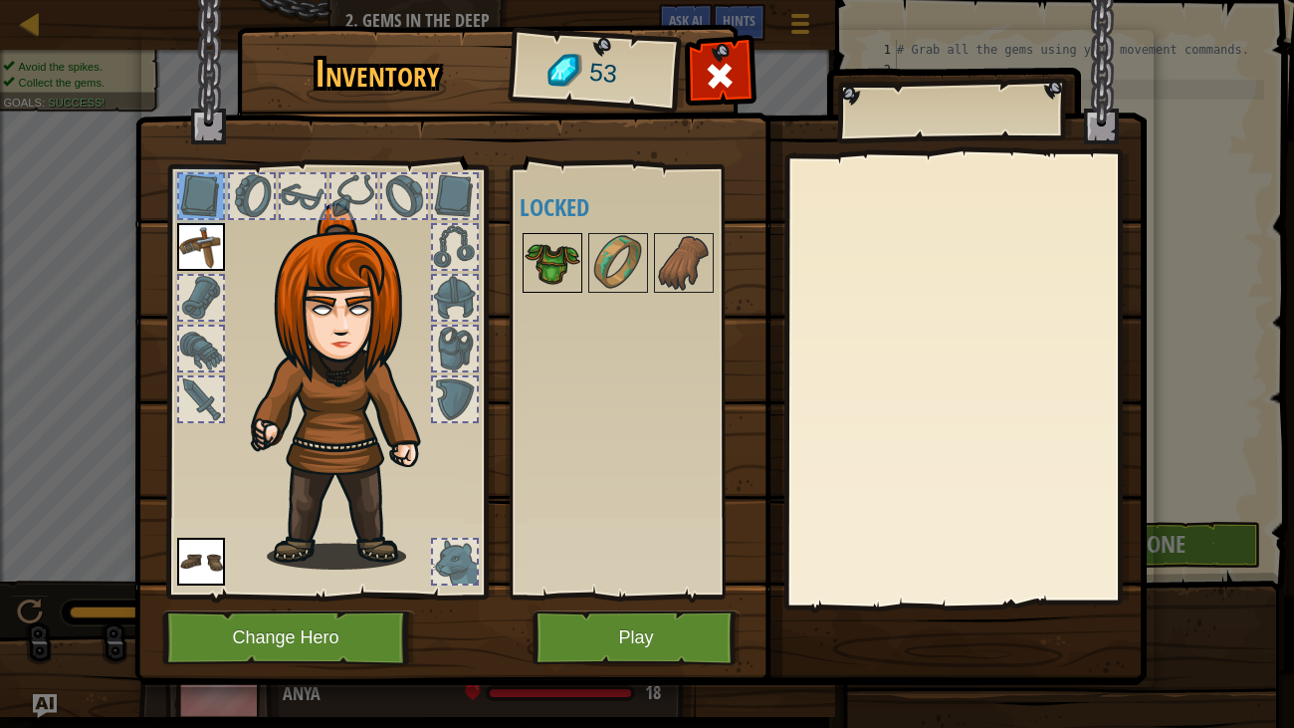
click at [576, 269] on img at bounding box center [553, 263] width 56 height 56
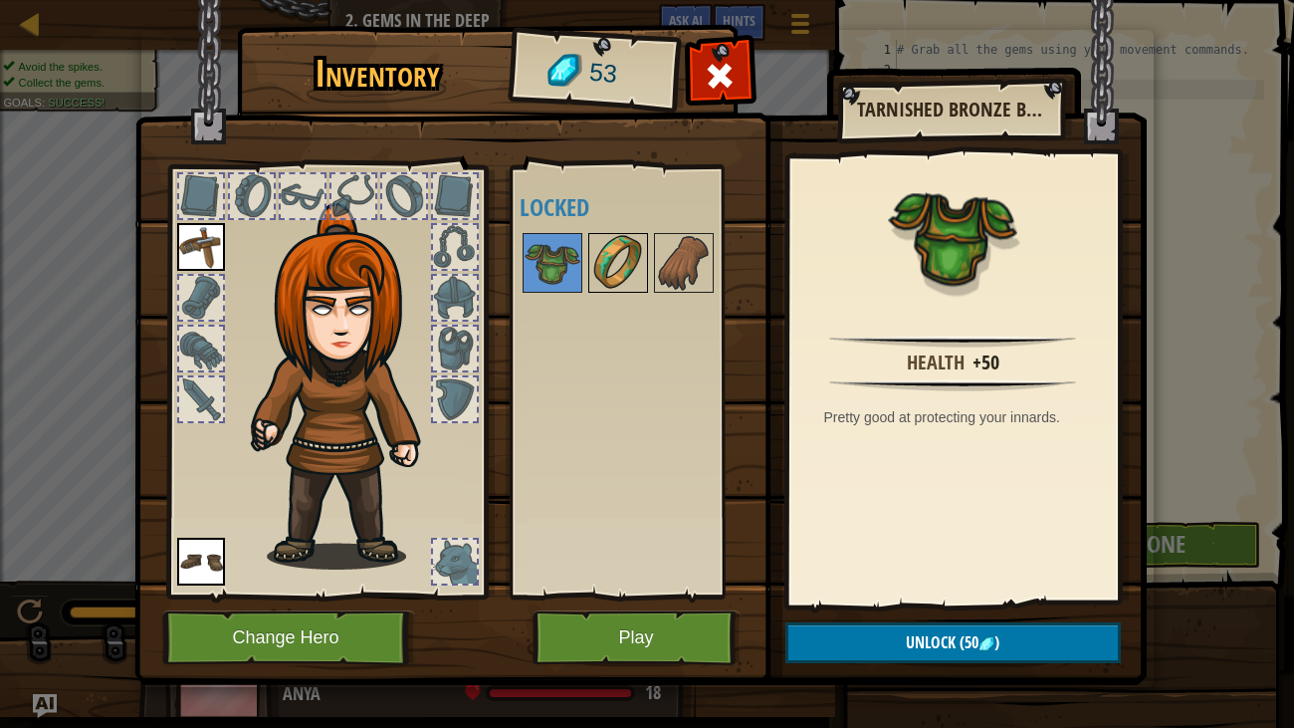
click at [603, 283] on img at bounding box center [618, 263] width 56 height 56
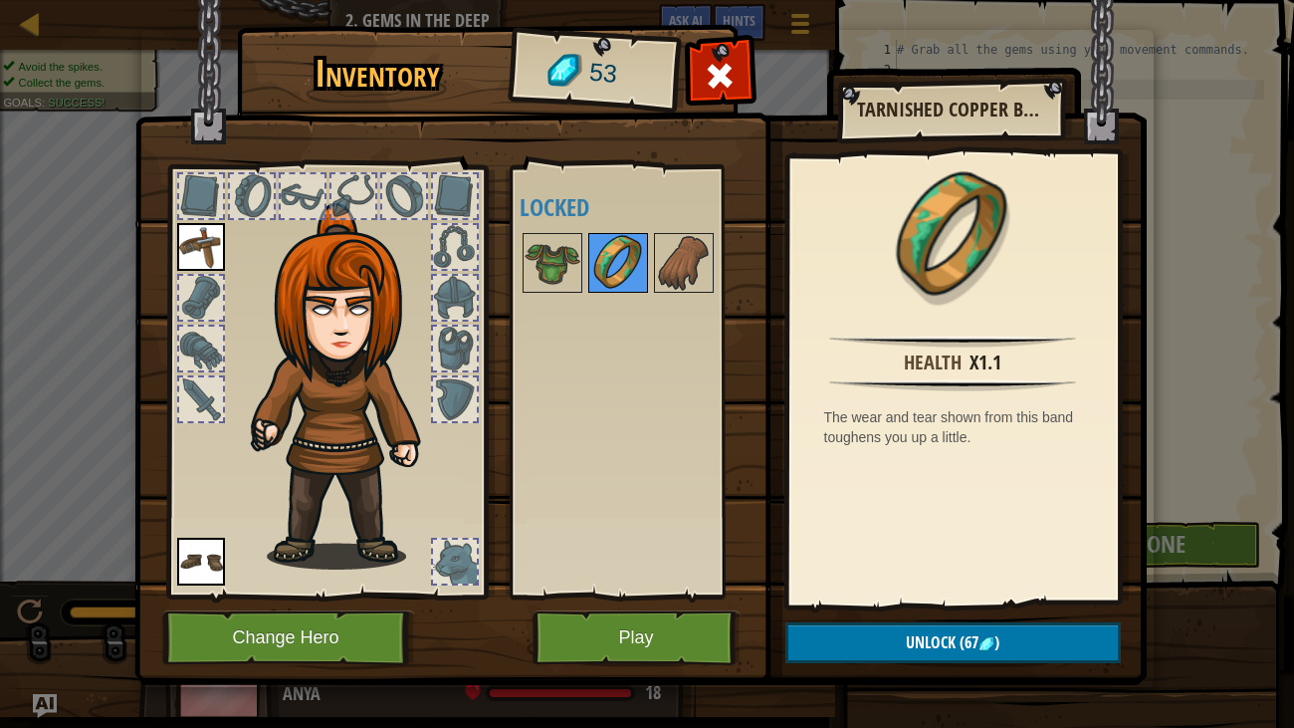
click at [640, 274] on img at bounding box center [618, 263] width 56 height 56
click at [663, 277] on img at bounding box center [684, 263] width 56 height 56
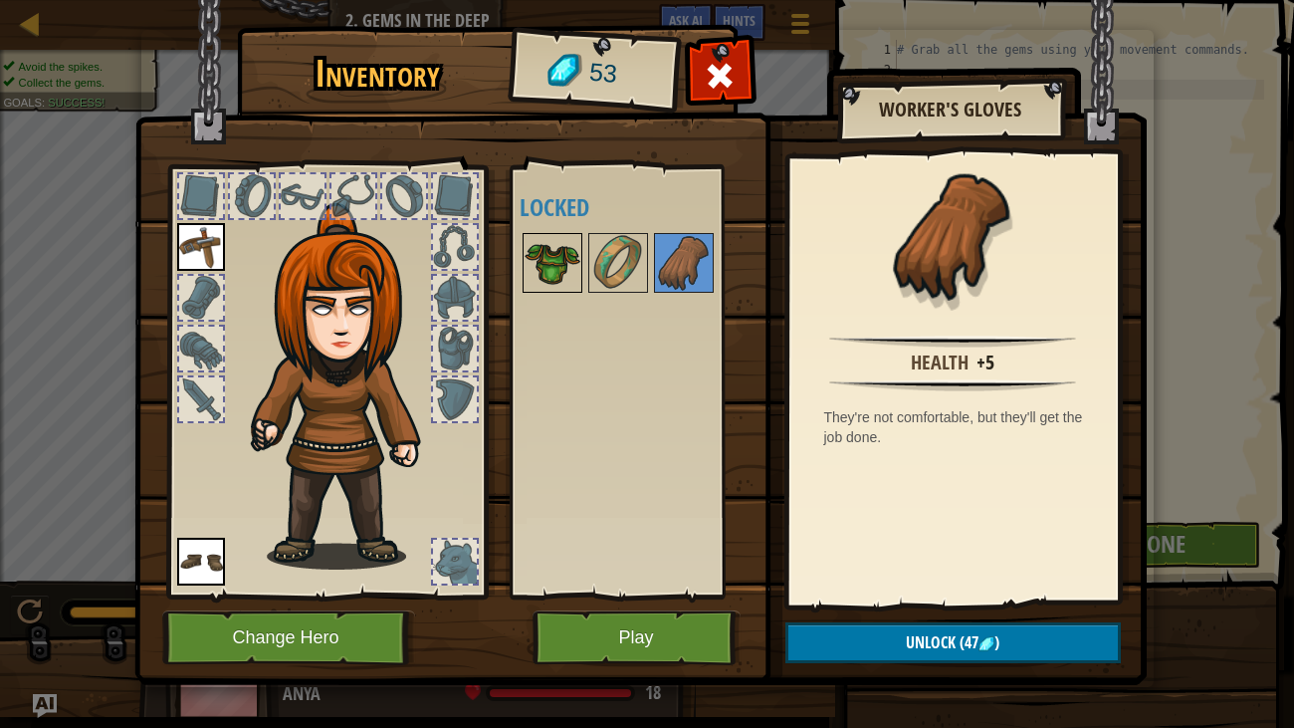
click at [562, 266] on img at bounding box center [553, 263] width 56 height 56
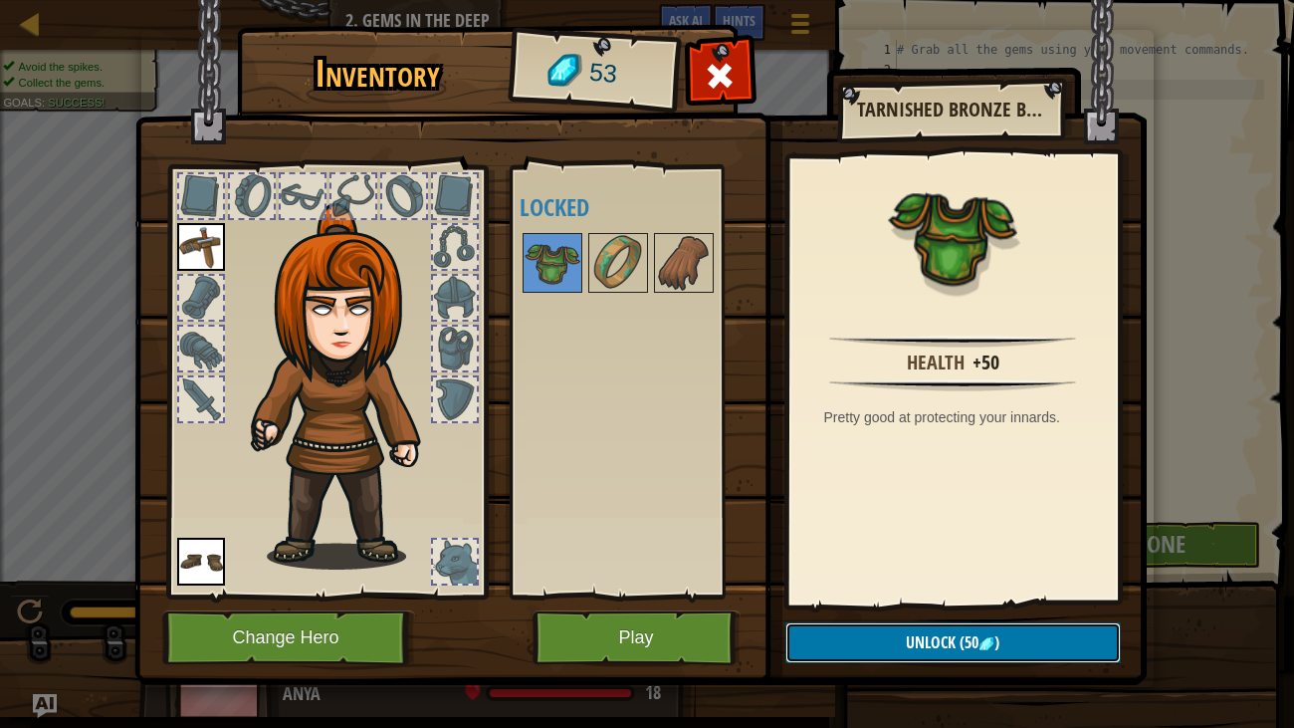
click at [906, 557] on span "Unlock" at bounding box center [931, 642] width 50 height 22
click at [920, 557] on button "Confirm" at bounding box center [952, 642] width 335 height 41
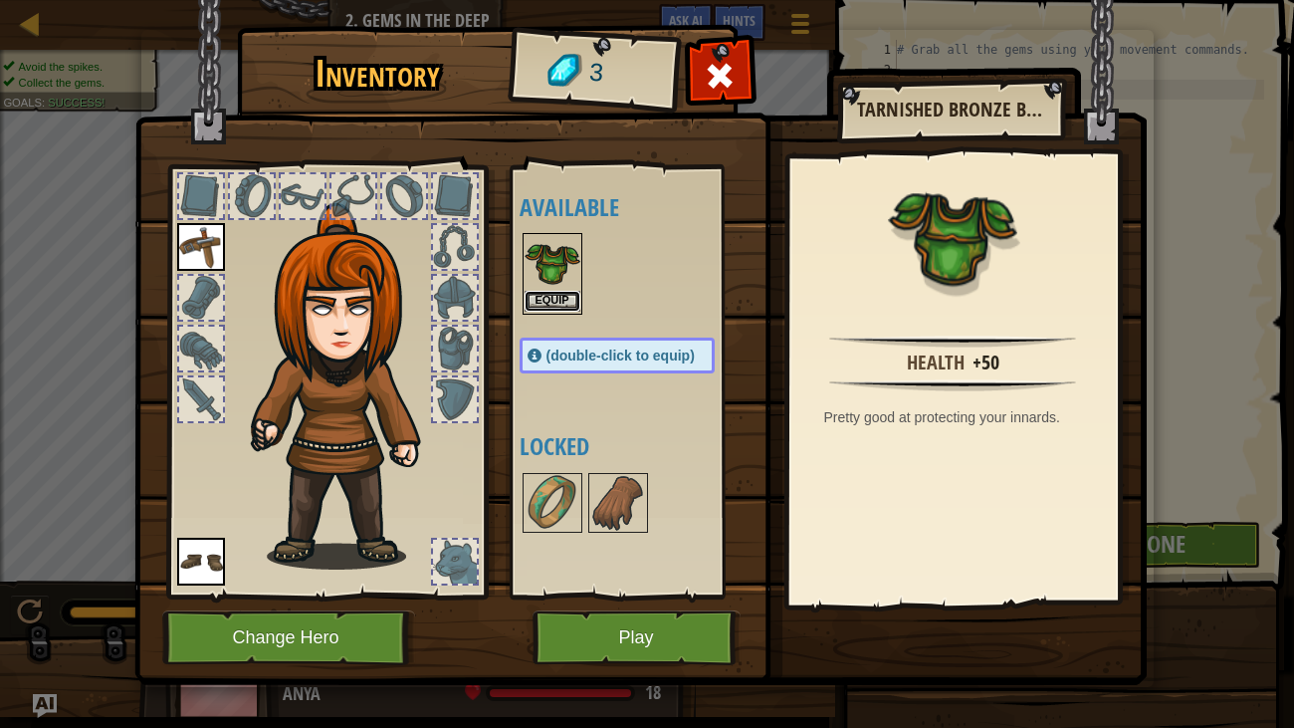
click at [550, 299] on button "Equip" at bounding box center [553, 301] width 56 height 21
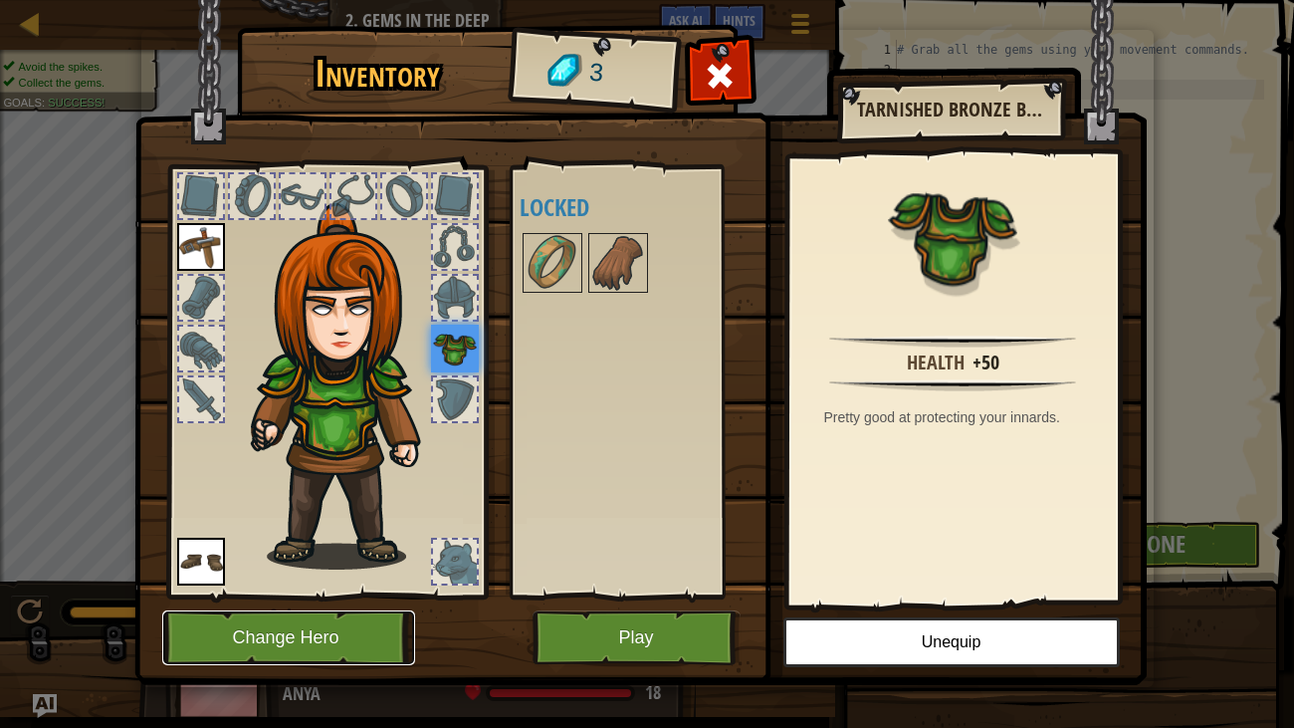
click at [350, 557] on button "Change Hero" at bounding box center [288, 637] width 253 height 55
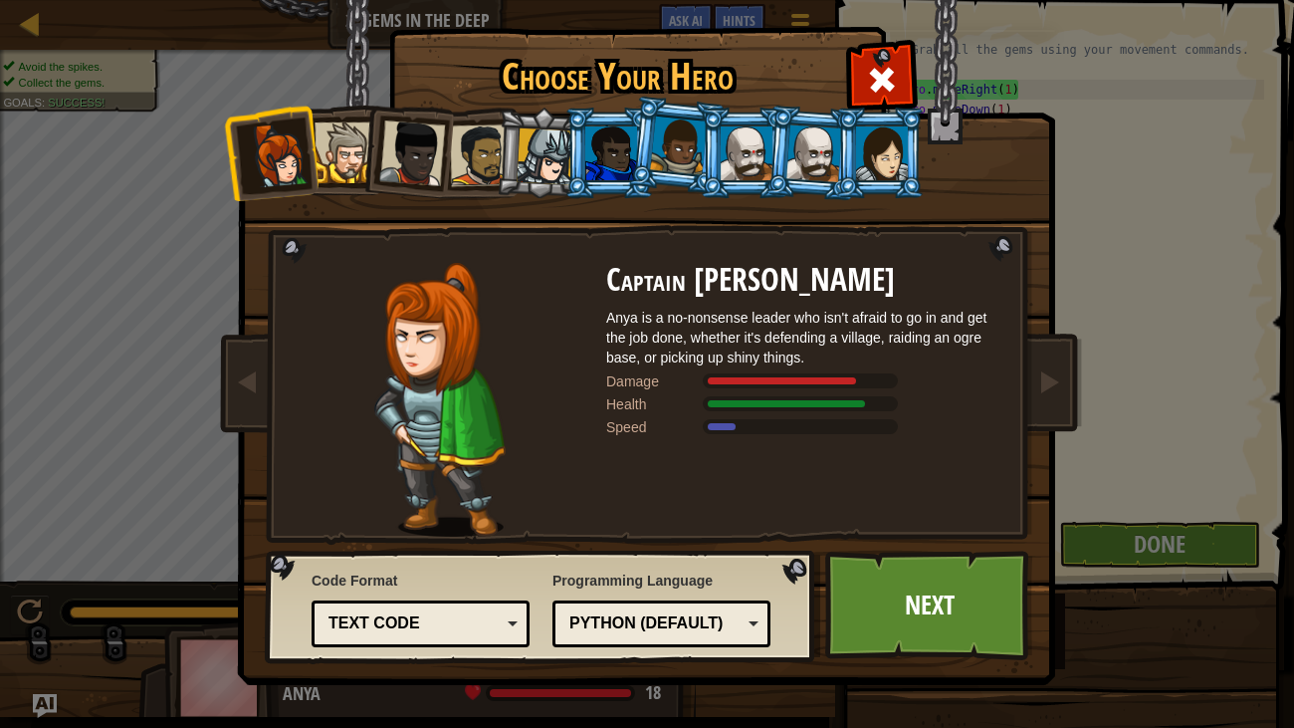
click at [523, 162] on div at bounding box center [545, 156] width 57 height 57
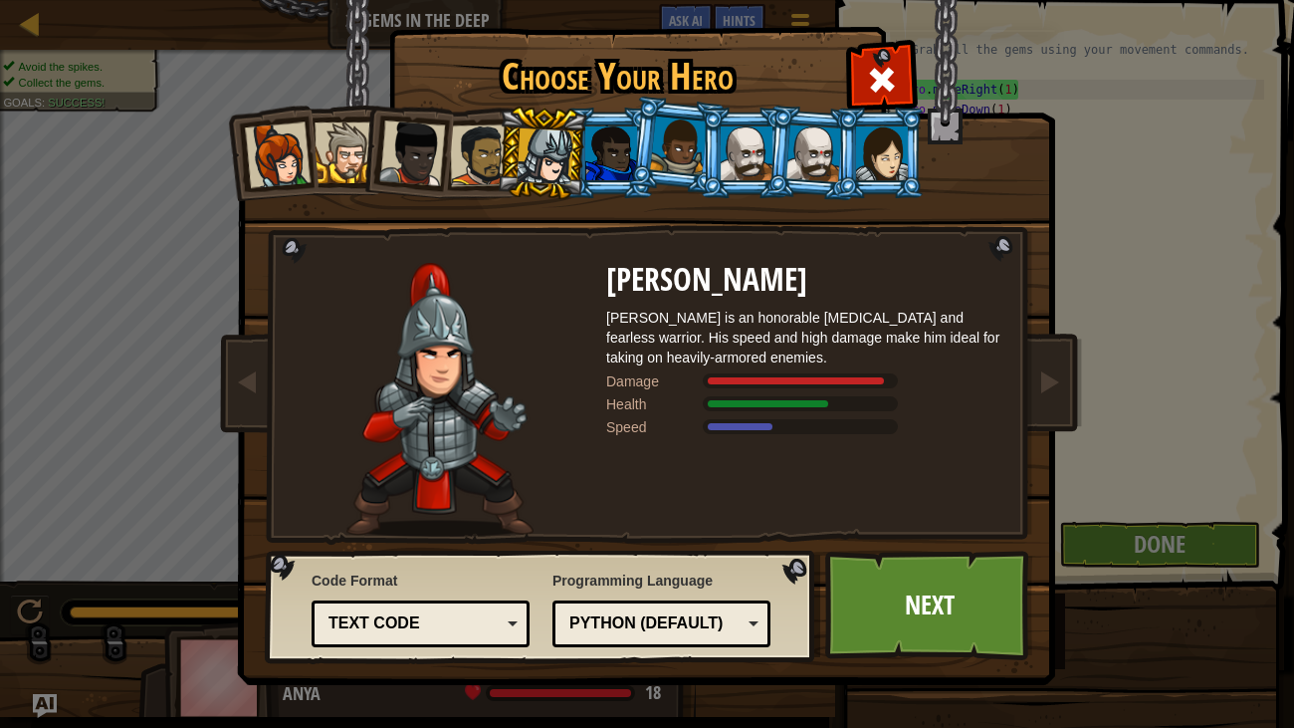
click at [621, 156] on div at bounding box center [611, 153] width 52 height 54
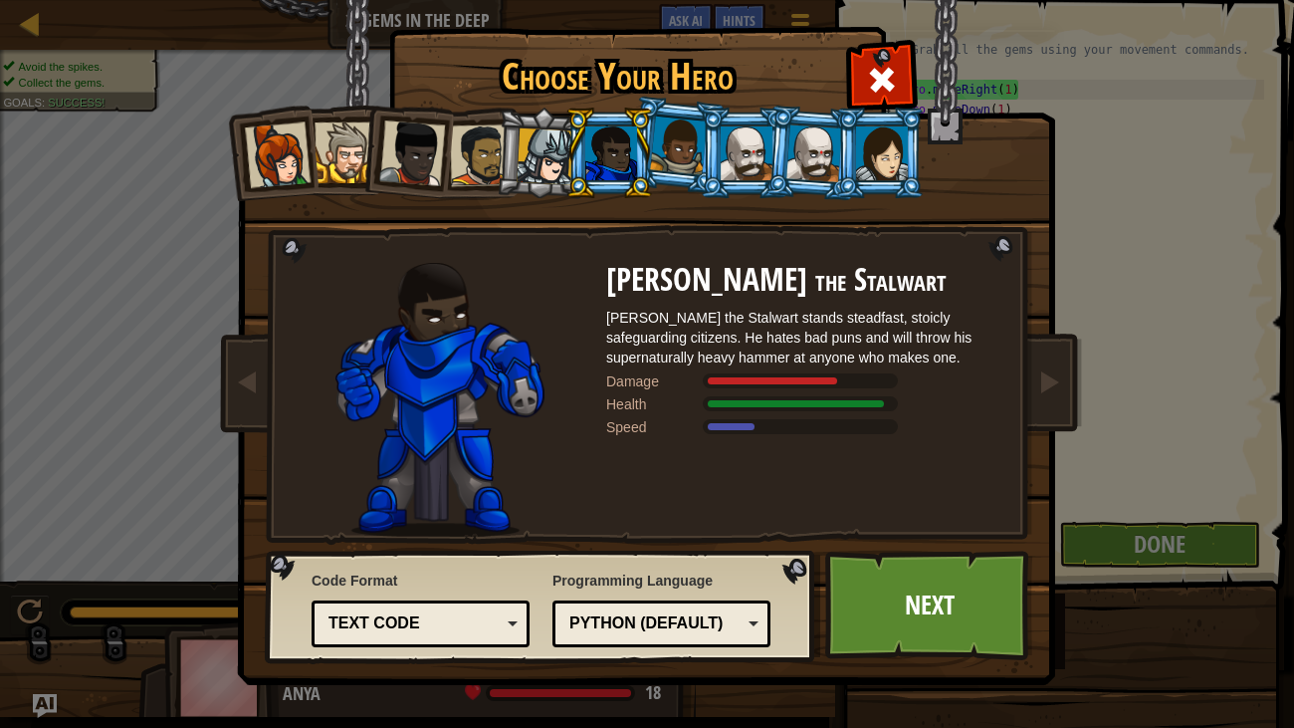
click at [671, 158] on div at bounding box center [678, 145] width 57 height 59
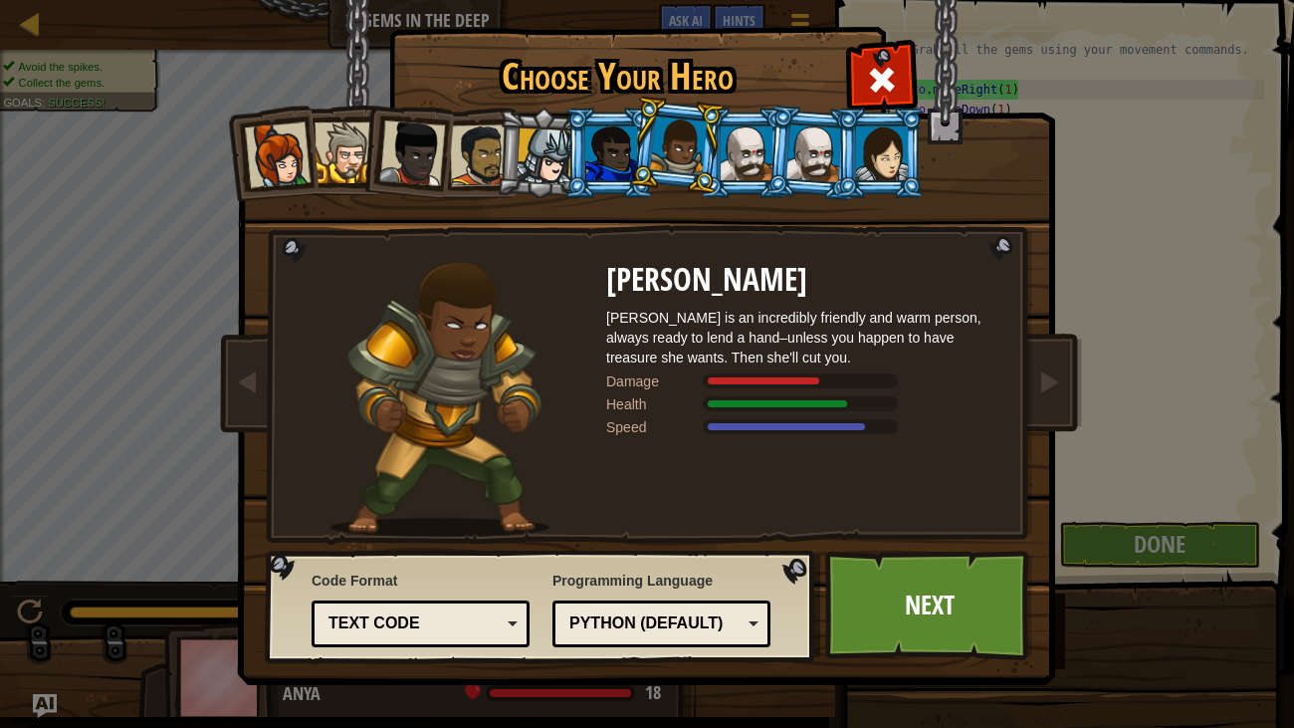
click at [389, 134] on div at bounding box center [412, 153] width 66 height 66
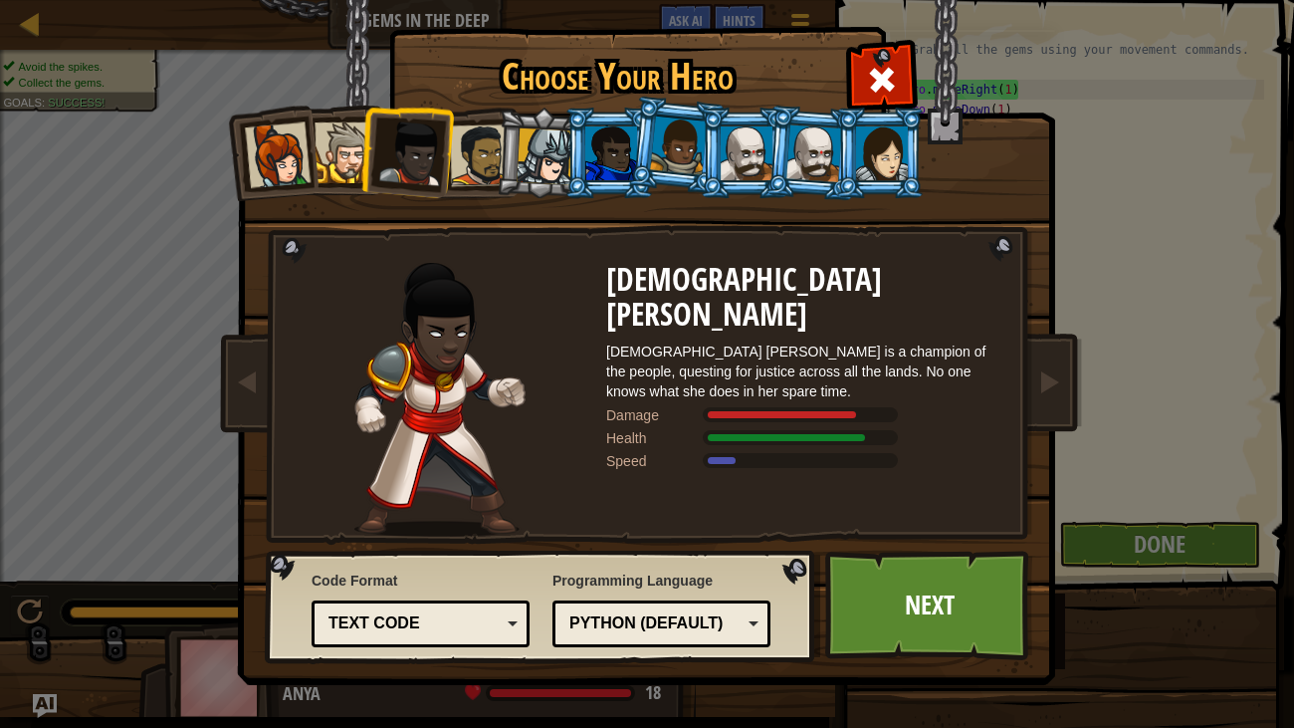
click at [791, 137] on div at bounding box center [814, 152] width 56 height 57
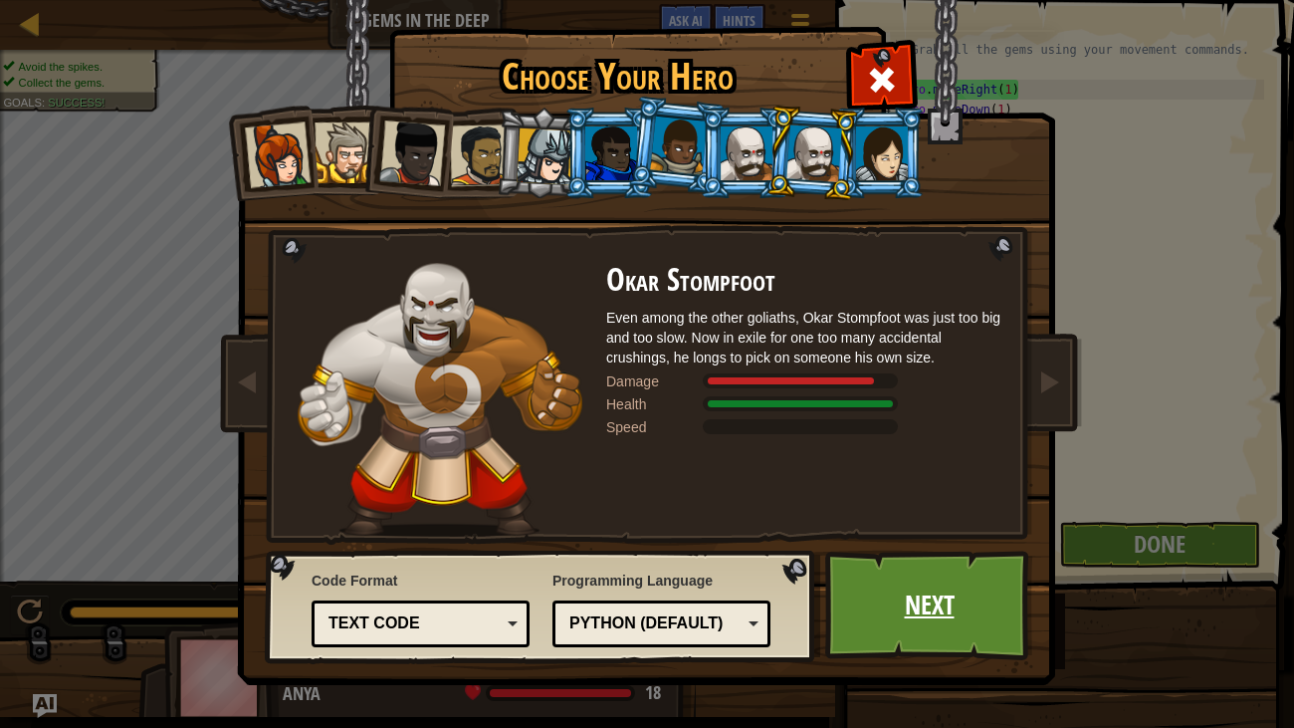
click at [855, 557] on link "Next" at bounding box center [929, 606] width 208 height 110
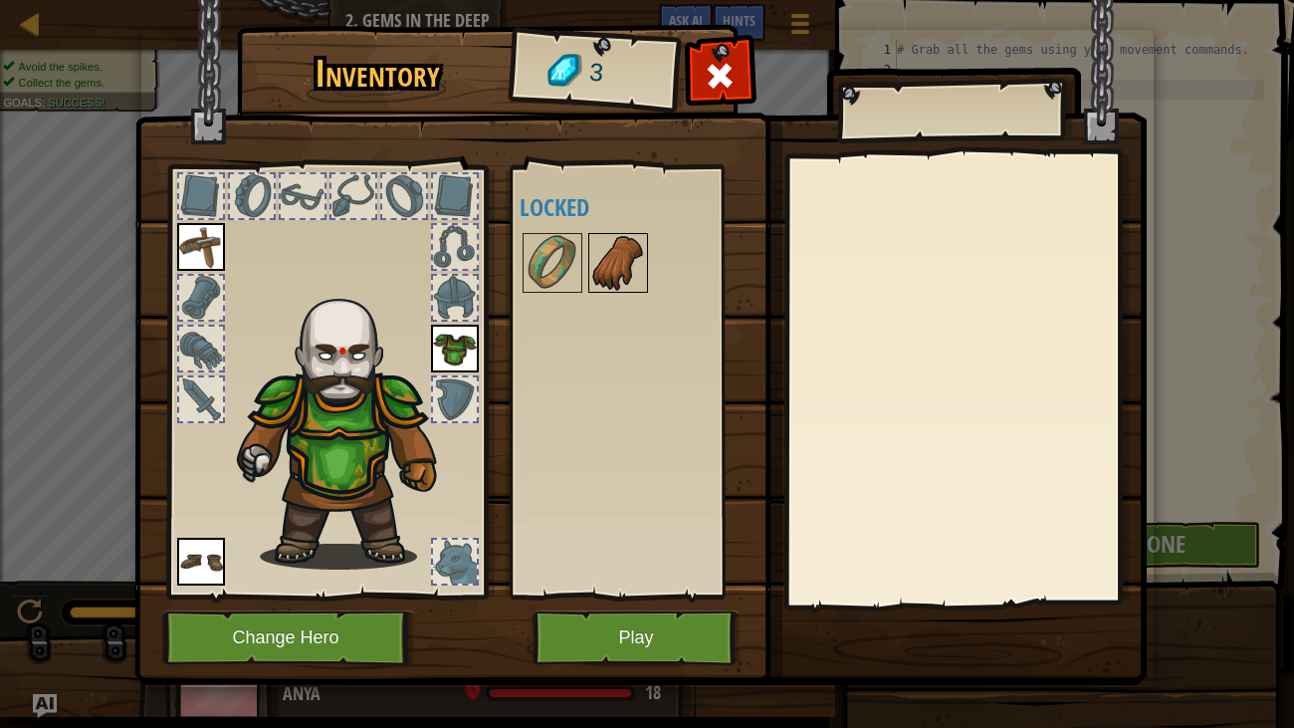
click at [598, 233] on div at bounding box center [618, 263] width 60 height 60
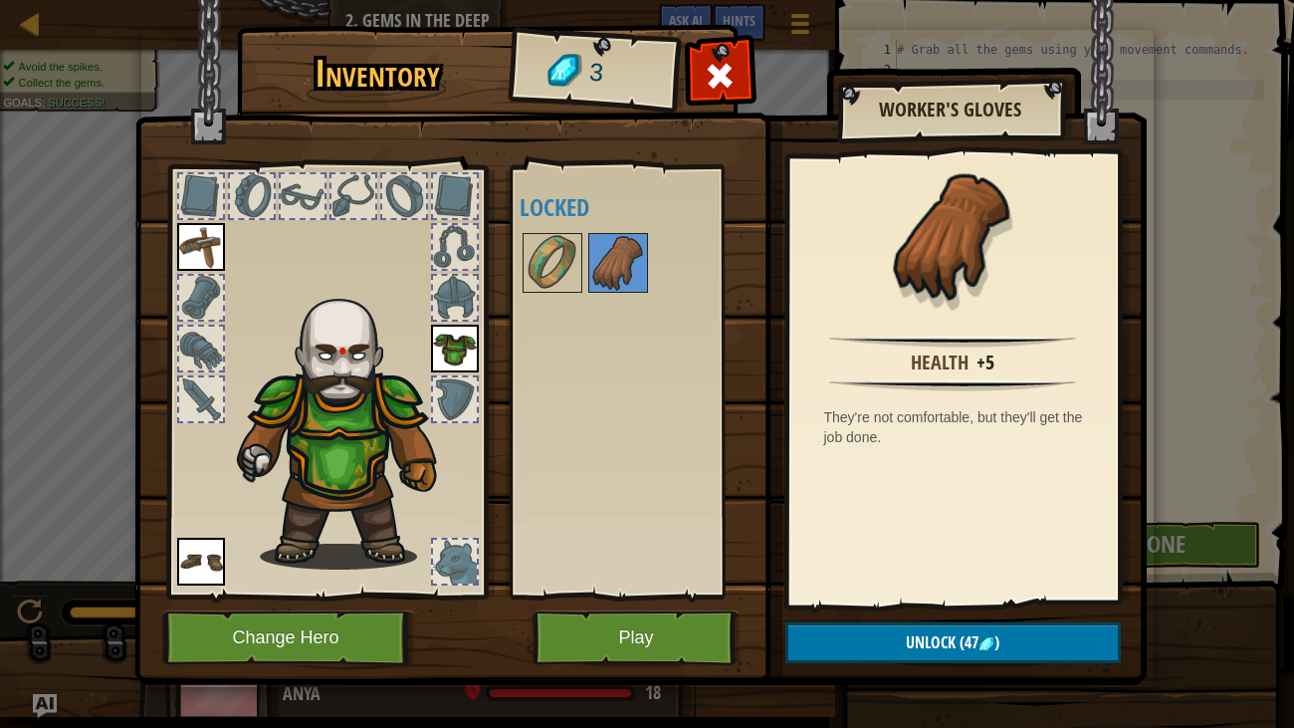
click at [442, 325] on img at bounding box center [455, 349] width 48 height 48
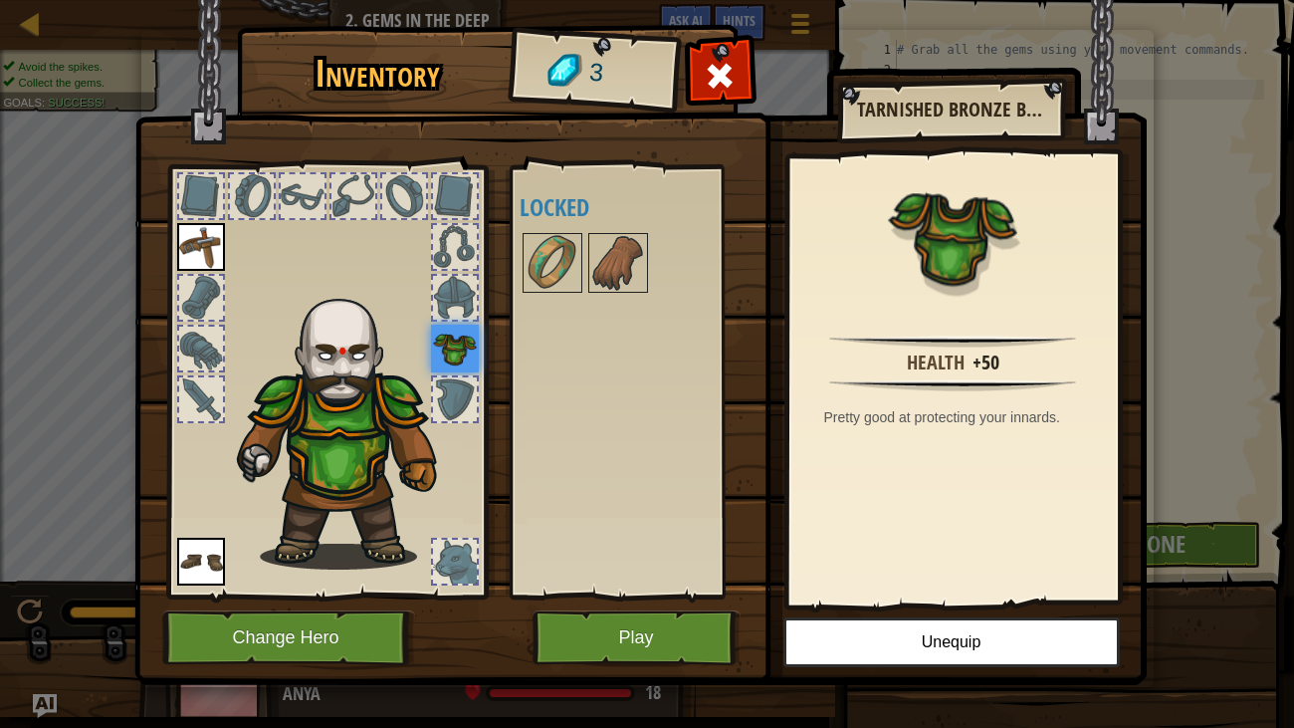
click at [446, 311] on div at bounding box center [455, 298] width 44 height 44
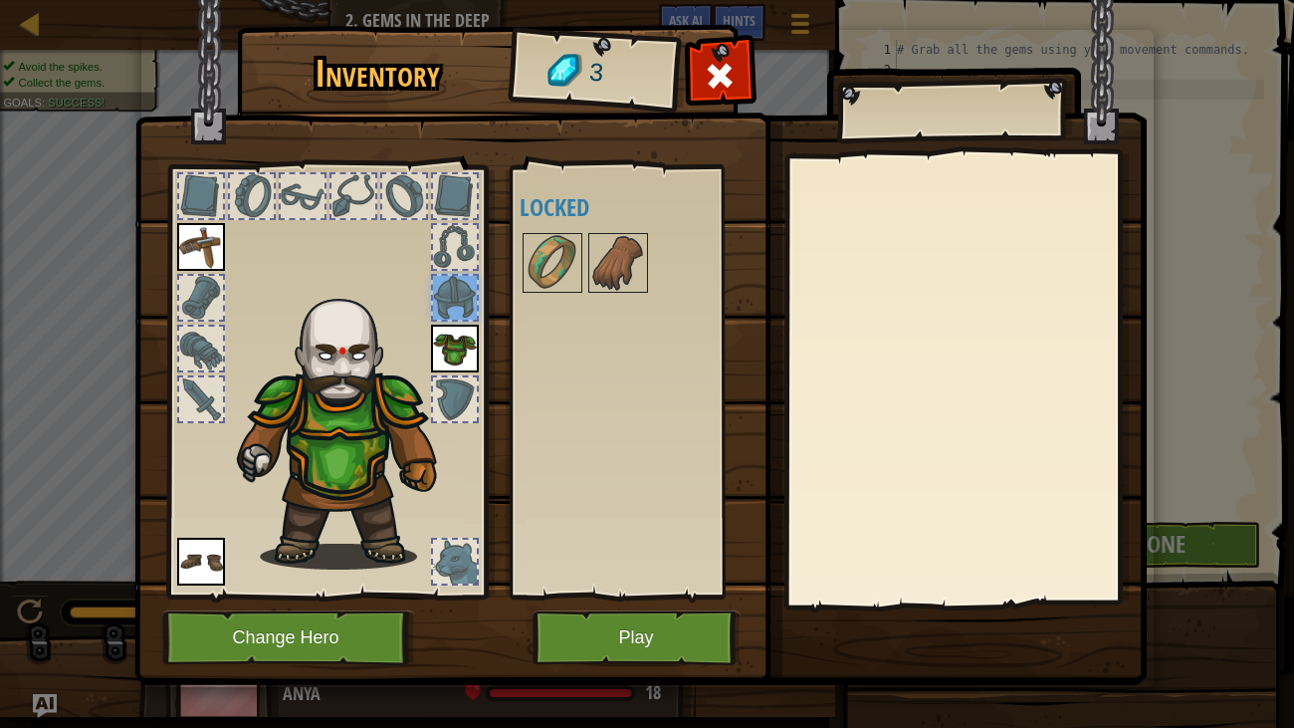
click at [459, 268] on div at bounding box center [455, 247] width 44 height 44
click at [669, 557] on button "Play" at bounding box center [637, 637] width 208 height 55
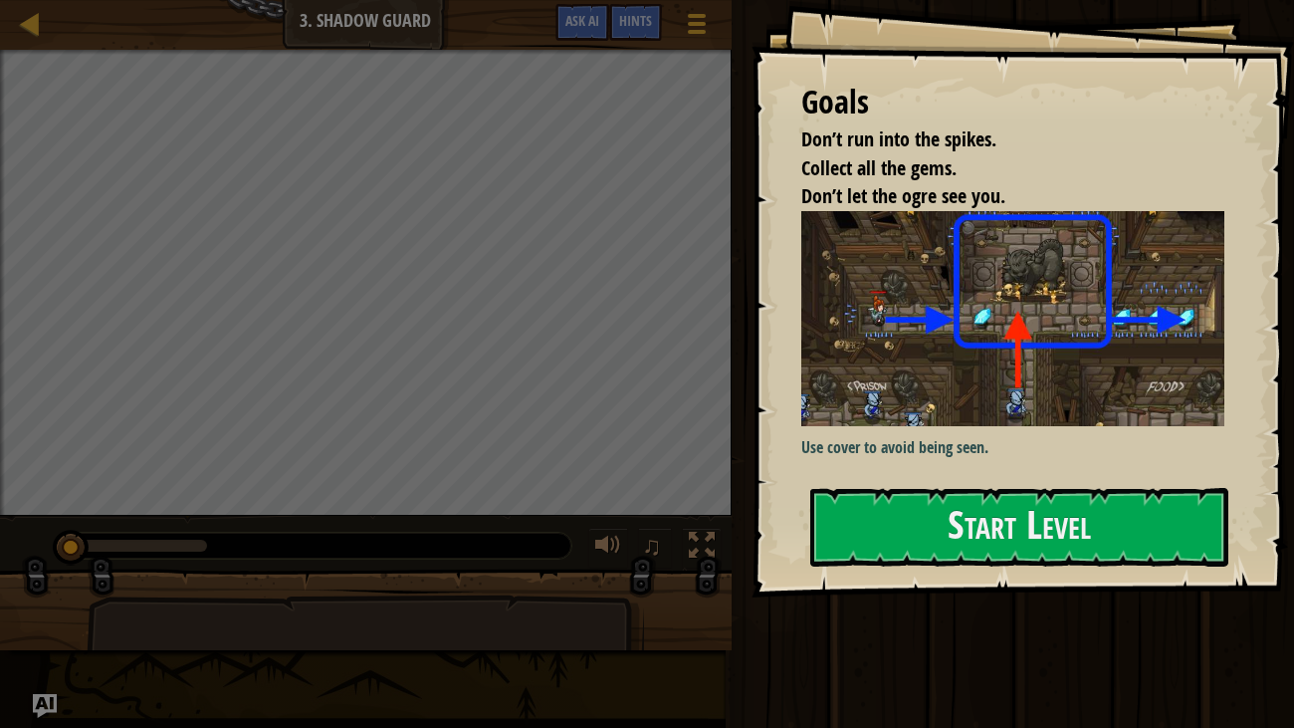
click at [884, 484] on div "Goals Don’t run into the spikes. Collect all the gems. Don’t let the ogre see y…" at bounding box center [1024, 298] width 544 height 597
click at [909, 492] on button "Start Level" at bounding box center [1019, 527] width 419 height 79
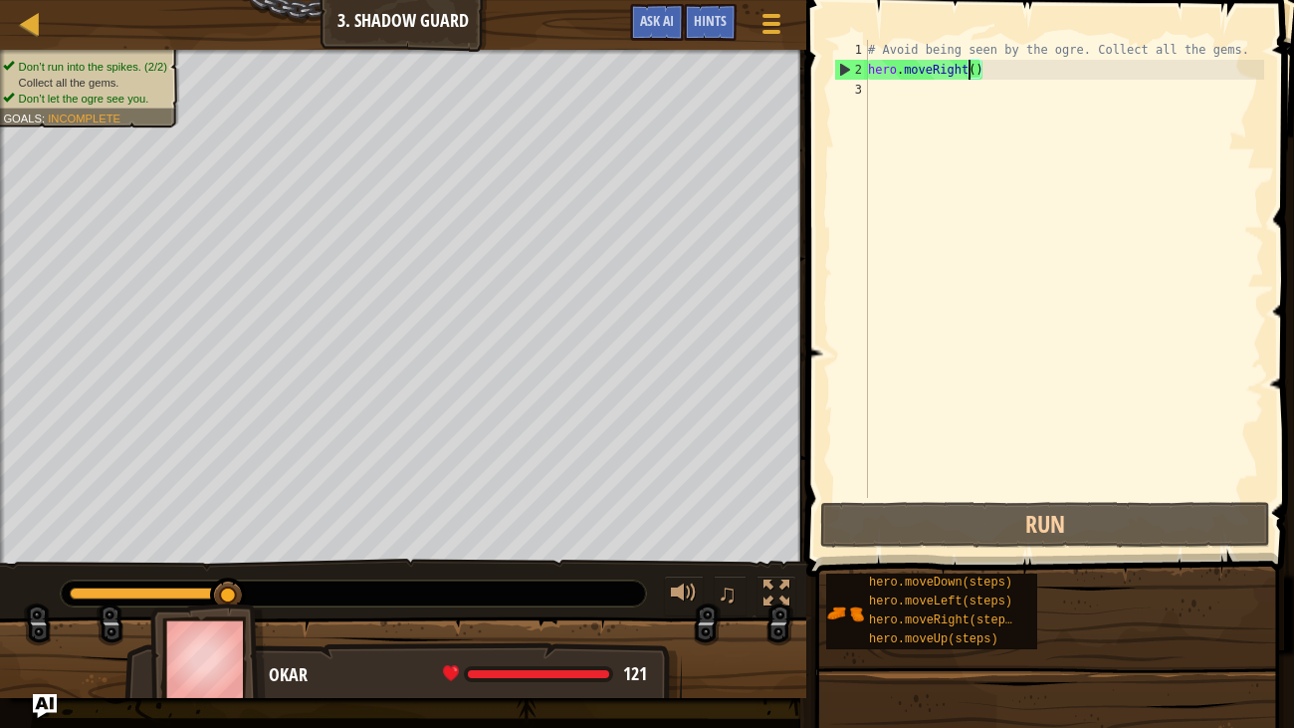
click at [970, 71] on div "# Avoid being seen by the ogre. Collect all the gems. hero . moveRight ( )" at bounding box center [1064, 289] width 400 height 498
click at [976, 75] on div "# Avoid being seen by the ogre. Collect all the gems. hero . moveRight ( )" at bounding box center [1064, 289] width 400 height 498
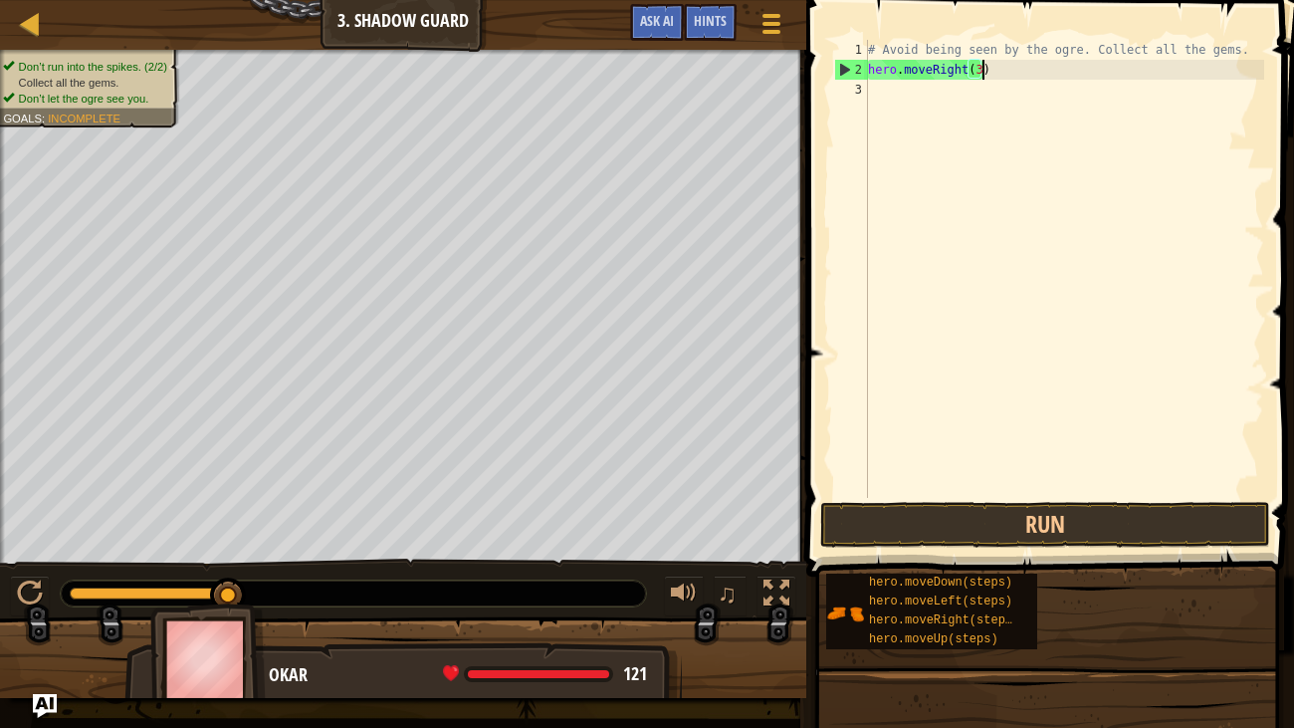
scroll to position [9, 8]
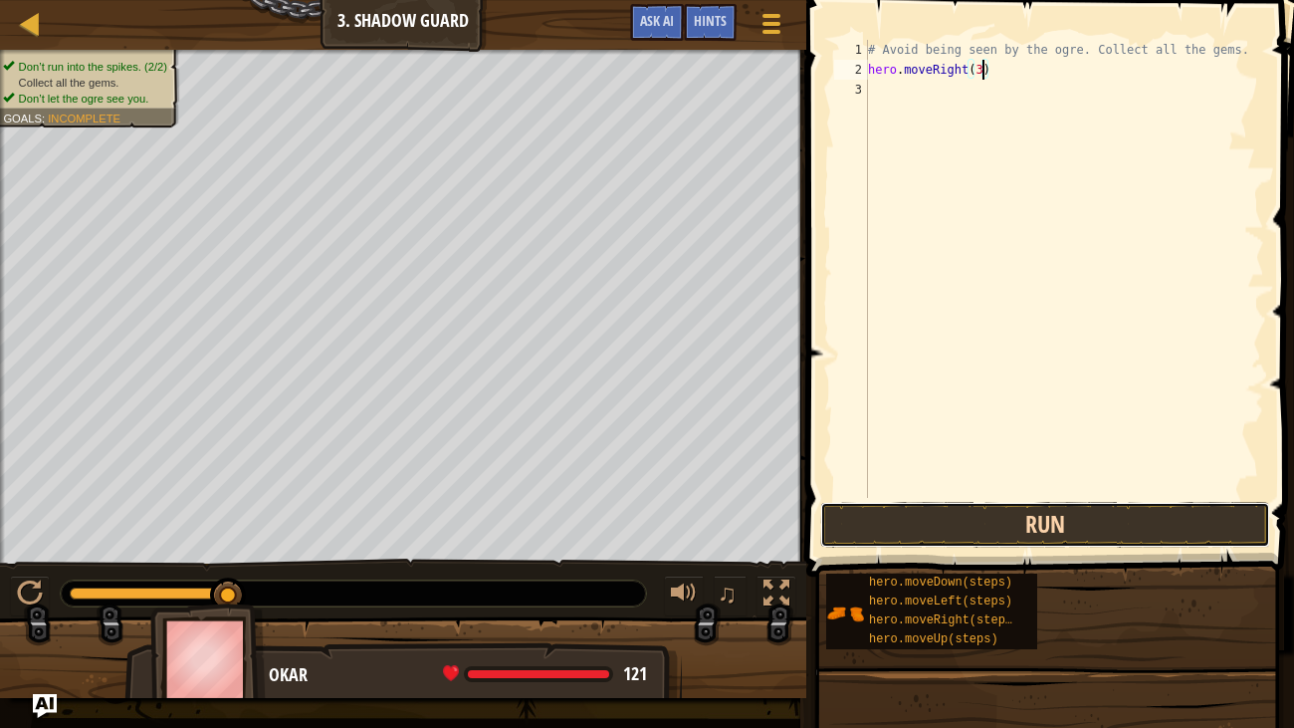
click at [1065, 533] on button "Run" at bounding box center [1045, 525] width 450 height 46
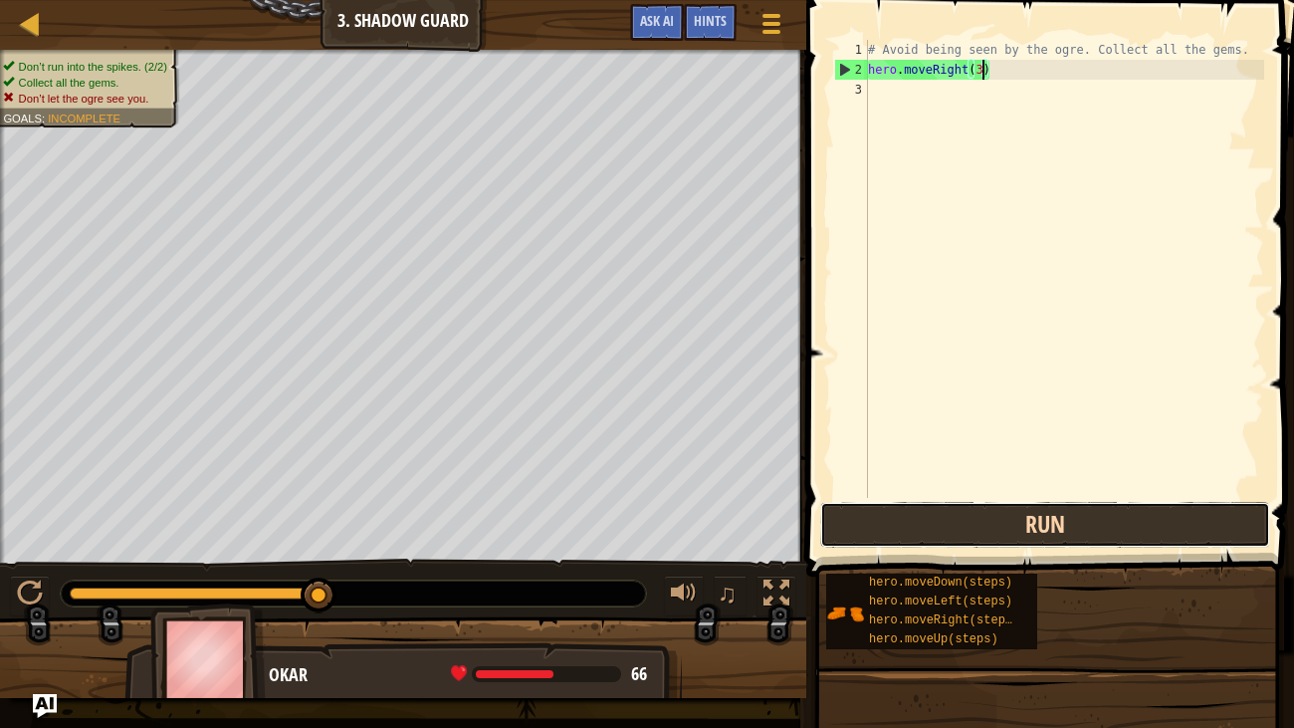
click at [1003, 510] on button "Run" at bounding box center [1045, 525] width 450 height 46
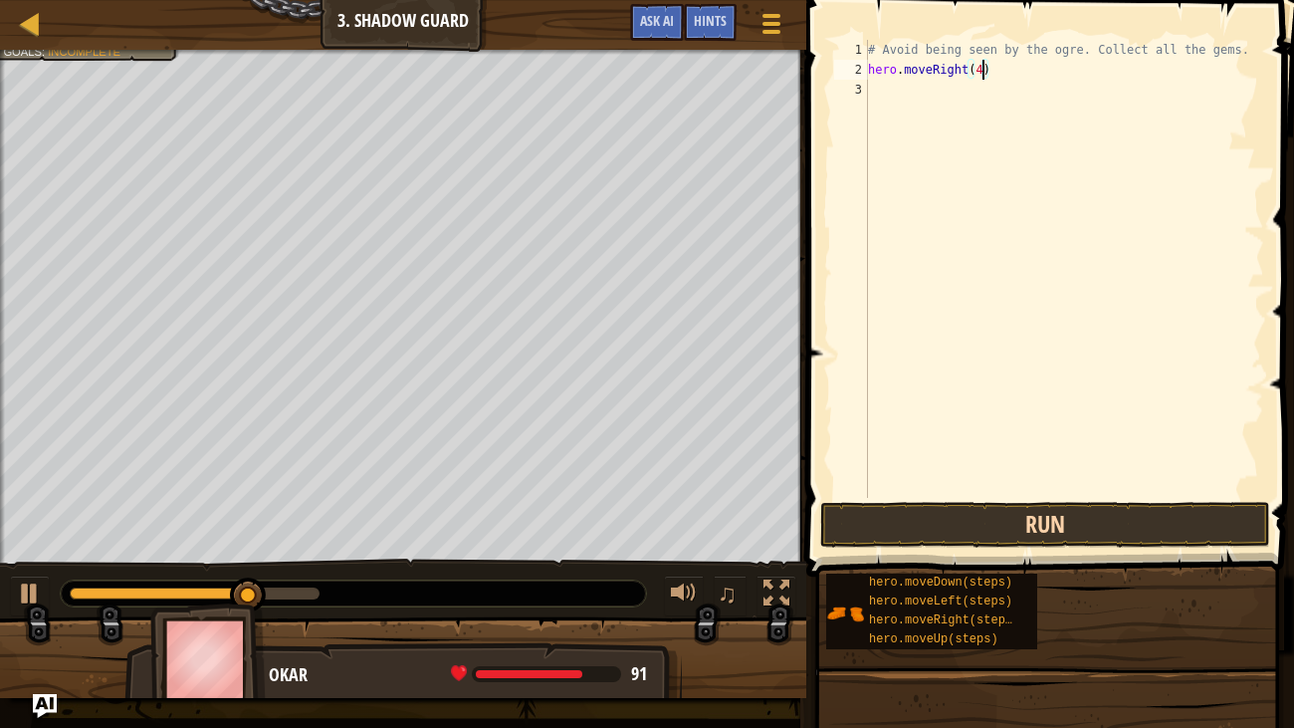
type textarea "hero.moveRight(4)"
click at [1083, 512] on button "Run" at bounding box center [1045, 525] width 450 height 46
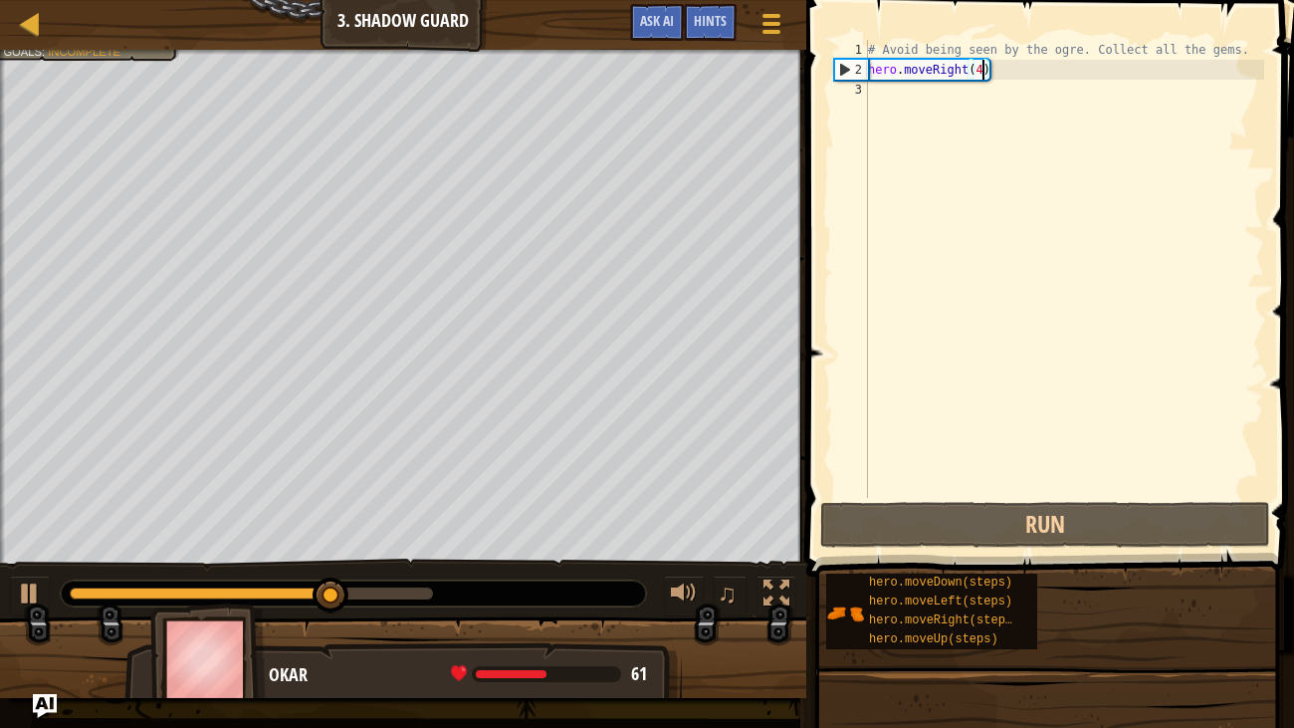
click at [578, 557] on div "Okar" at bounding box center [465, 675] width 393 height 26
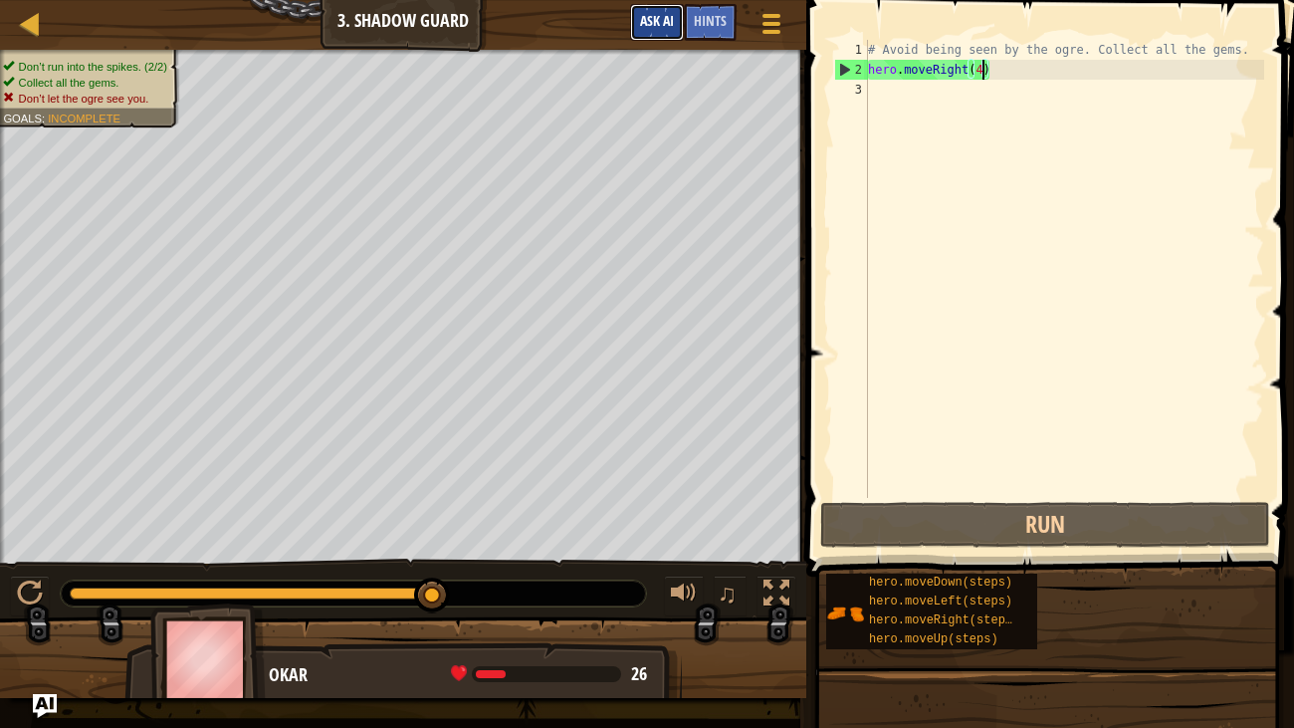
click at [663, 10] on button "Ask AI" at bounding box center [657, 22] width 54 height 37
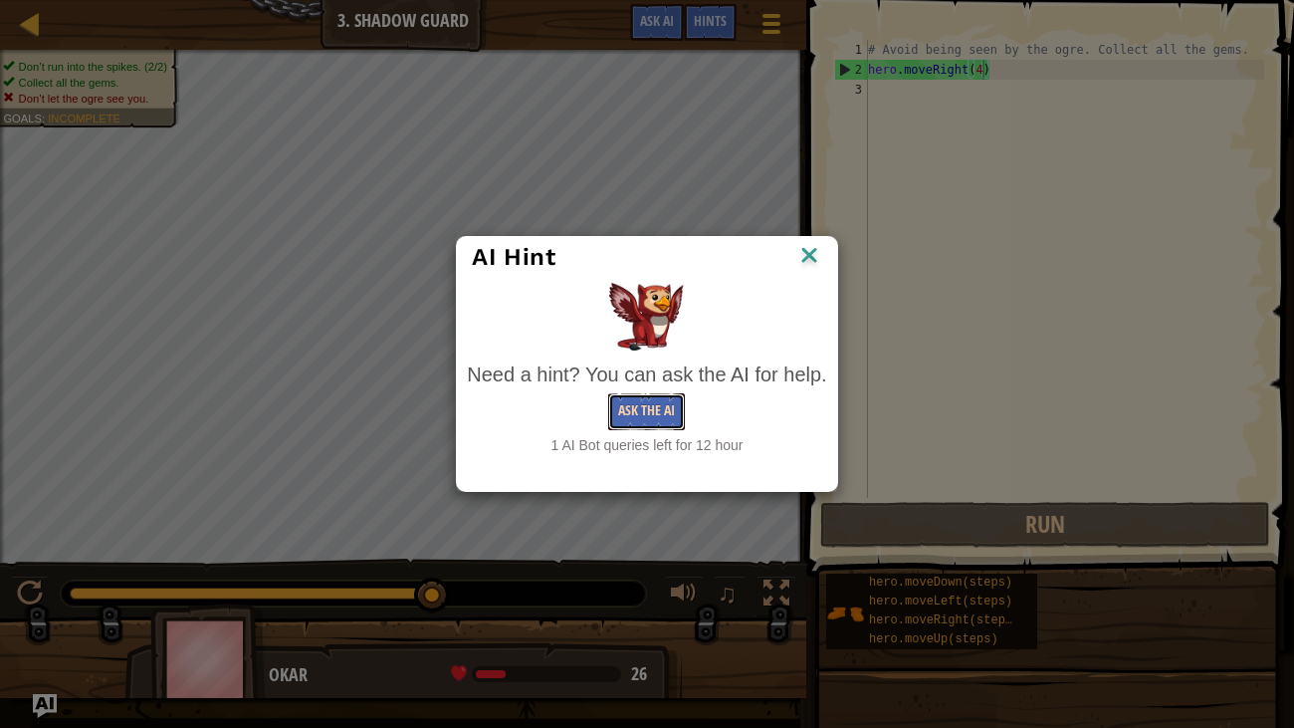
click at [643, 417] on button "Ask the AI" at bounding box center [646, 411] width 77 height 37
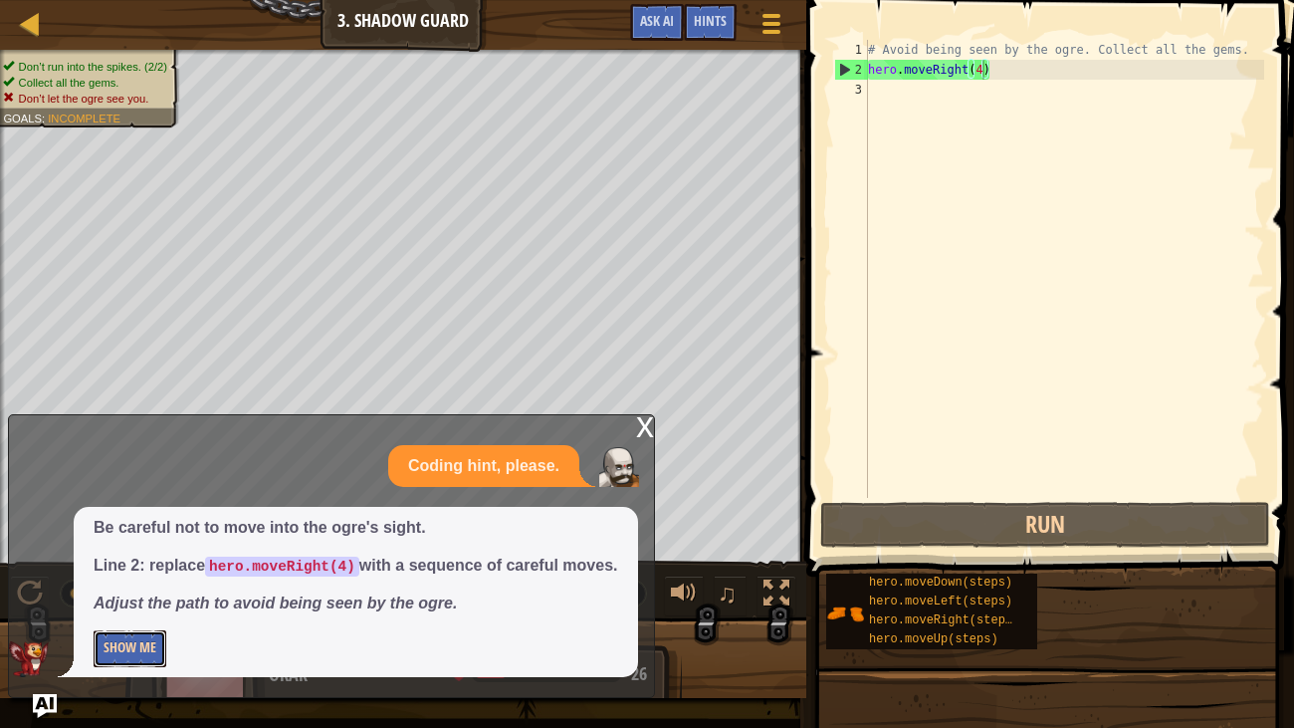
click at [163, 557] on button "Show Me" at bounding box center [130, 648] width 73 height 37
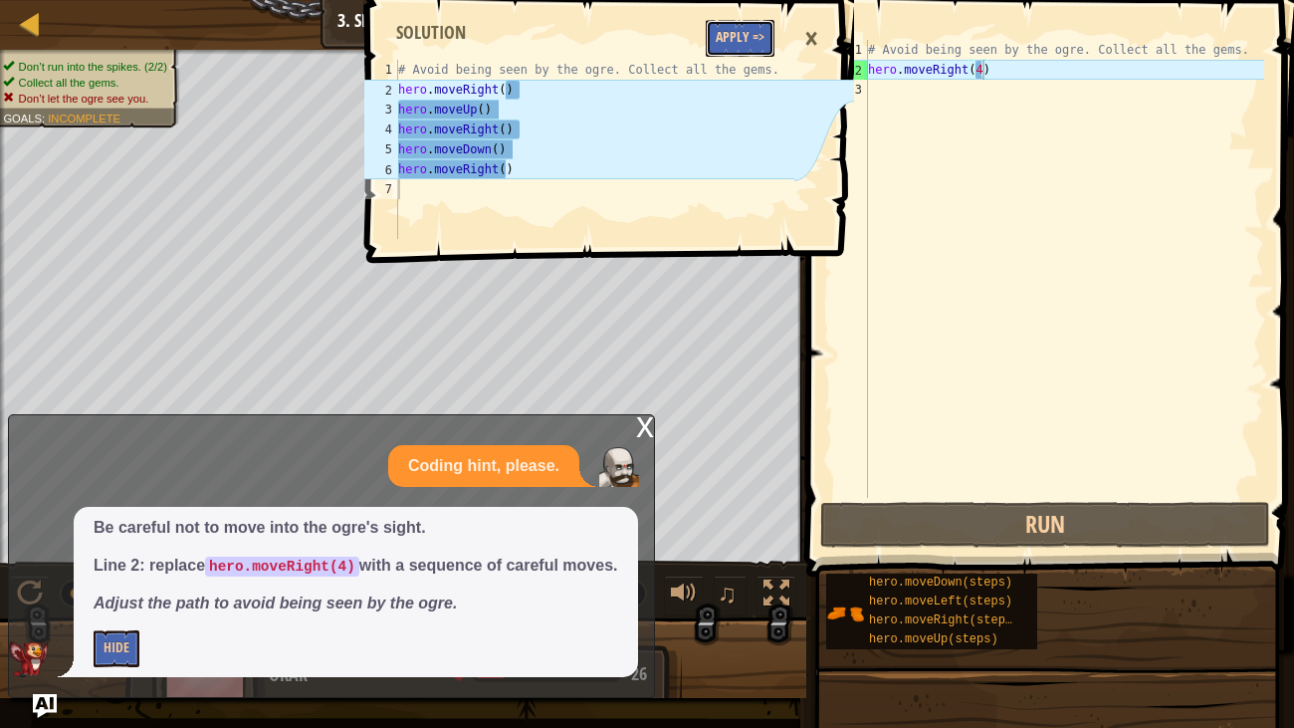
click at [737, 20] on button "Apply =>" at bounding box center [740, 38] width 69 height 37
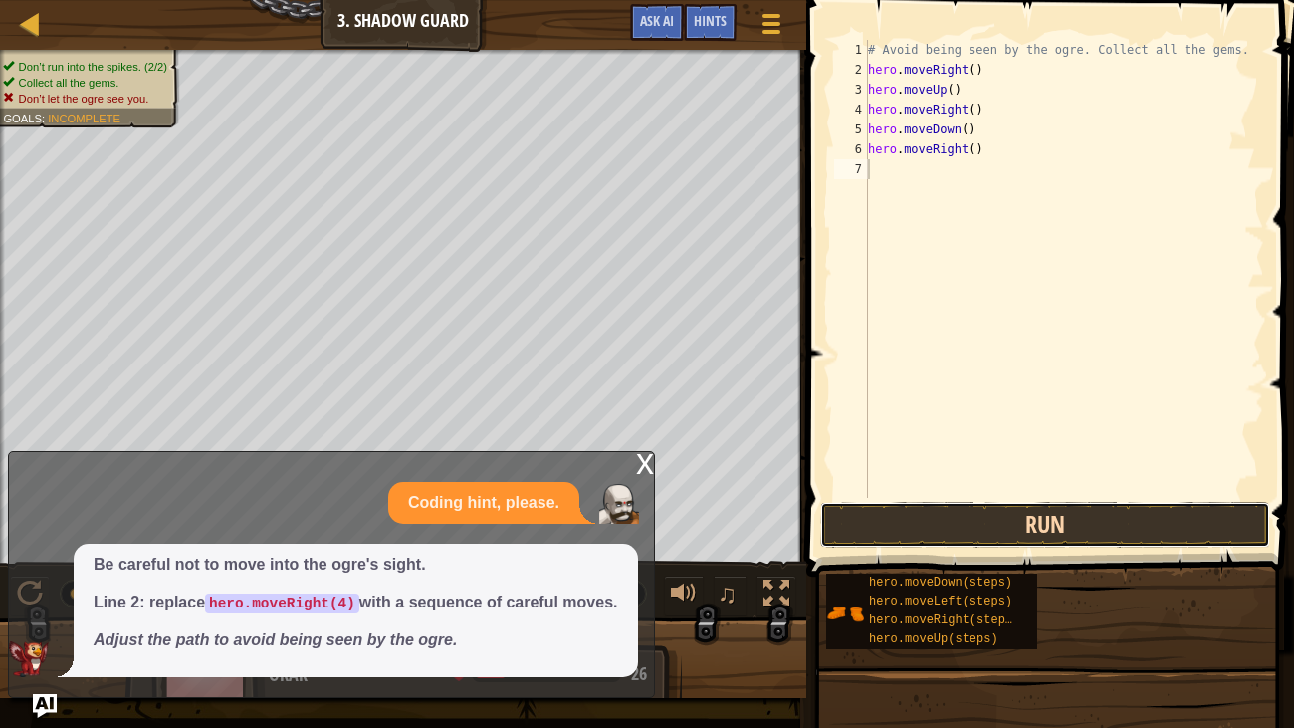
click at [966, 522] on button "Run" at bounding box center [1045, 525] width 450 height 46
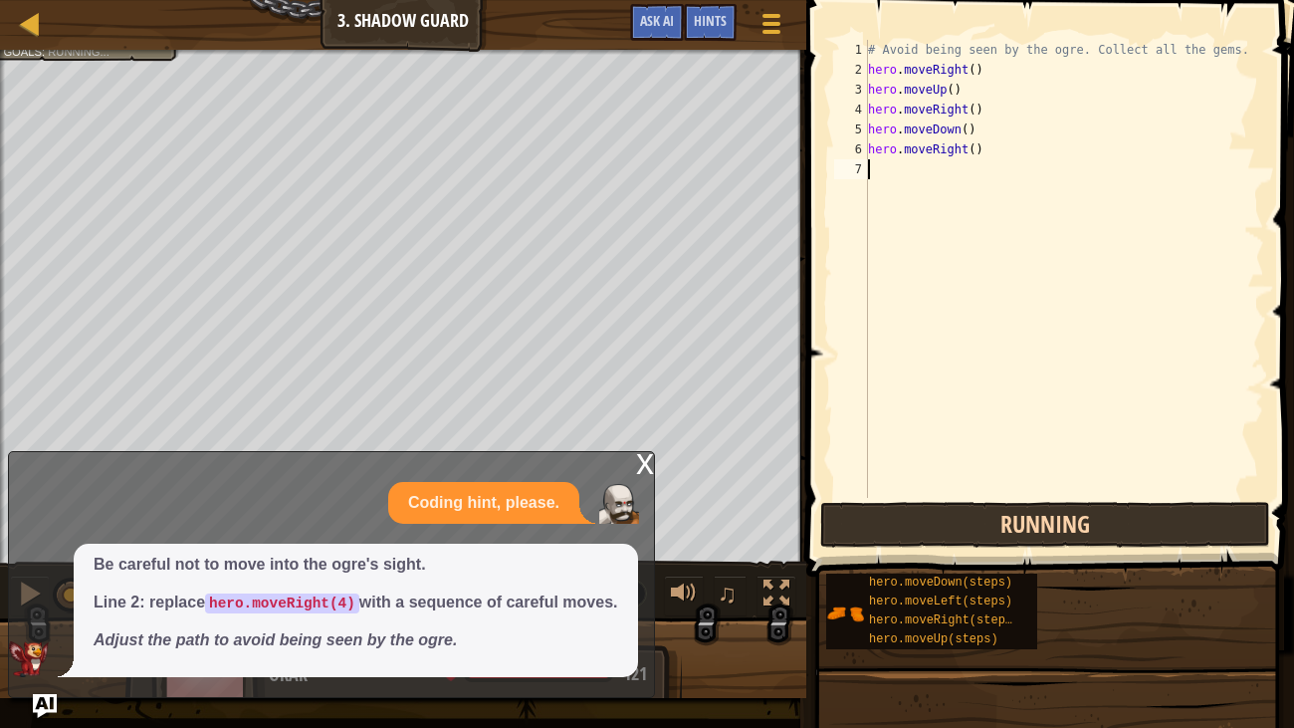
scroll to position [9, 0]
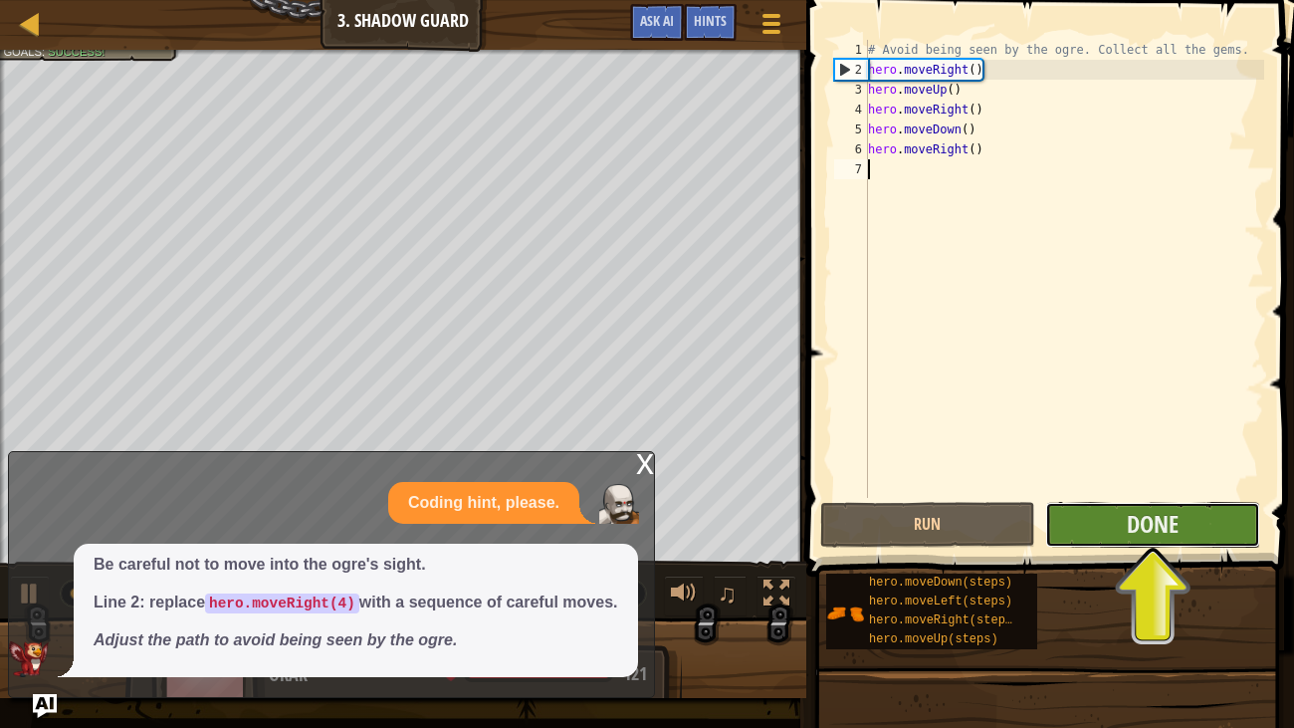
click at [1100, 517] on button "Done" at bounding box center [1152, 525] width 215 height 46
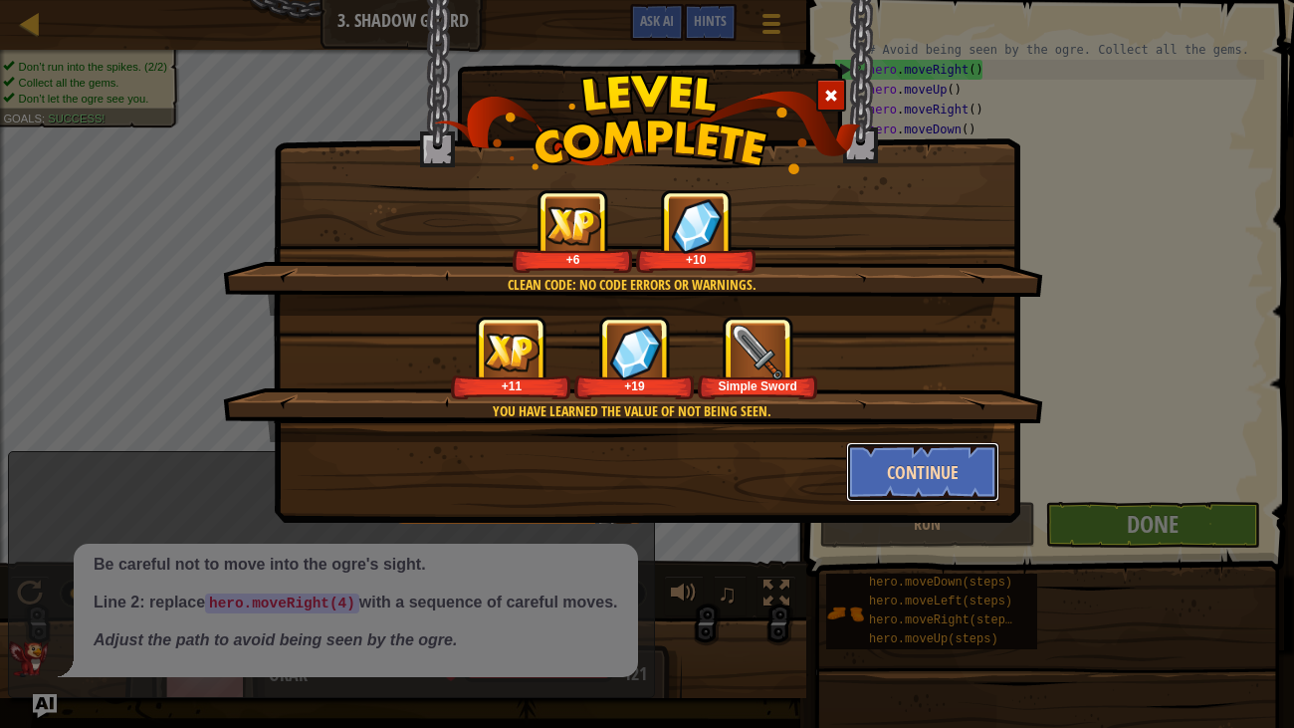
click at [878, 486] on button "Continue" at bounding box center [923, 472] width 154 height 60
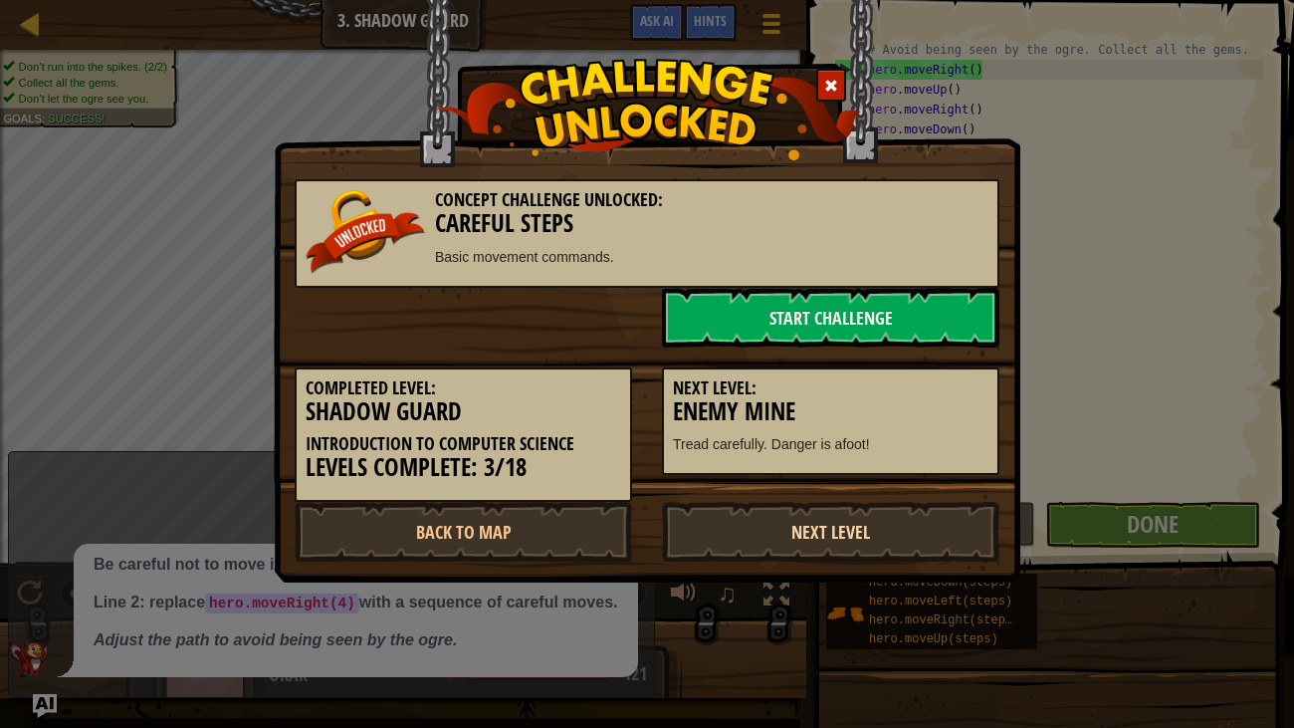
click at [830, 539] on link "Next Level" at bounding box center [830, 532] width 337 height 60
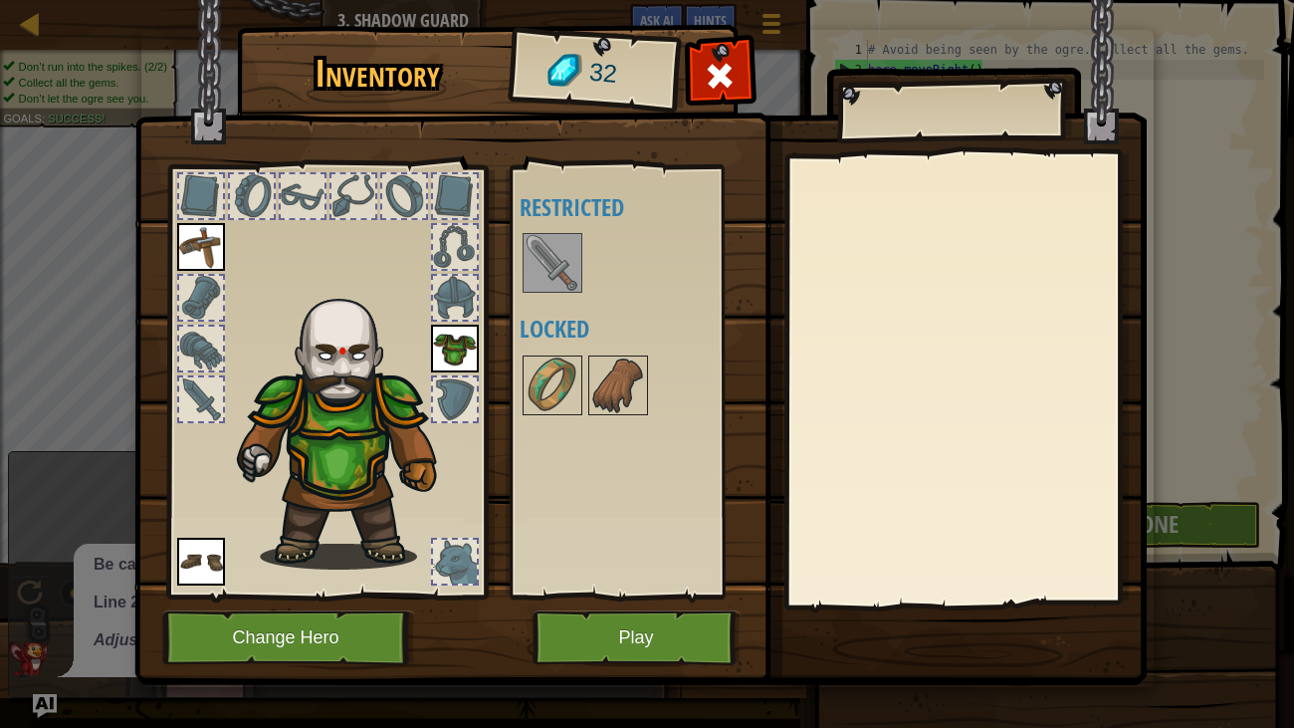
click at [557, 288] on img at bounding box center [553, 263] width 56 height 56
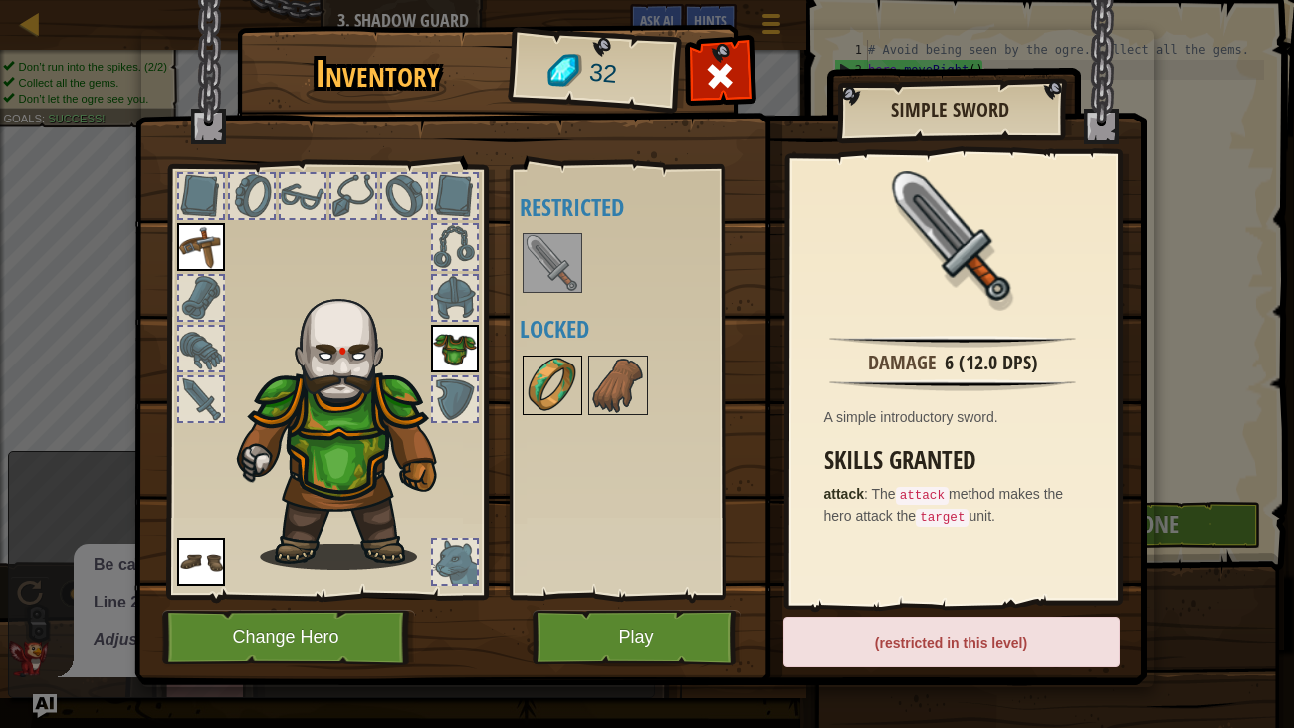
click at [556, 397] on img at bounding box center [553, 385] width 56 height 56
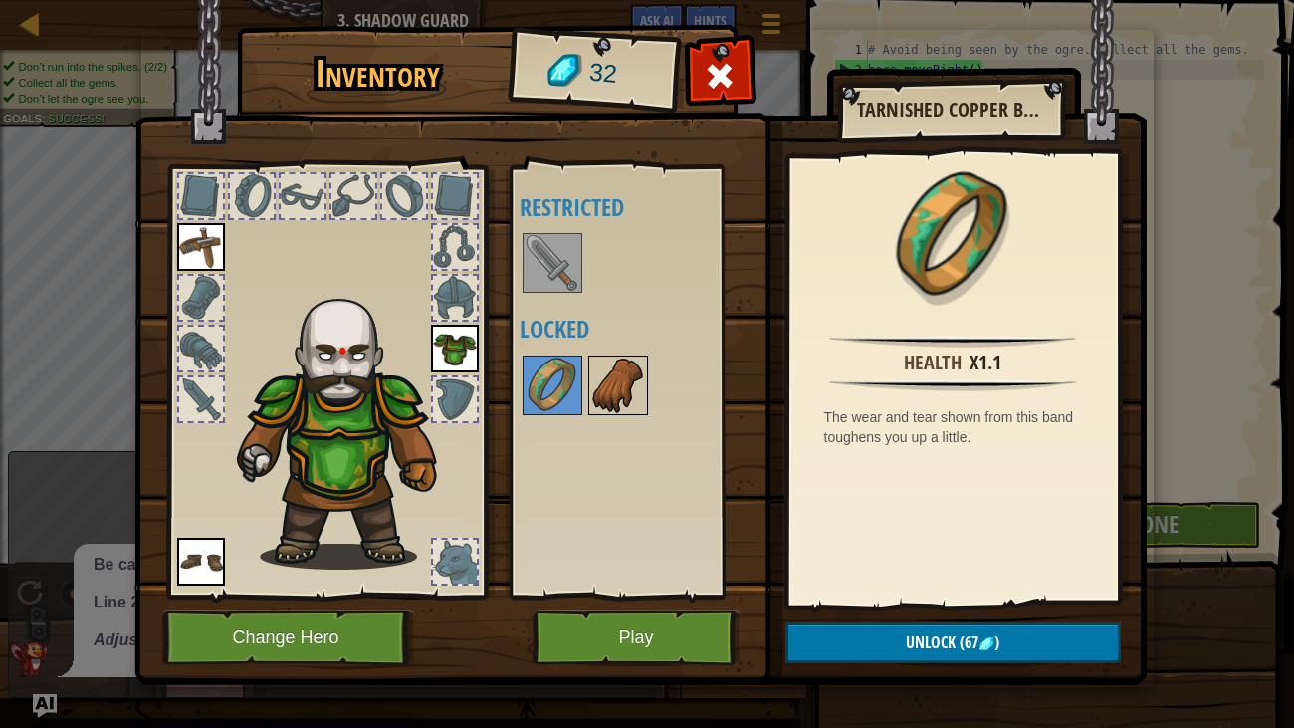
click at [603, 398] on img at bounding box center [618, 385] width 56 height 56
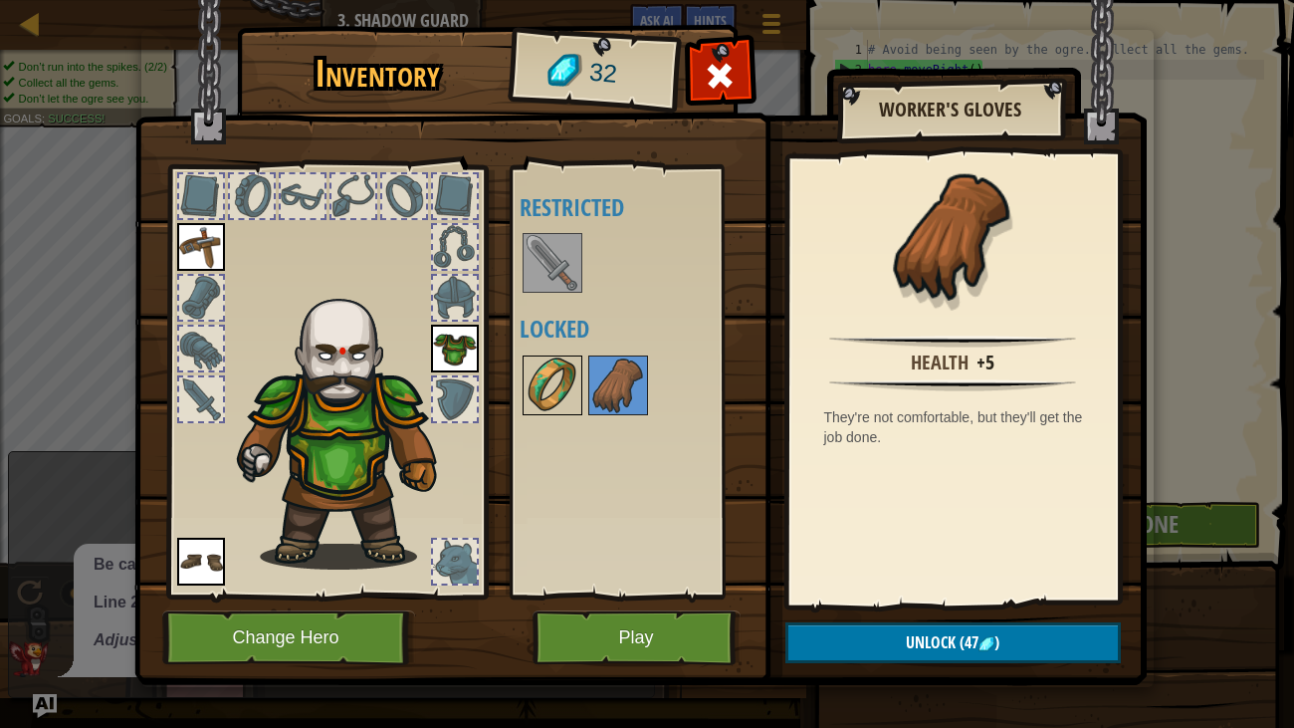
click at [551, 392] on img at bounding box center [553, 385] width 56 height 56
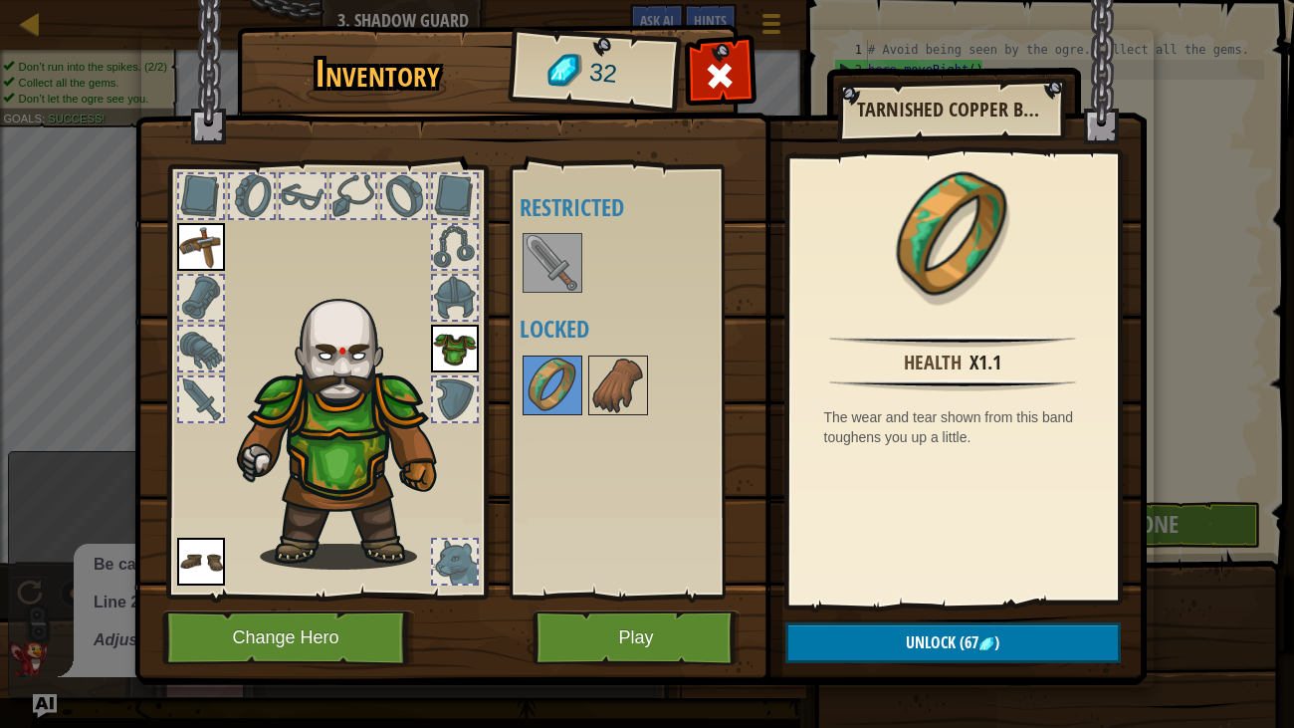
click at [741, 30] on img at bounding box center [640, 323] width 1012 height 723
click at [460, 557] on div at bounding box center [455, 562] width 44 height 44
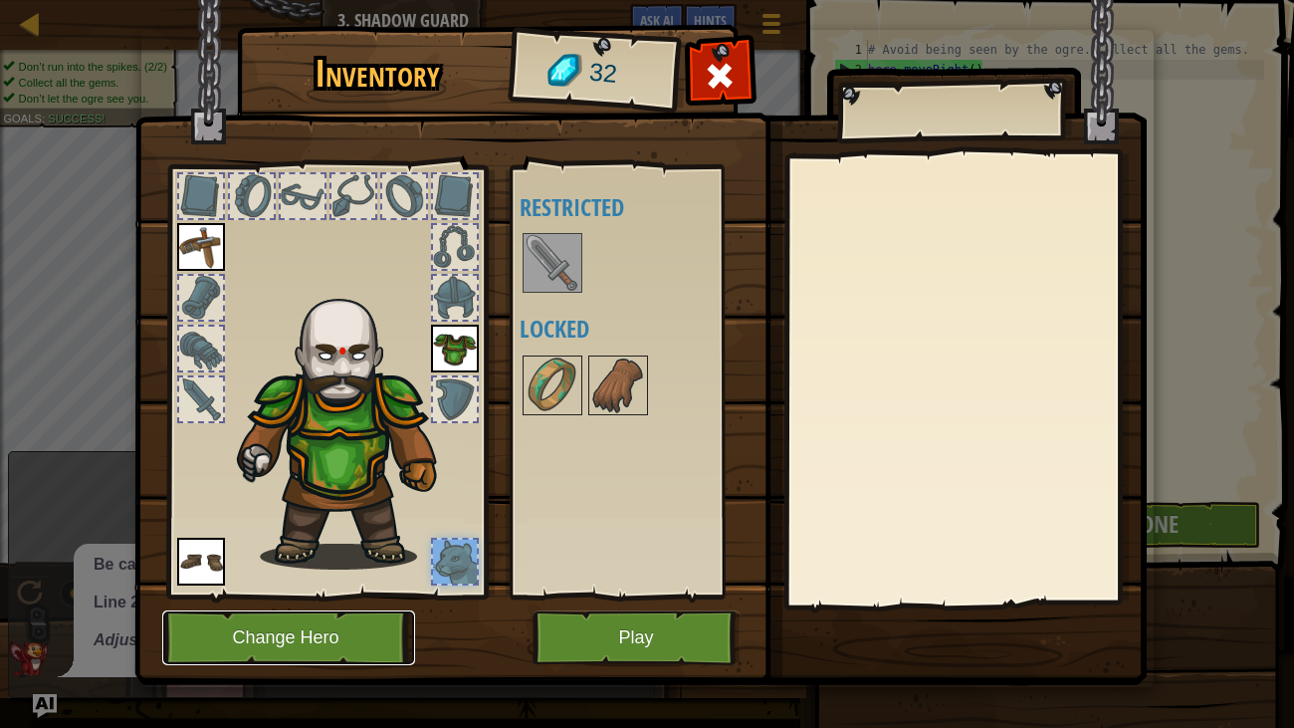
click at [312, 557] on button "Change Hero" at bounding box center [288, 637] width 253 height 55
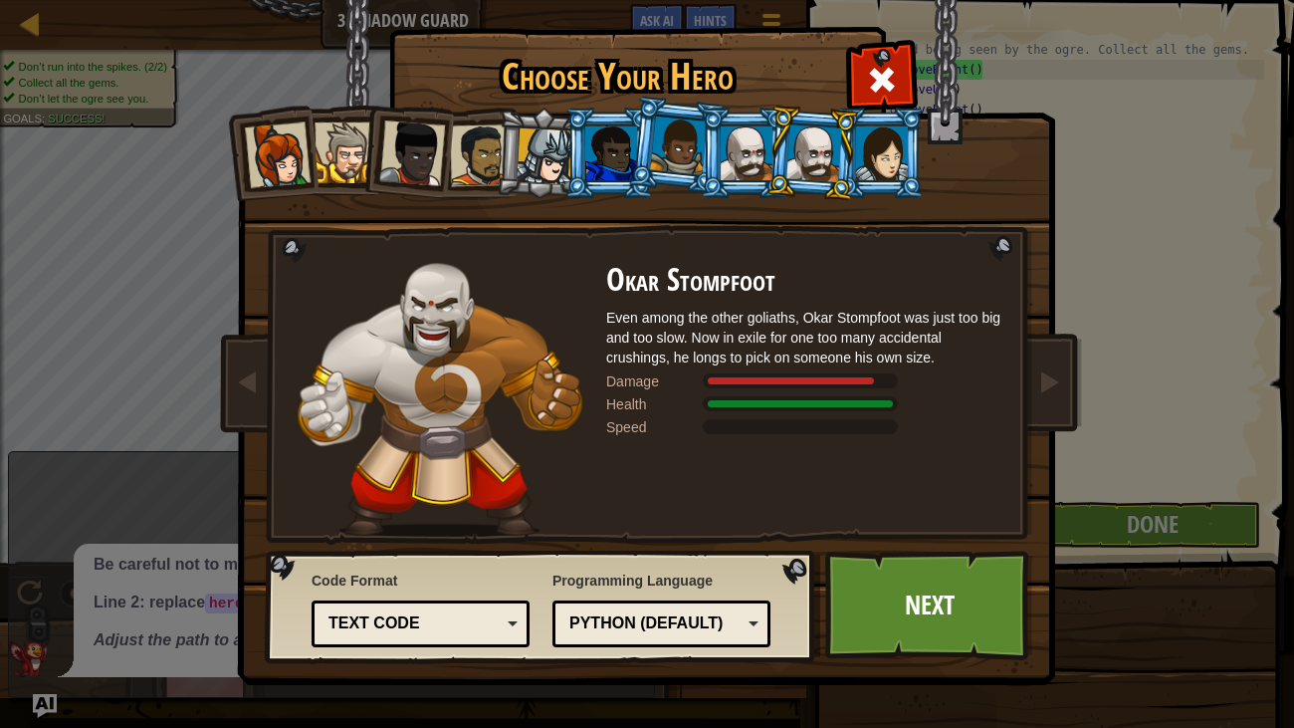
click at [261, 155] on div at bounding box center [278, 155] width 66 height 66
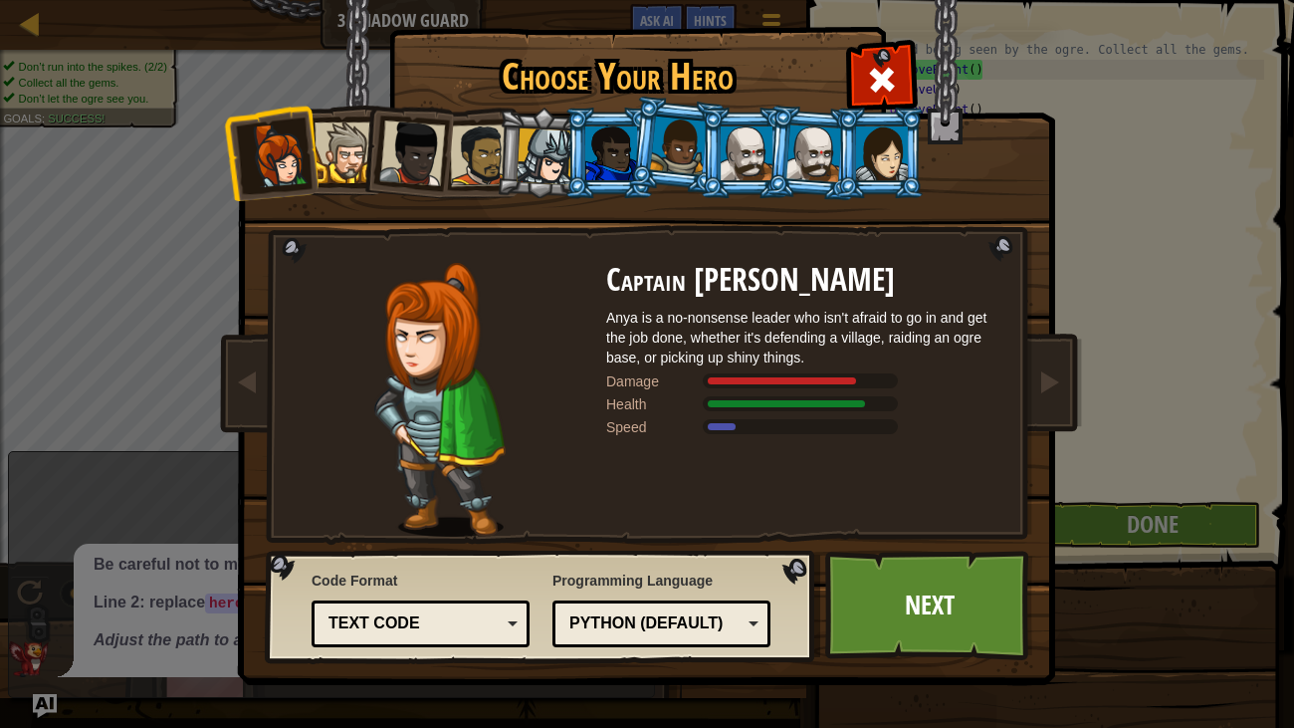
click at [261, 155] on div at bounding box center [278, 155] width 66 height 66
click at [293, 154] on div at bounding box center [278, 155] width 66 height 66
click at [325, 157] on div at bounding box center [345, 152] width 61 height 61
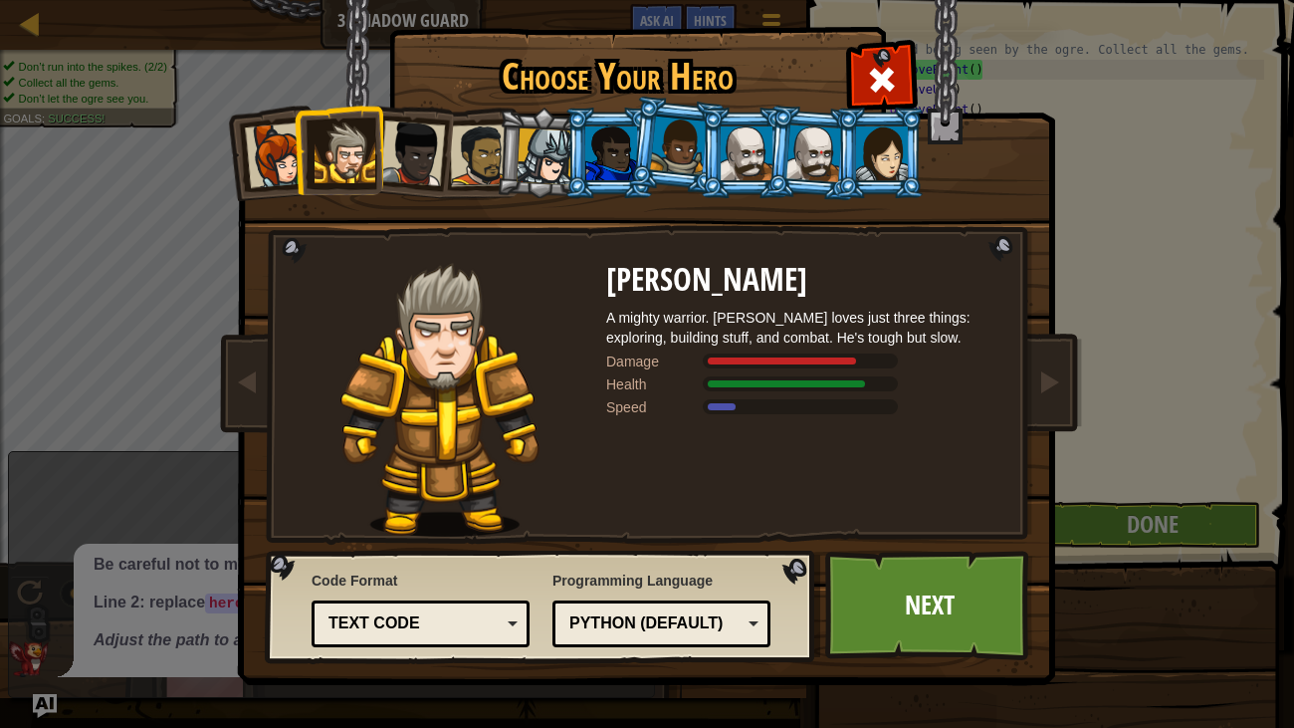
click at [440, 154] on div at bounding box center [412, 153] width 66 height 66
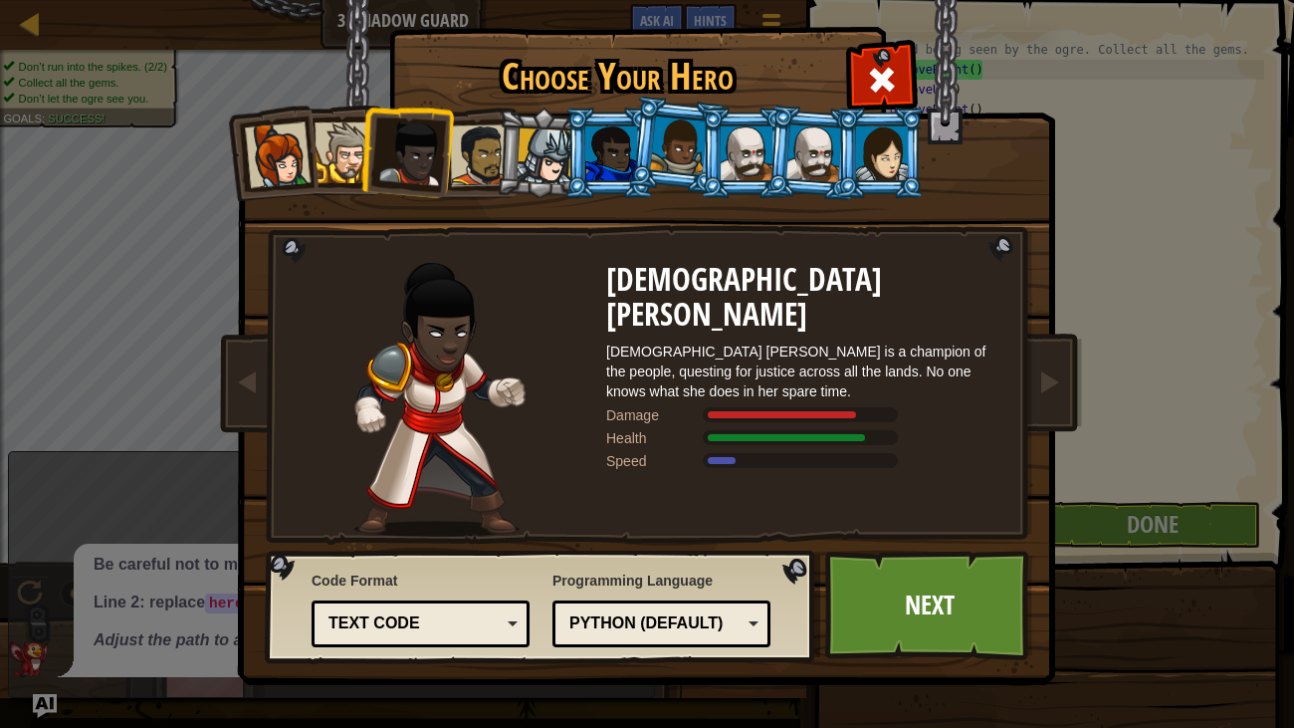
click at [475, 160] on div at bounding box center [481, 155] width 62 height 62
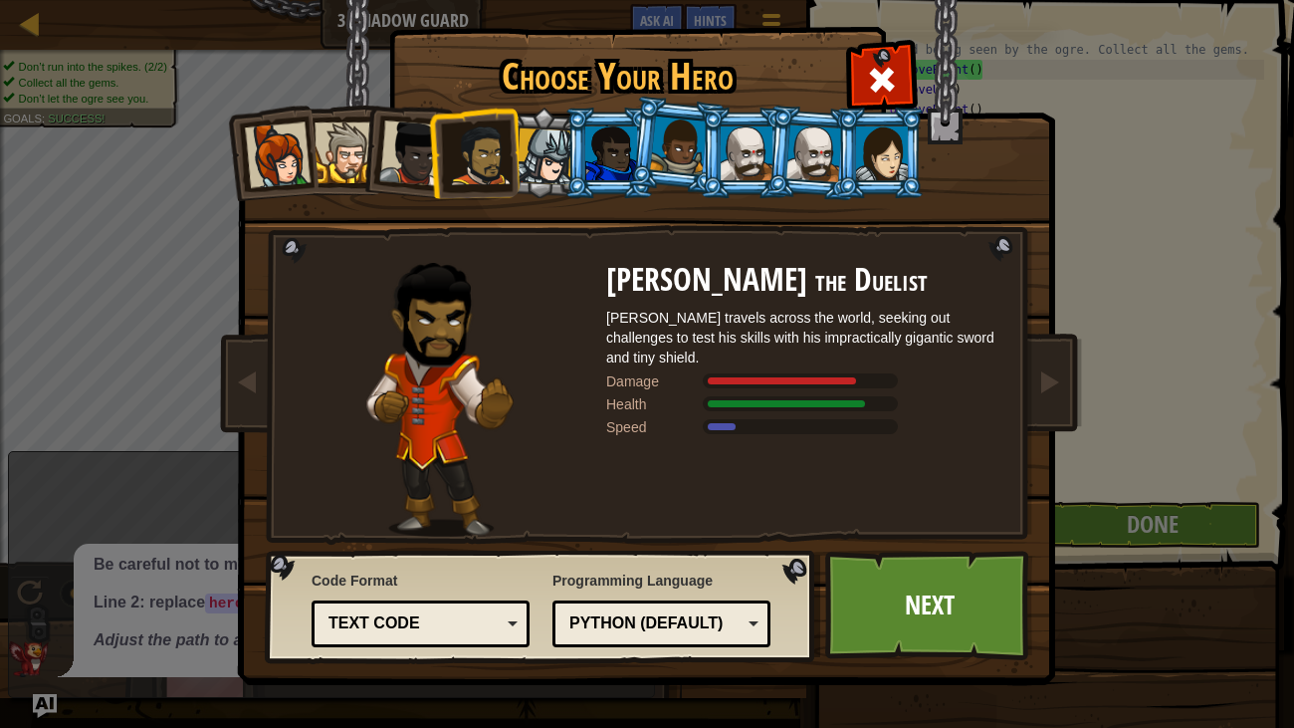
click at [545, 158] on div at bounding box center [545, 156] width 57 height 57
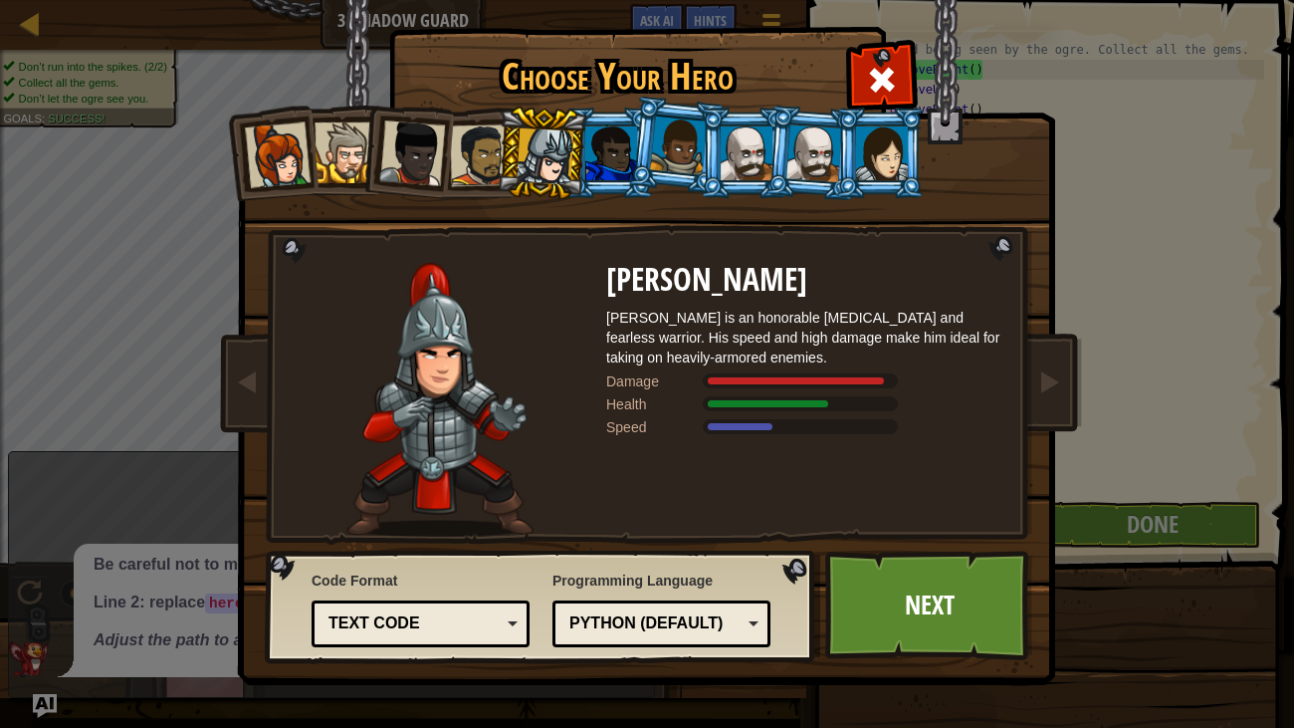
click at [612, 154] on div at bounding box center [611, 153] width 52 height 54
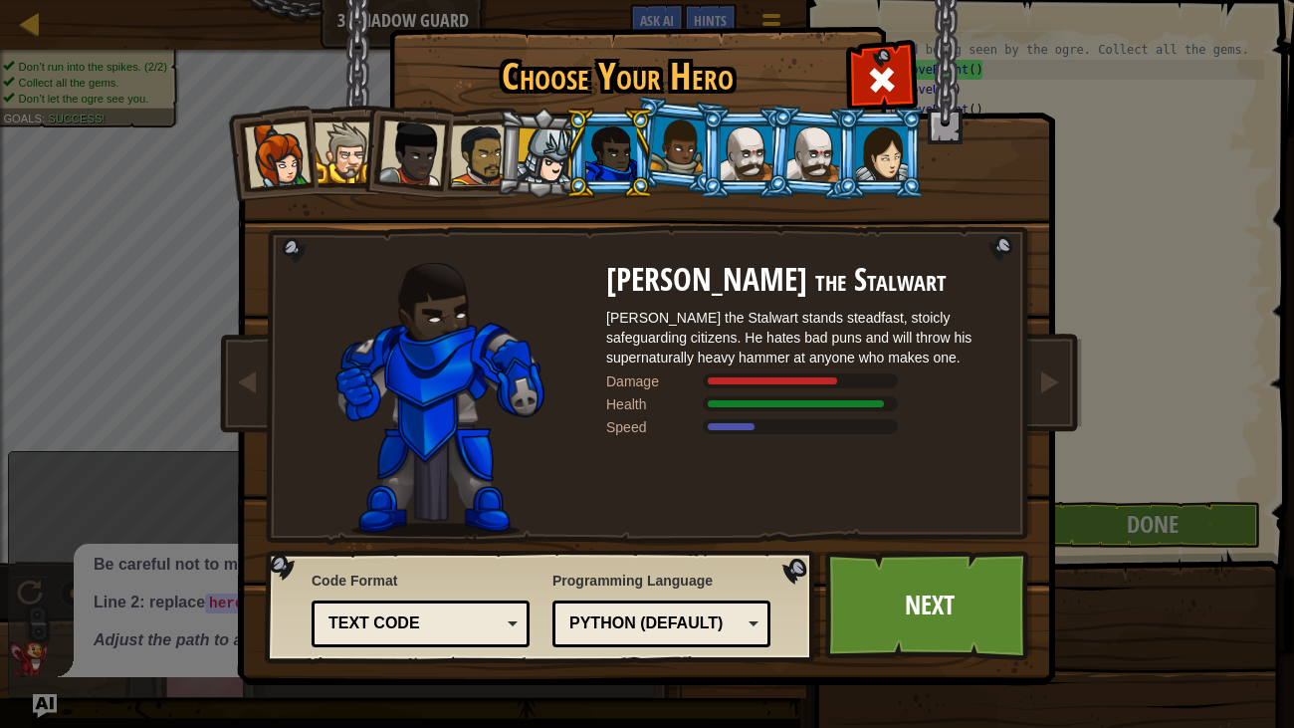
click at [682, 151] on div at bounding box center [678, 145] width 57 height 59
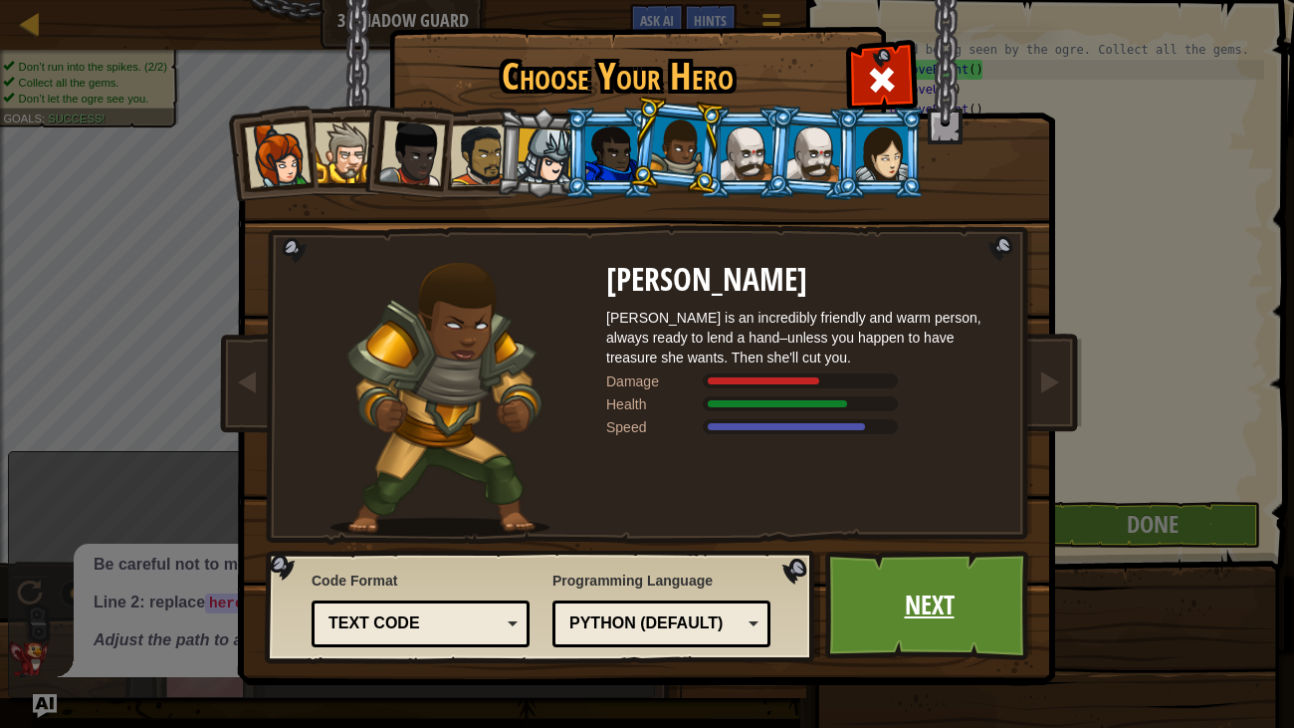
click at [888, 555] on link "Next" at bounding box center [929, 606] width 208 height 110
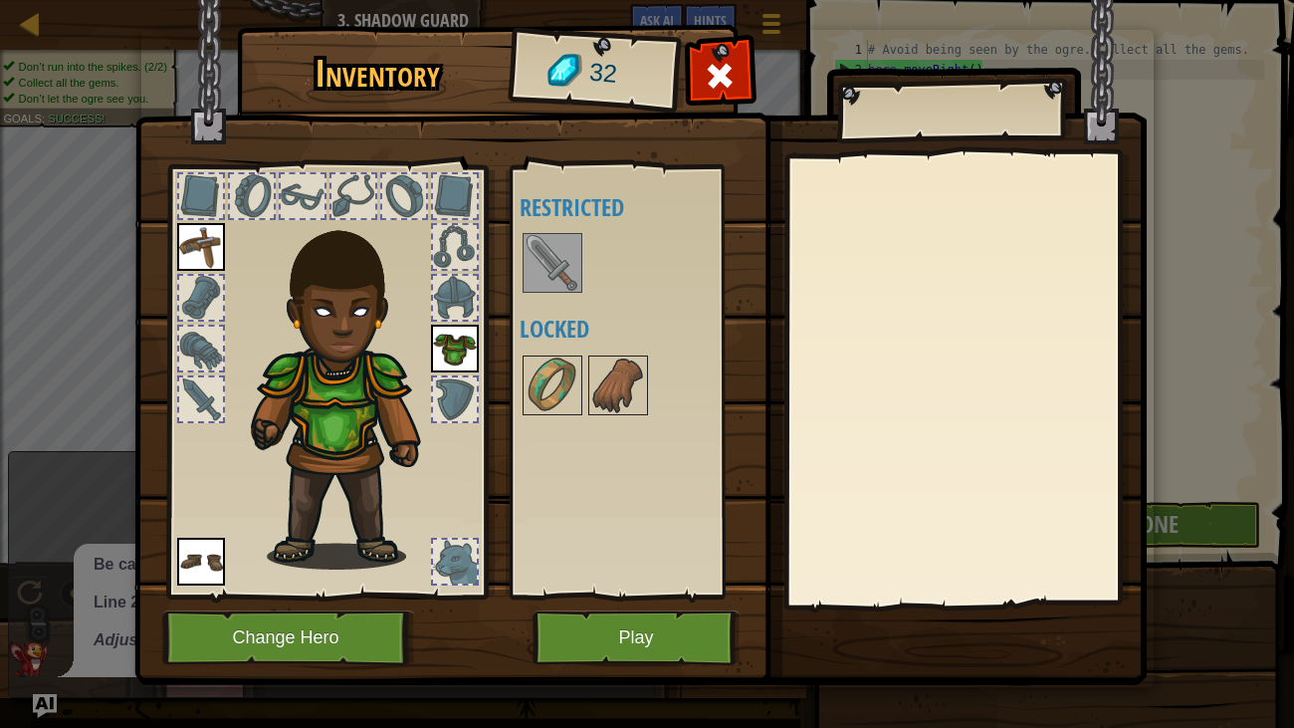
click at [906, 557] on div at bounding box center [964, 379] width 351 height 447
click at [659, 557] on button "Play" at bounding box center [637, 637] width 208 height 55
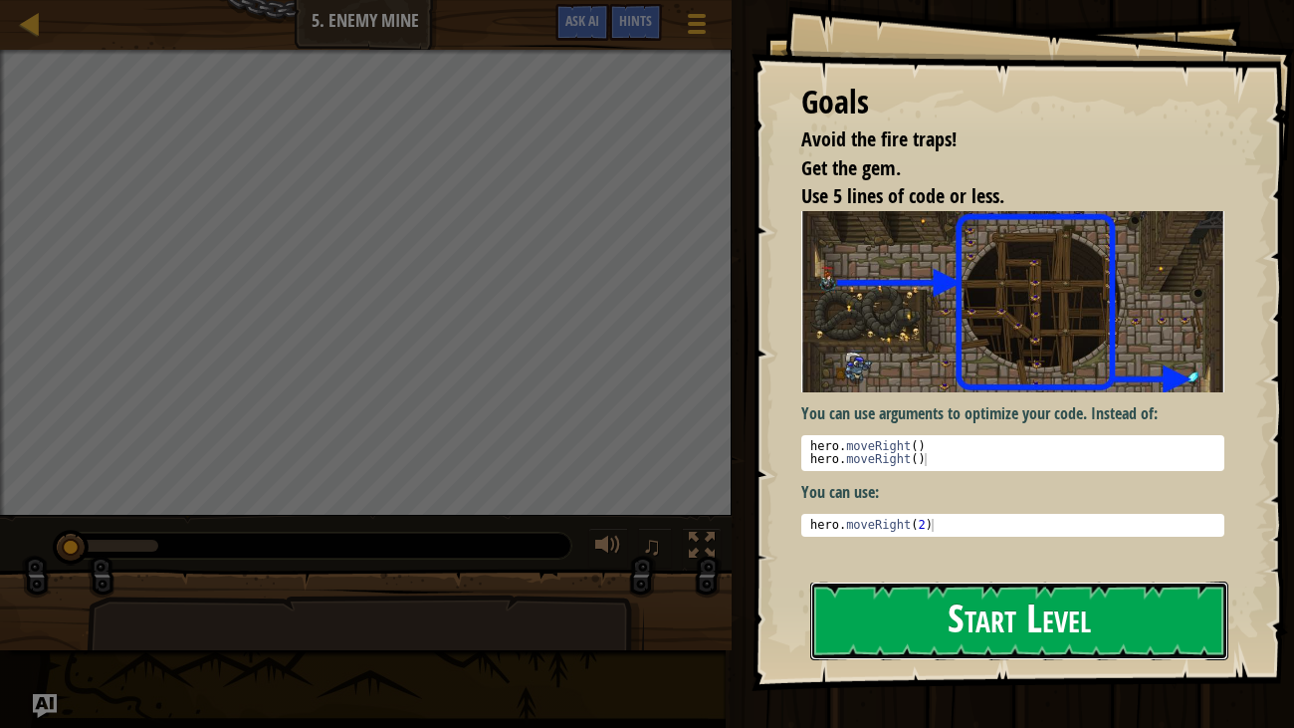
click at [914, 557] on button "Start Level" at bounding box center [1019, 620] width 419 height 79
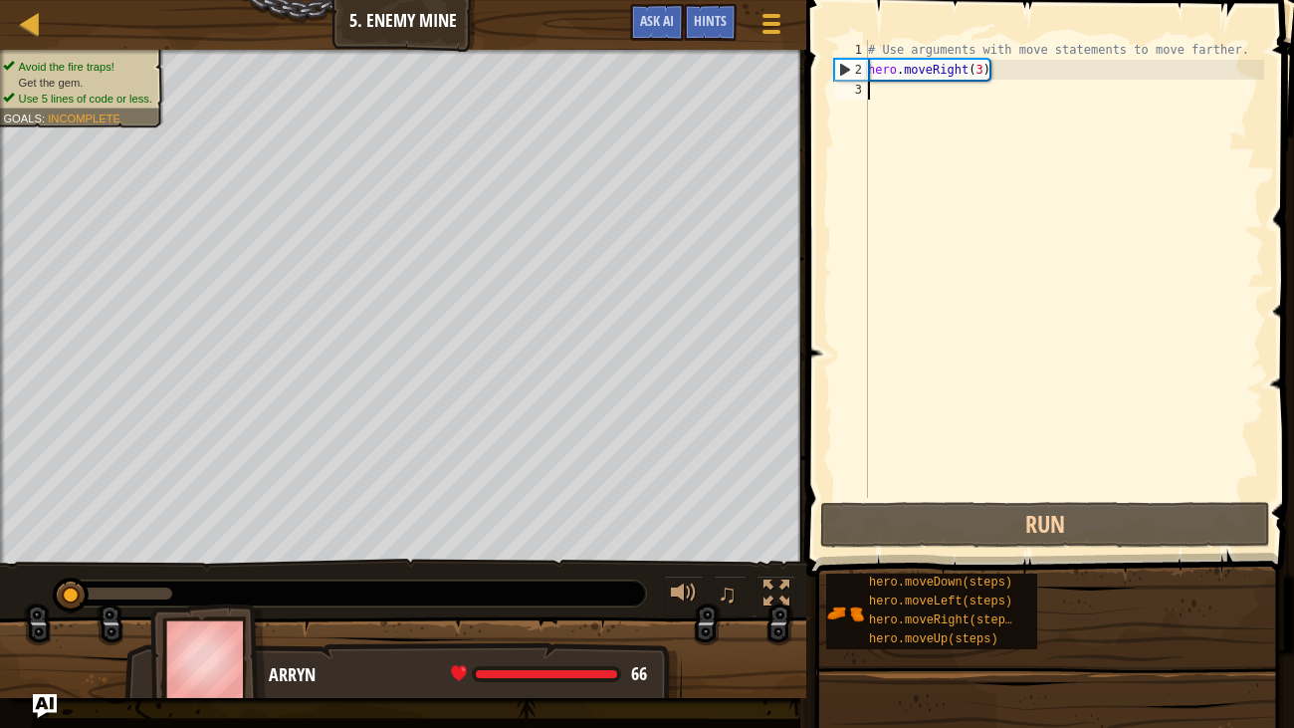
click at [968, 550] on span at bounding box center [1052, 259] width 504 height 635
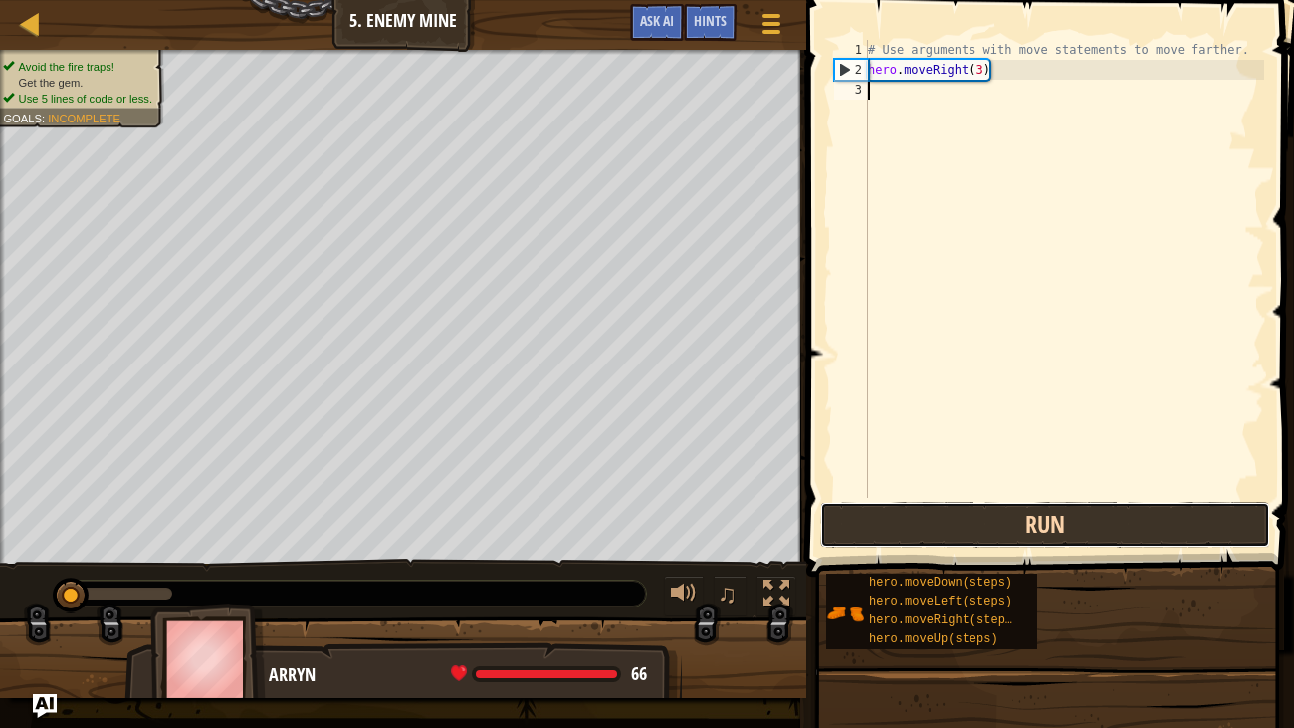
click at [912, 517] on button "Run" at bounding box center [1045, 525] width 450 height 46
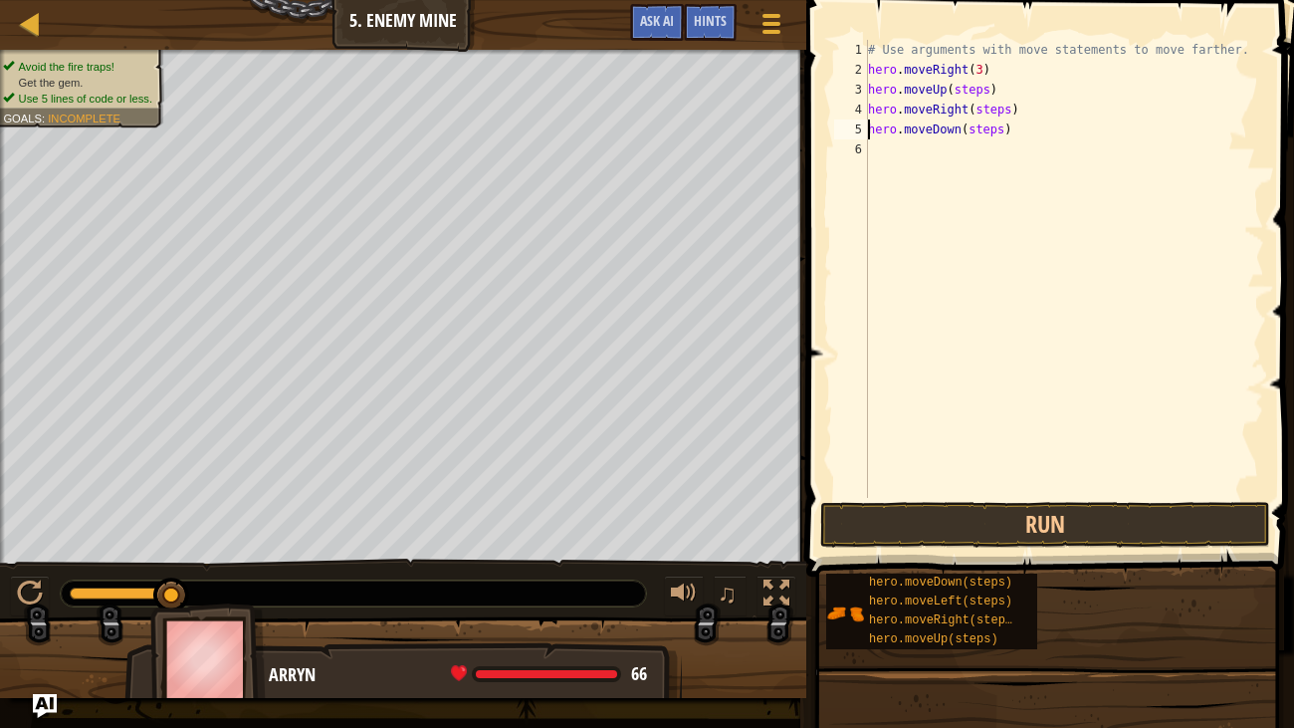
click at [988, 128] on div "# Use arguments with move statements to move farther. hero . moveRight ( 3 ) he…" at bounding box center [1064, 289] width 400 height 498
click at [989, 131] on div "# Use arguments with move statements to move farther. hero . moveRight ( 3 ) he…" at bounding box center [1064, 289] width 400 height 498
click at [1005, 132] on div "# Use arguments with move statements to move farther. hero . moveRight ( 3 ) he…" at bounding box center [1064, 289] width 400 height 498
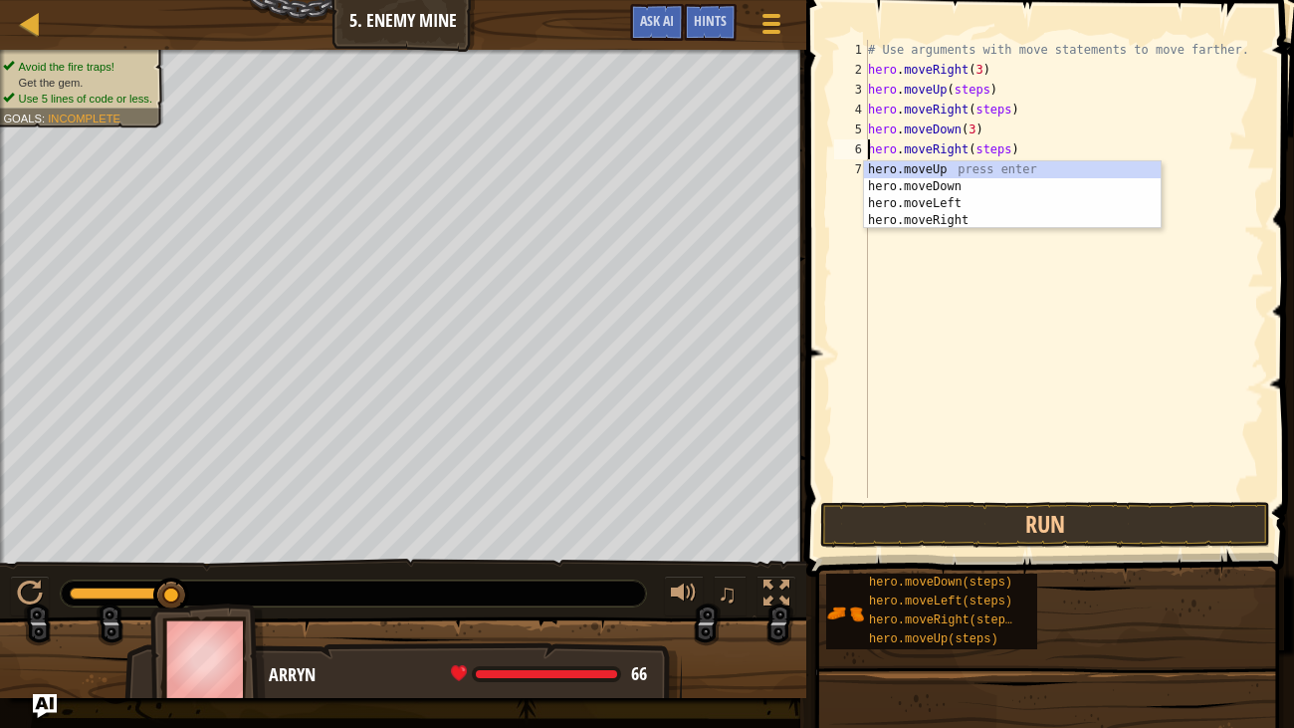
click at [1007, 146] on div "# Use arguments with move statements to move farther. hero . moveRight ( 3 ) he…" at bounding box center [1064, 289] width 400 height 498
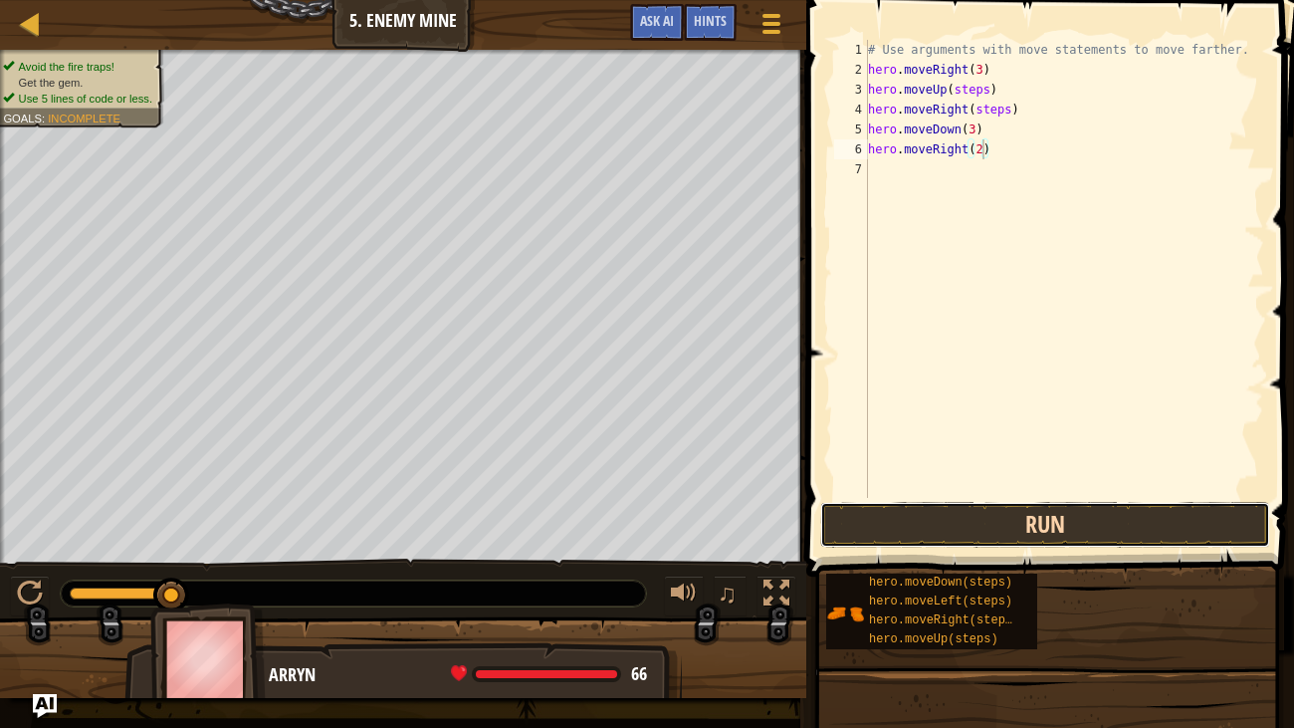
click at [1104, 546] on button "Run" at bounding box center [1045, 525] width 450 height 46
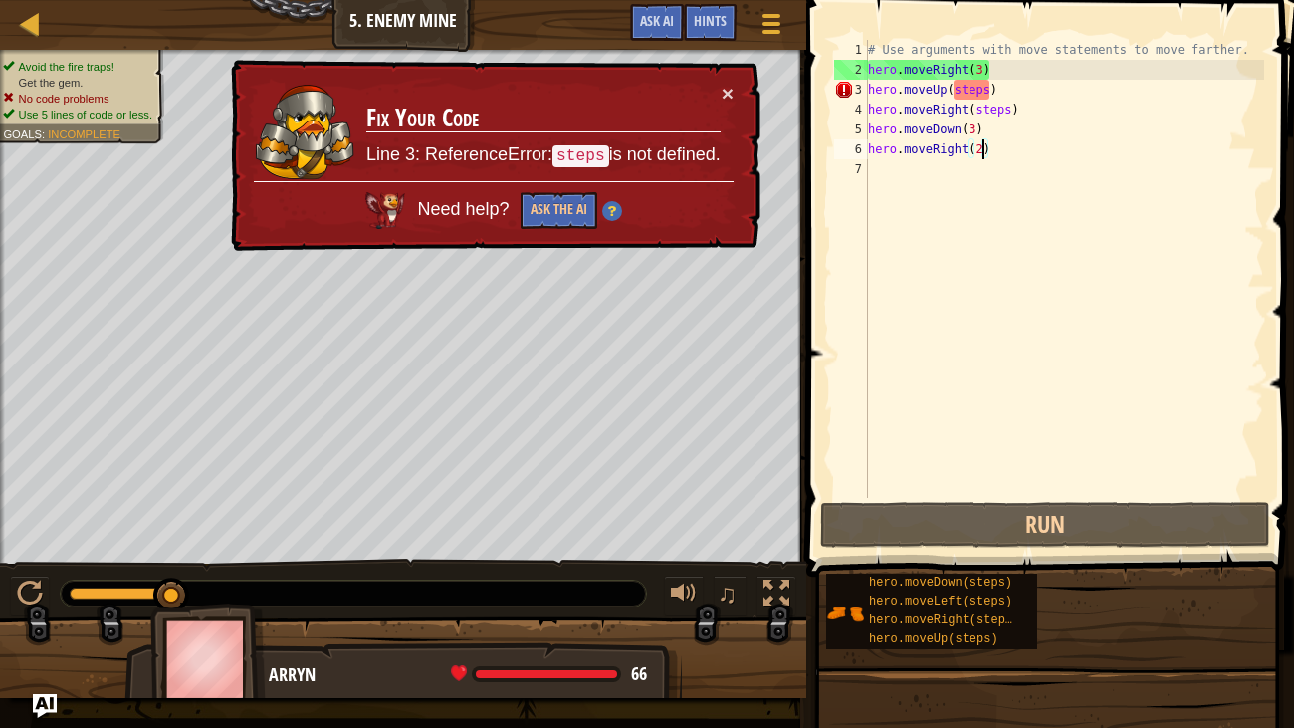
click at [986, 88] on div "# Use arguments with move statements to move farther. hero . moveRight ( 3 ) he…" at bounding box center [1064, 289] width 400 height 498
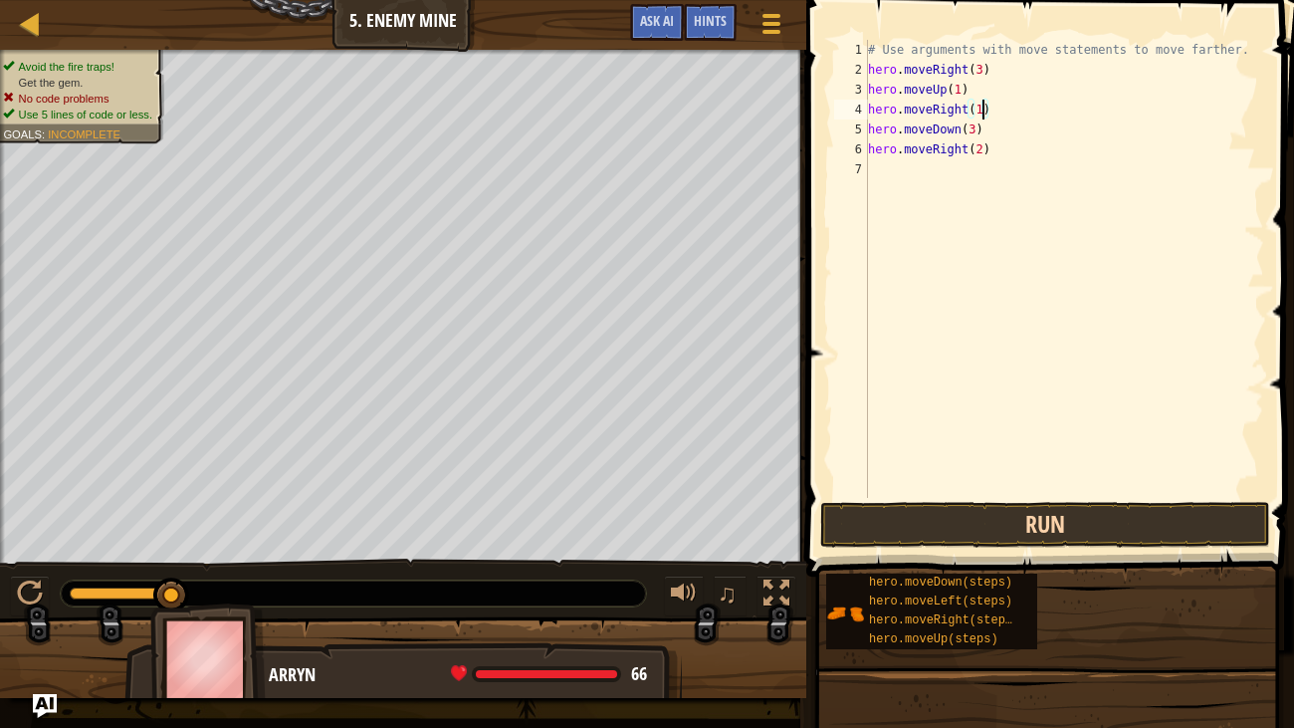
type textarea "hero.moveRight(1)"
click at [1063, 518] on button "Run" at bounding box center [1045, 525] width 450 height 46
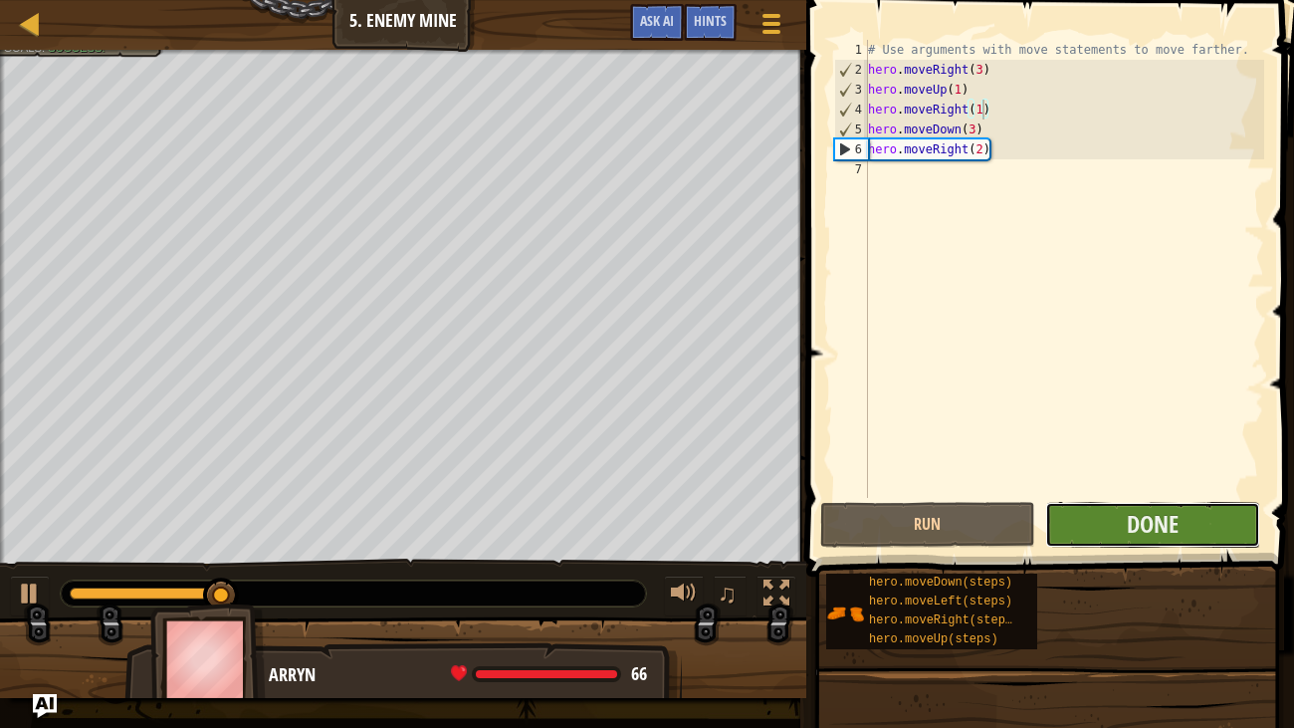
click at [1064, 519] on button "Done" at bounding box center [1152, 525] width 215 height 46
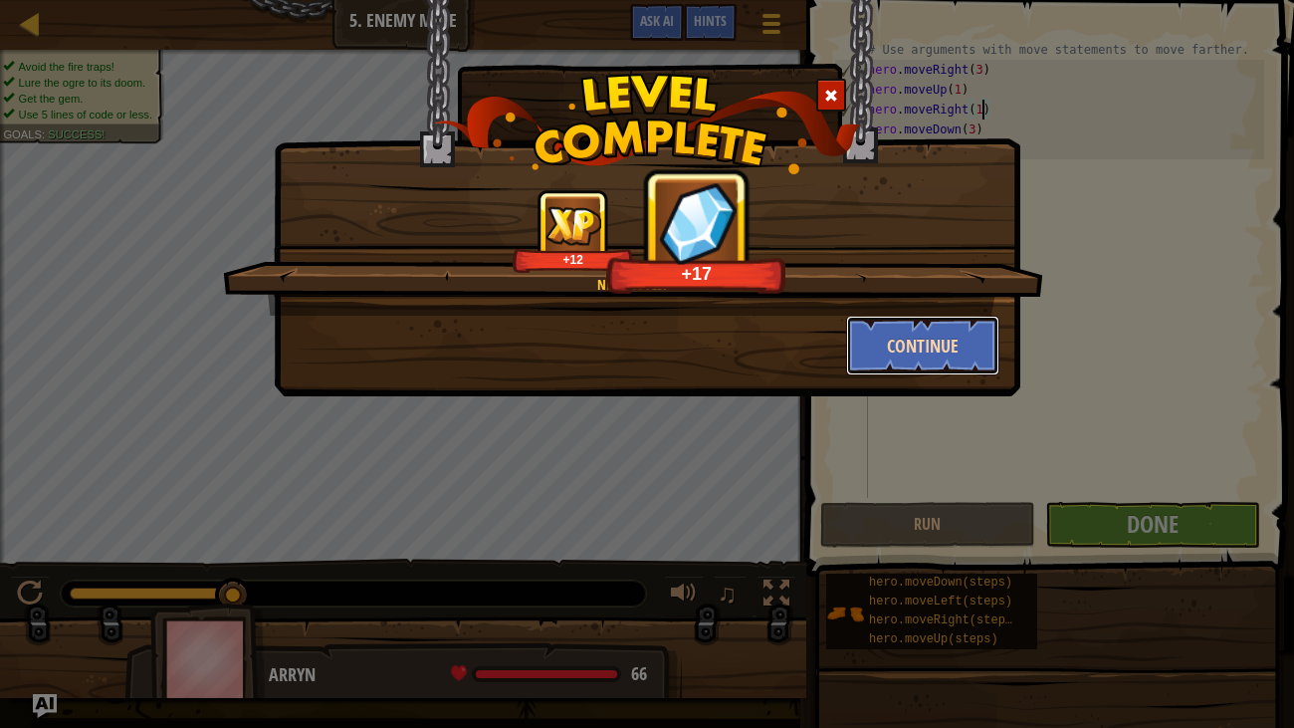
click at [881, 351] on button "Continue" at bounding box center [923, 346] width 154 height 60
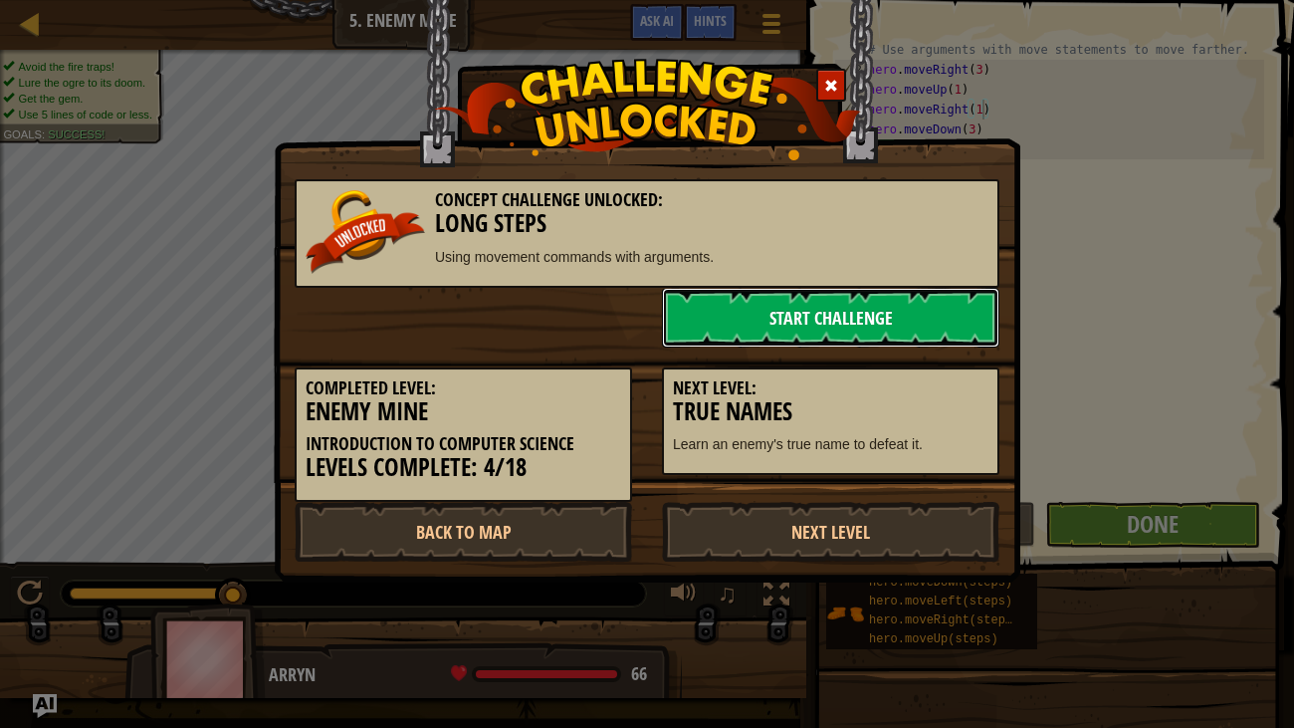
click at [889, 327] on link "Start Challenge" at bounding box center [830, 318] width 337 height 60
